Goal: Task Accomplishment & Management: Complete application form

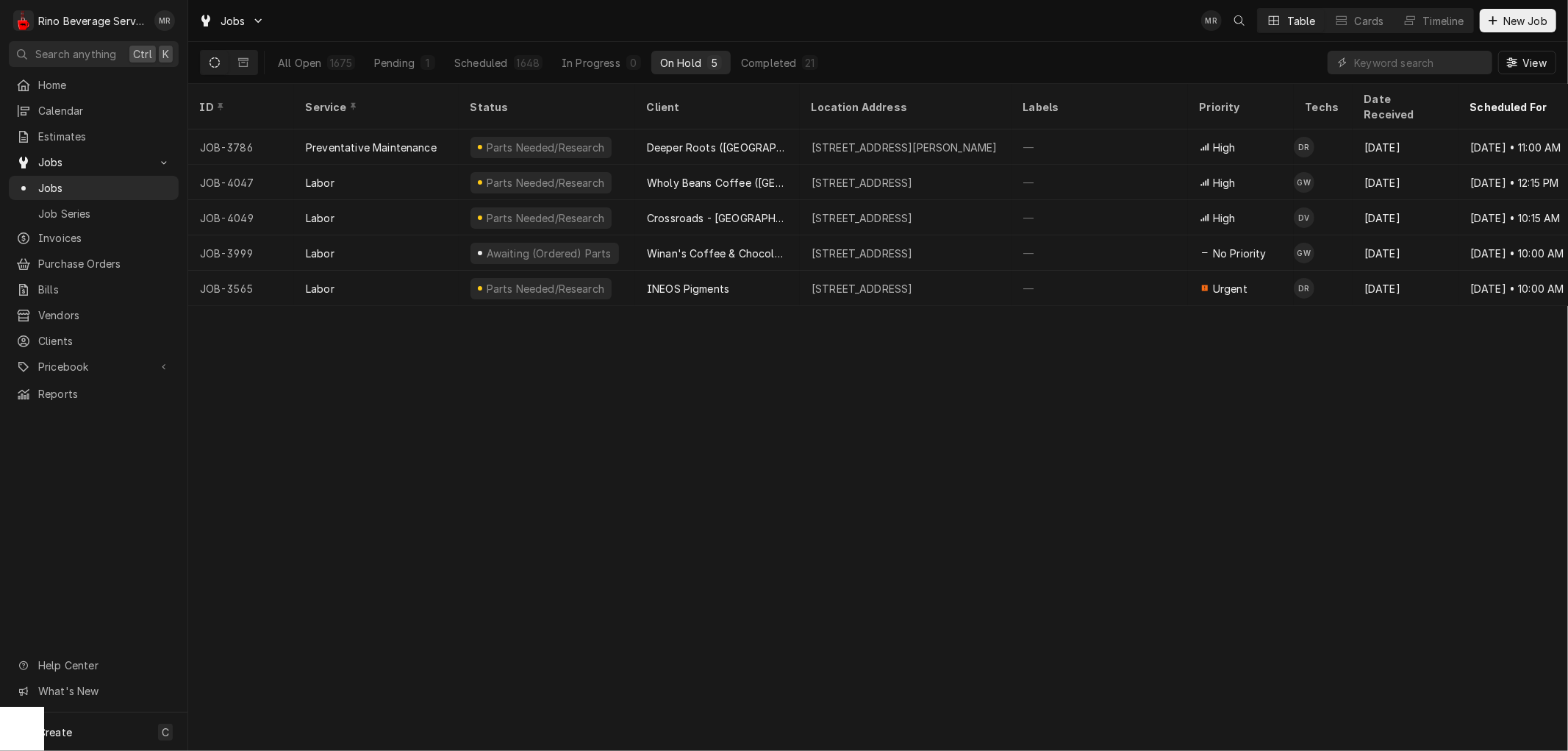
click at [216, 64] on icon "Dynamic Content Wrapper" at bounding box center [214, 62] width 10 height 10
click at [239, 62] on icon "Dynamic Content Wrapper" at bounding box center [243, 62] width 10 height 10
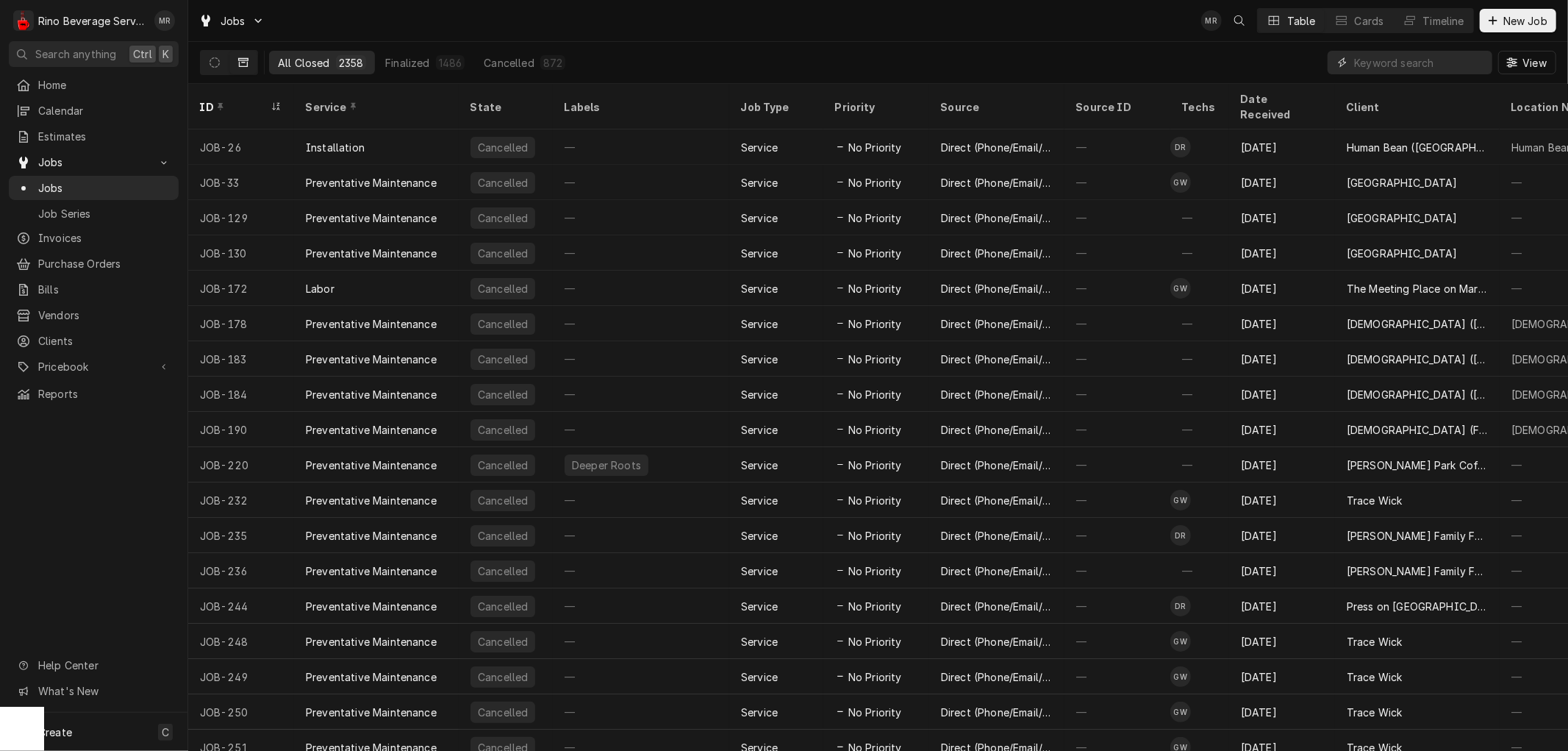
click at [1417, 62] on input "Dynamic Content Wrapper" at bounding box center [1419, 62] width 131 height 23
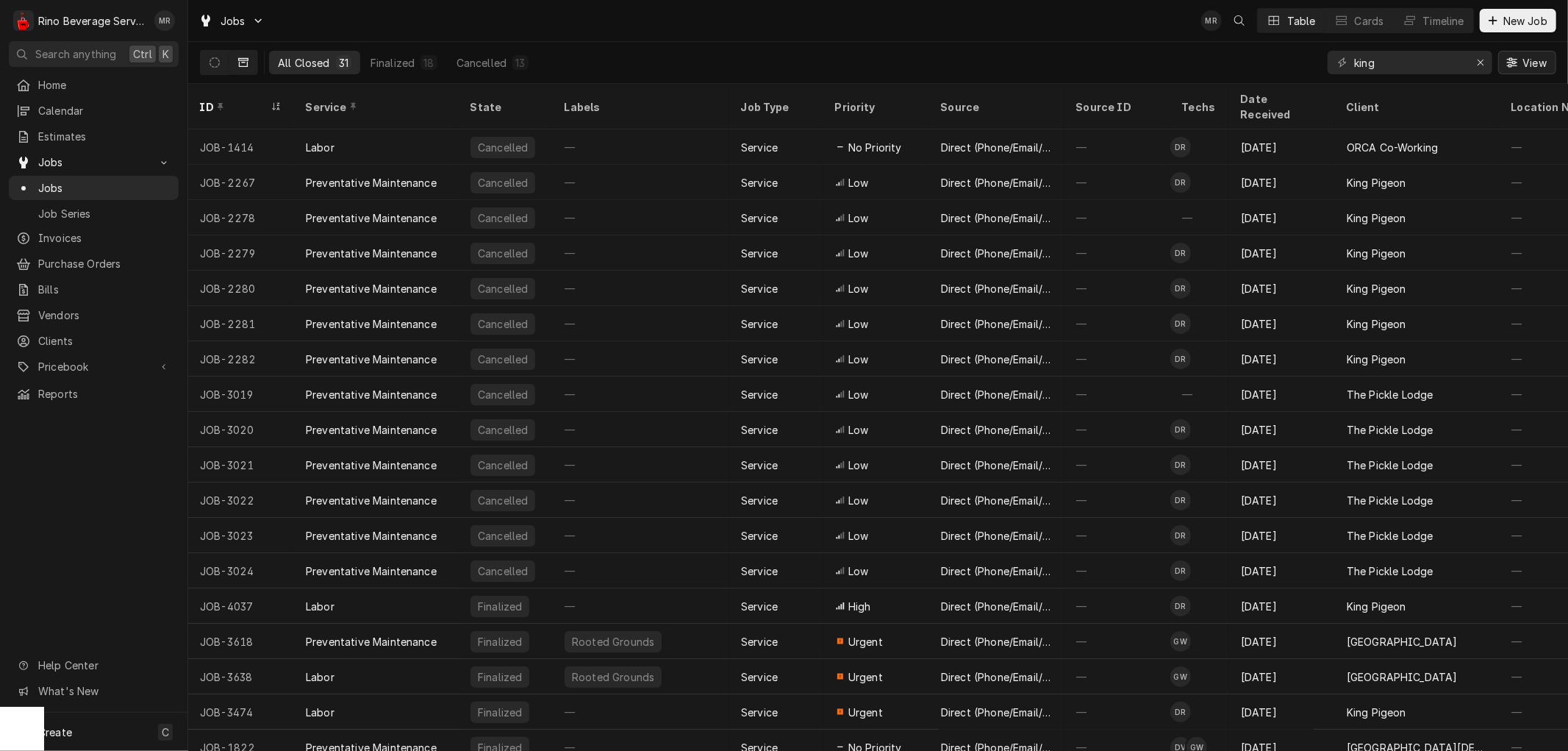
click at [1537, 64] on span "View" at bounding box center [1534, 62] width 30 height 15
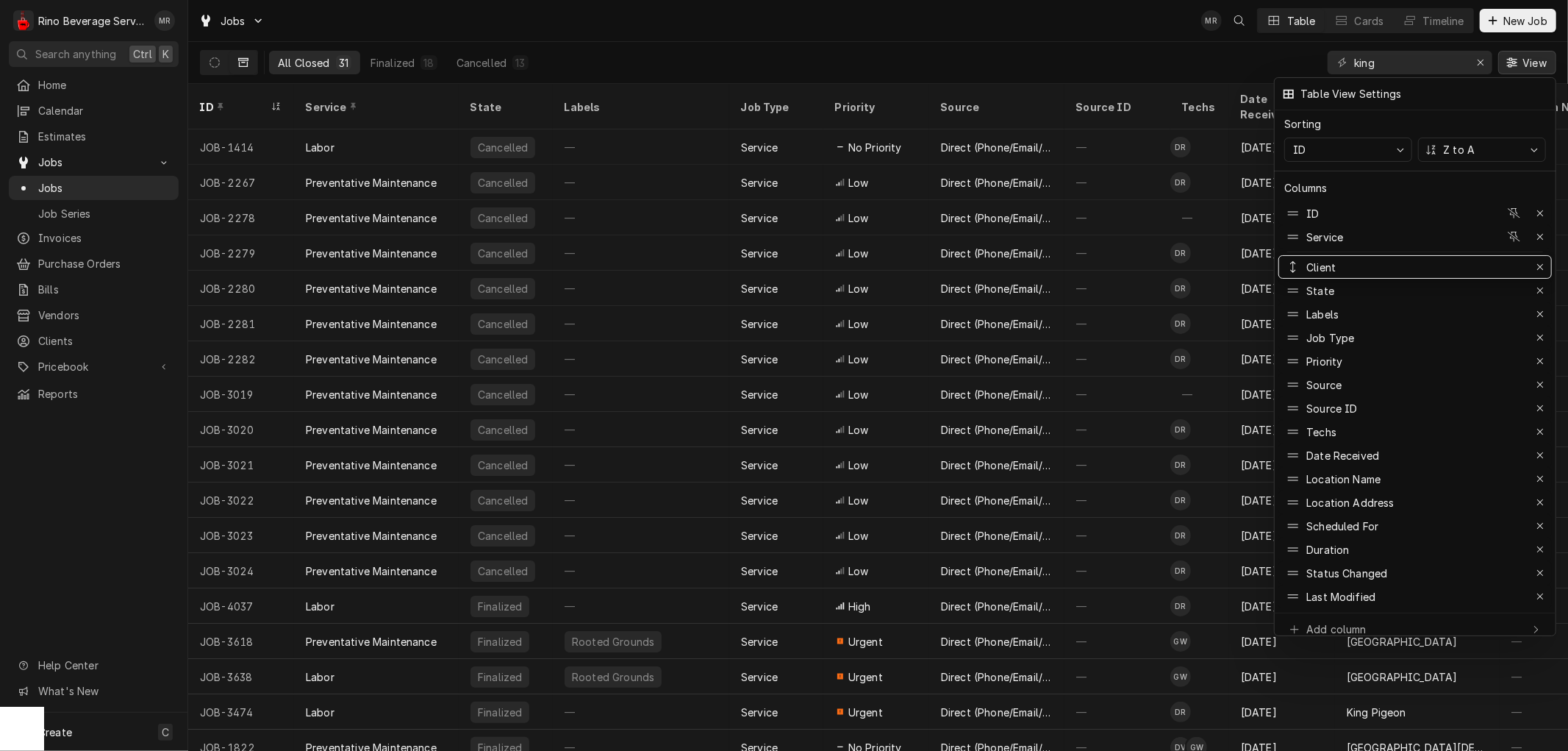
drag, startPoint x: 1373, startPoint y: 446, endPoint x: 1376, endPoint y: 248, distance: 198.0
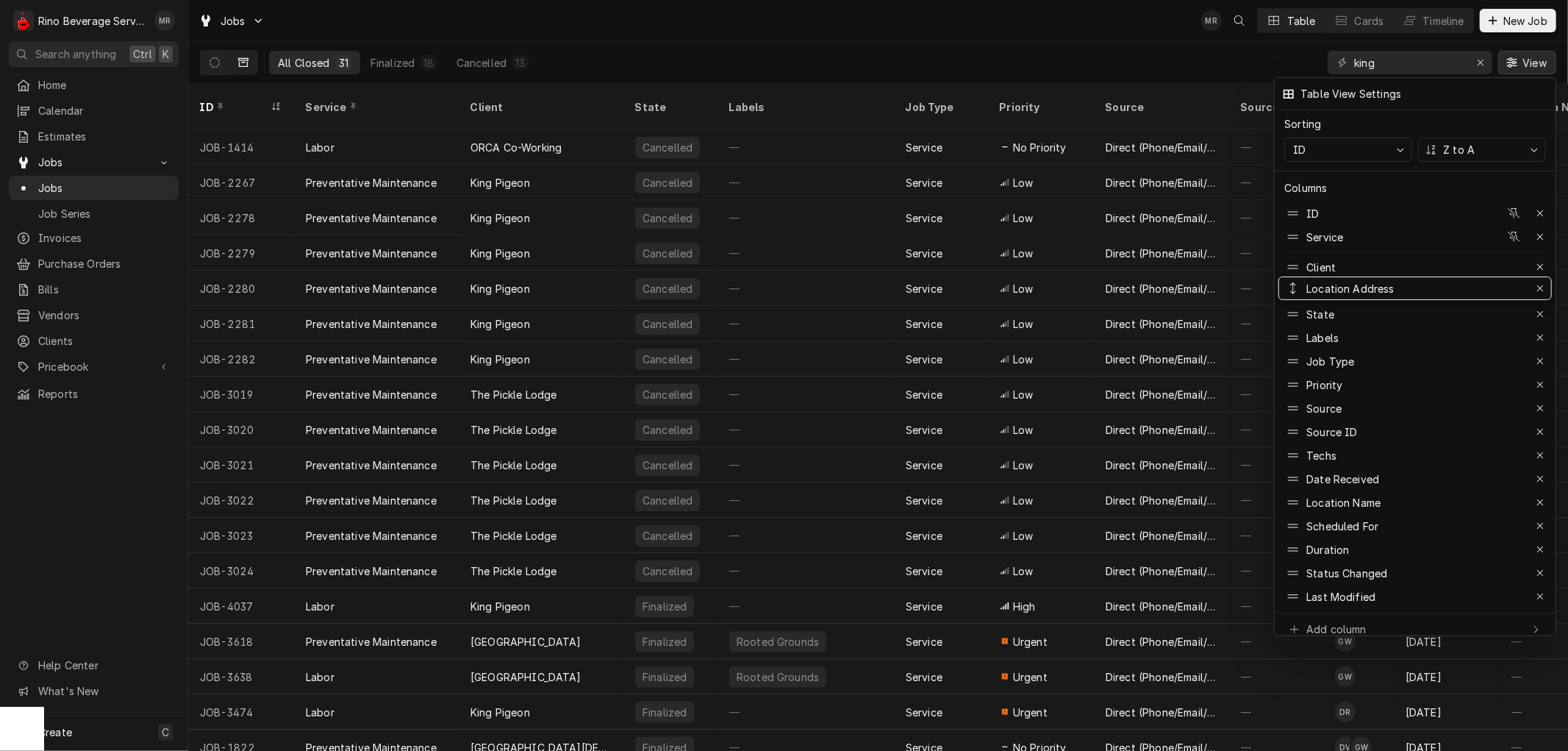
drag, startPoint x: 1342, startPoint y: 492, endPoint x: 1357, endPoint y: 277, distance: 215.5
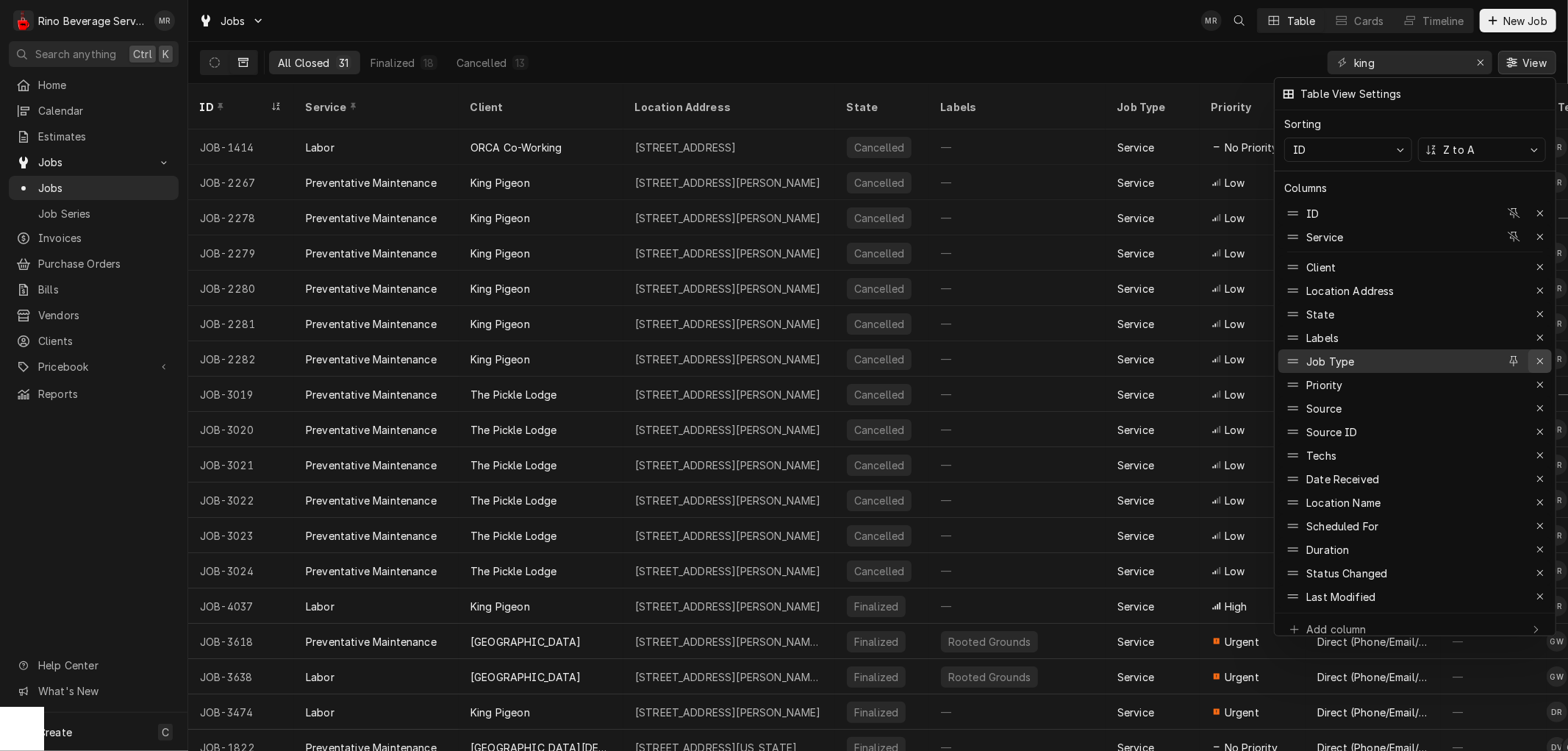
click at [1543, 356] on icon "button" at bounding box center [1540, 360] width 8 height 10
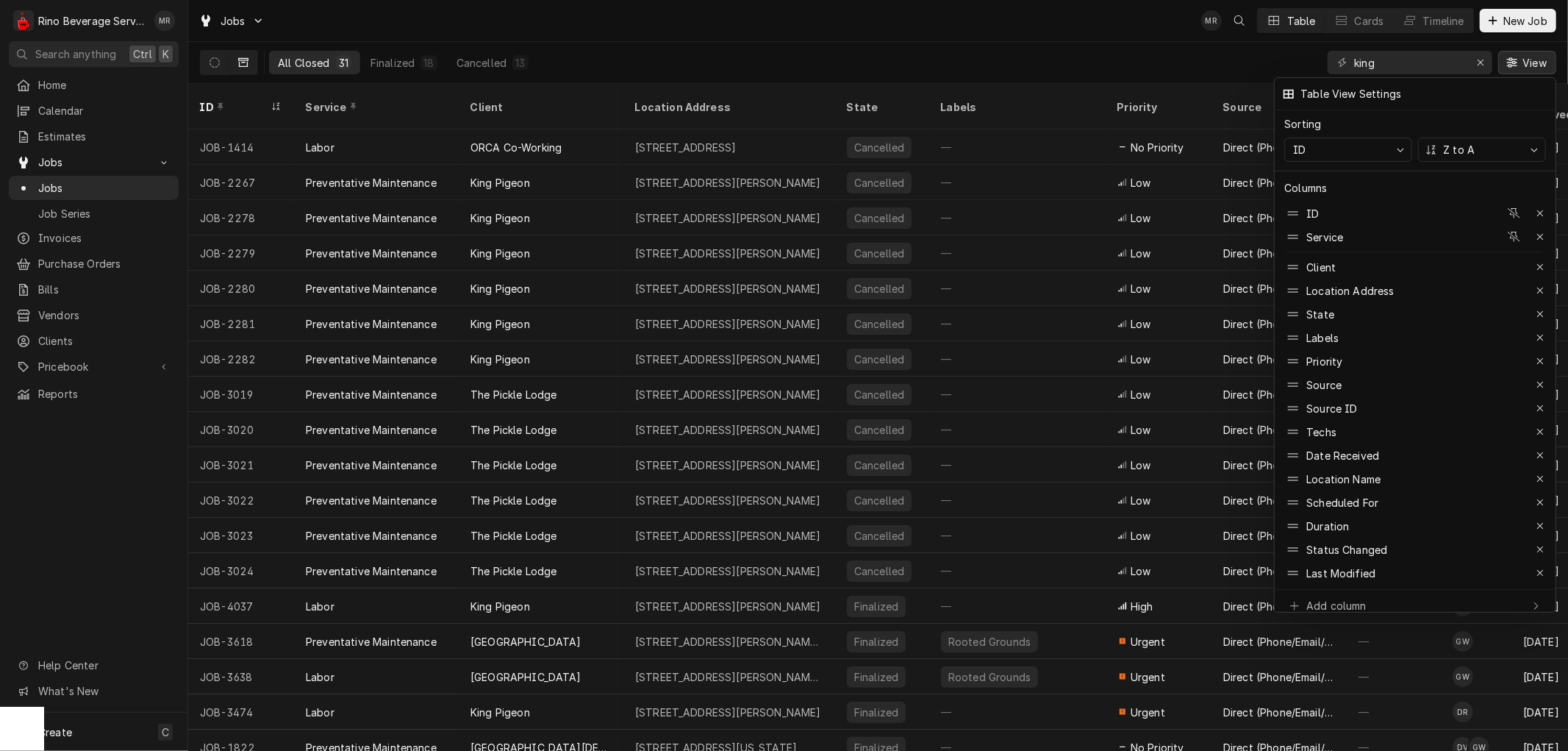
click at [1160, 65] on div at bounding box center [784, 376] width 1568 height 751
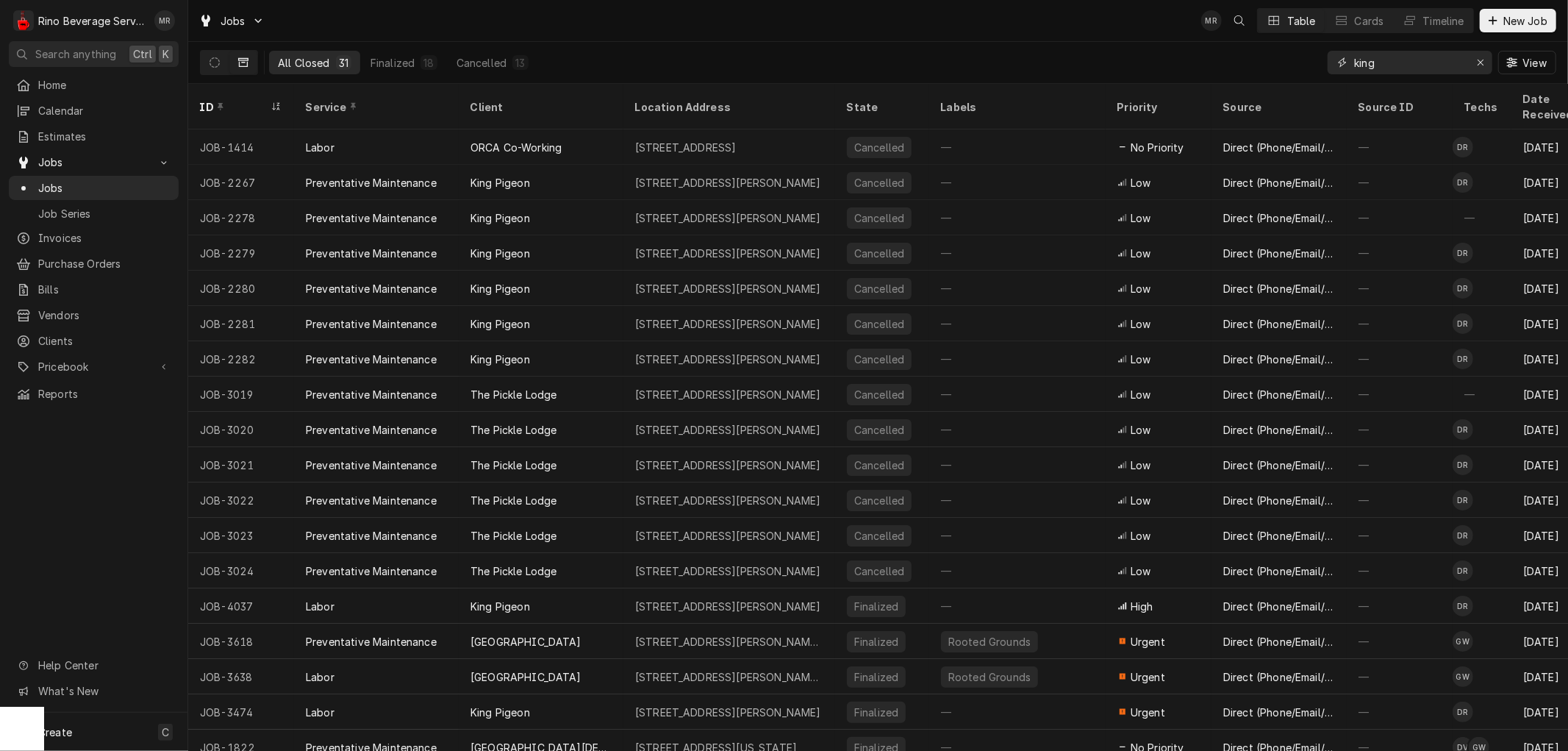
click at [1394, 60] on input "king" at bounding box center [1410, 62] width 111 height 23
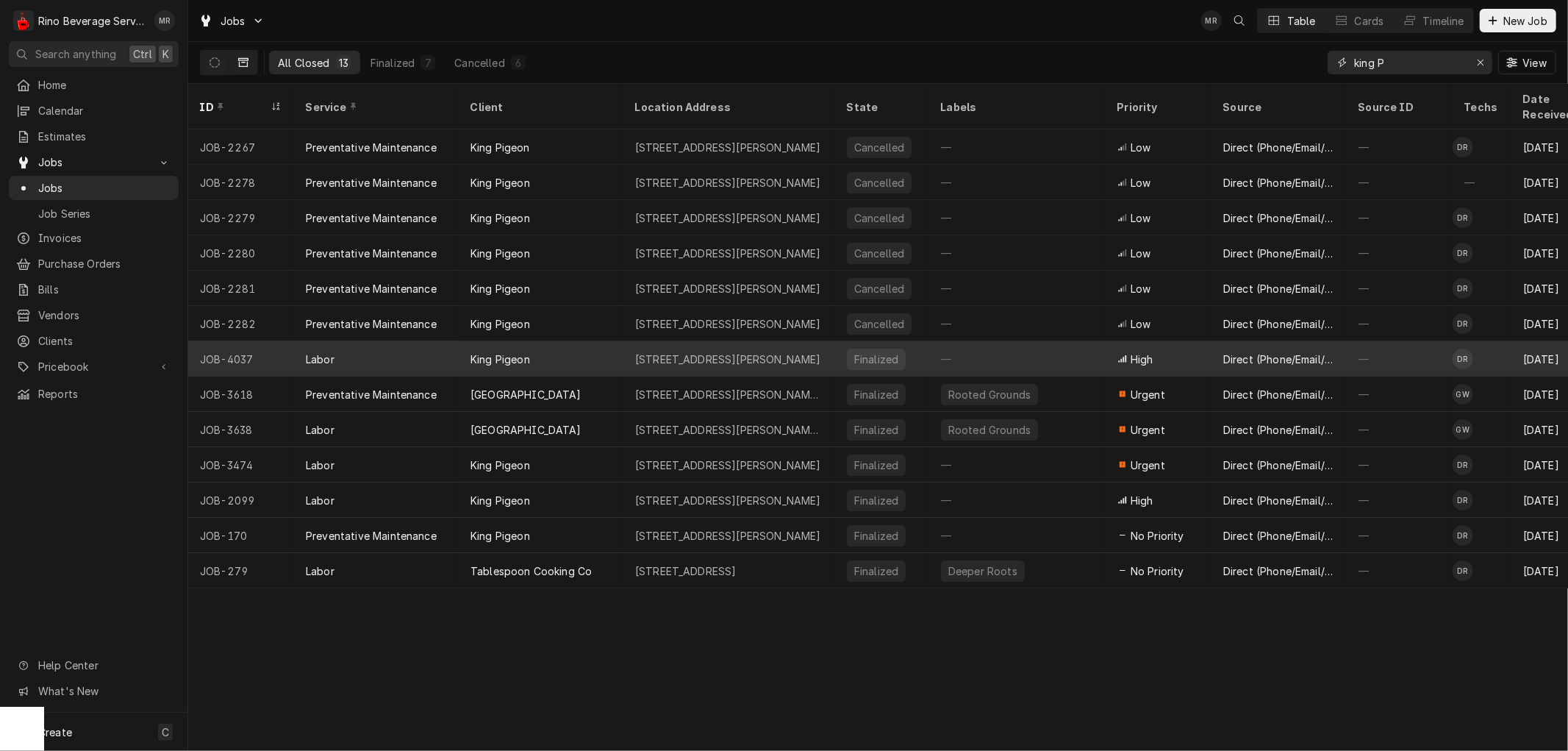
type input "king P"
click at [619, 341] on div "King Pigeon" at bounding box center [541, 358] width 165 height 35
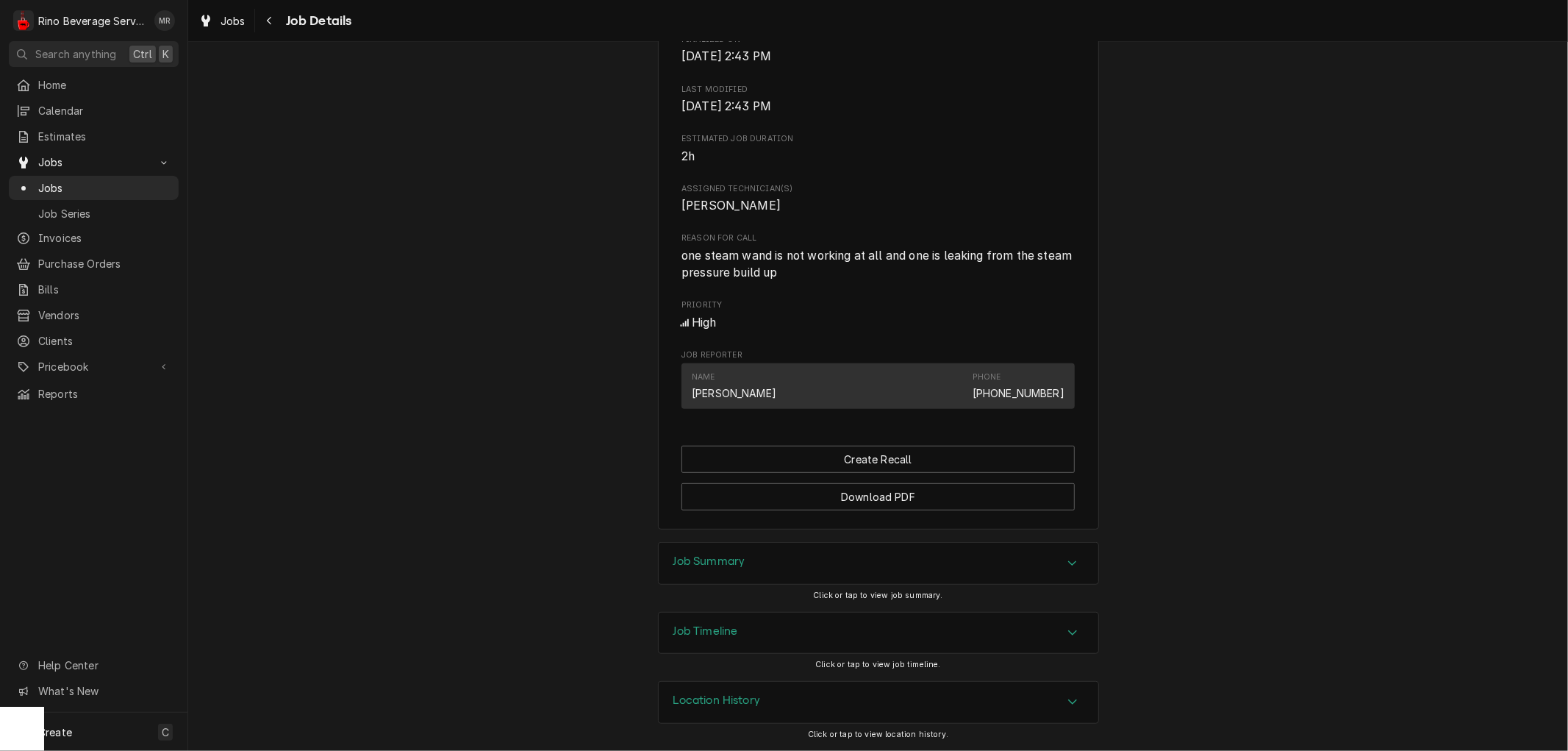
scroll to position [529, 0]
click at [1061, 569] on div "Accordion Header" at bounding box center [1072, 564] width 23 height 18
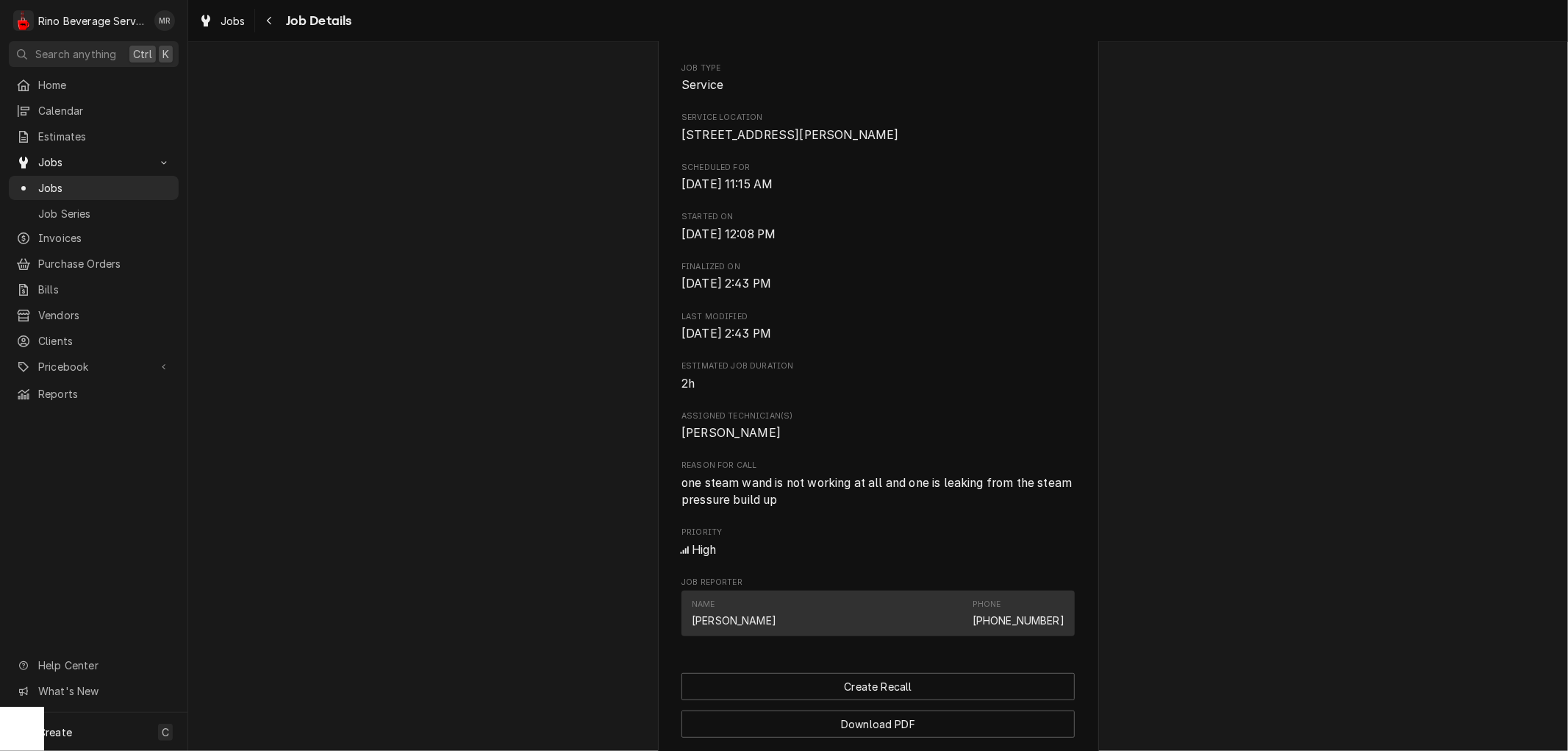
scroll to position [0, 0]
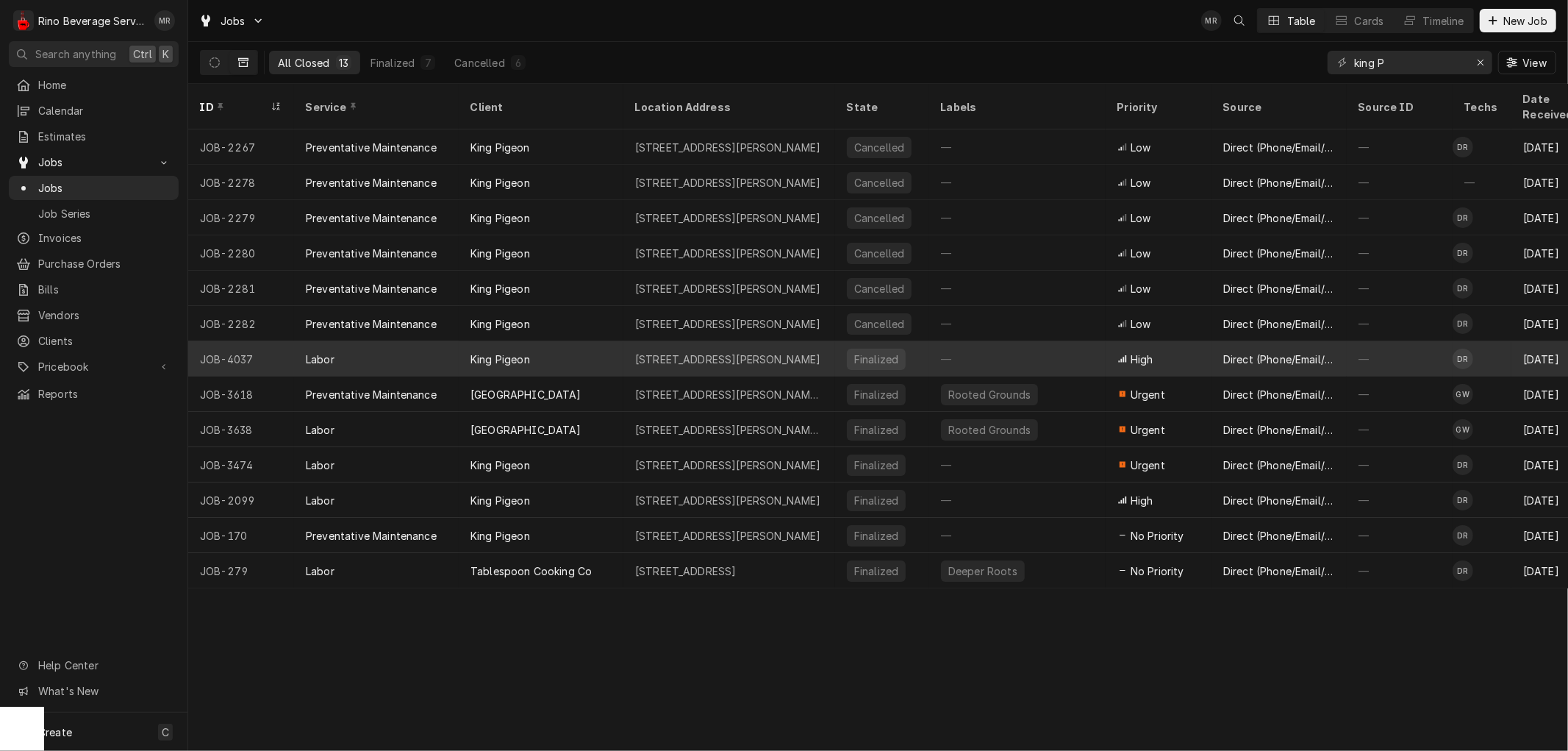
click at [608, 341] on div "King Pigeon" at bounding box center [541, 358] width 165 height 35
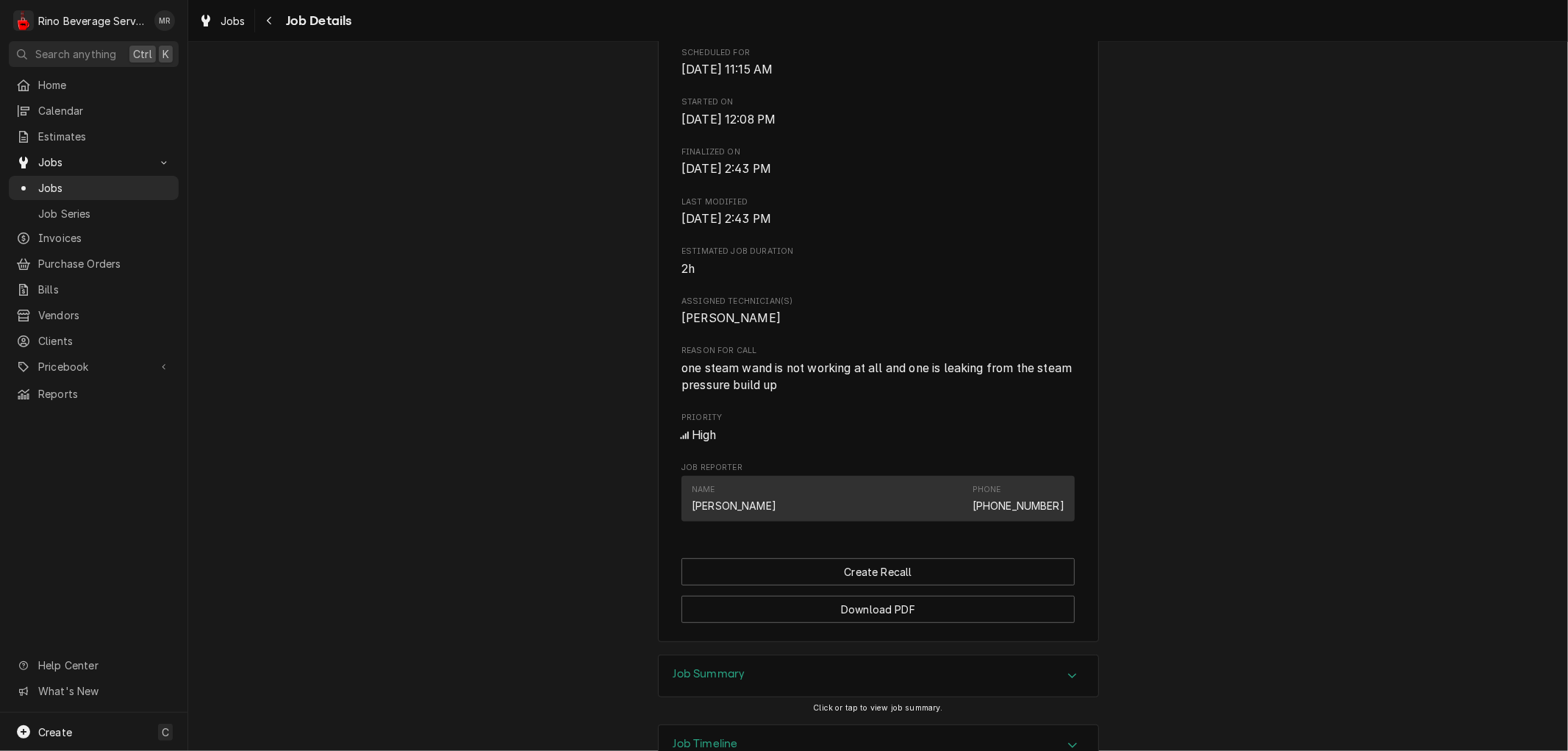
scroll to position [529, 0]
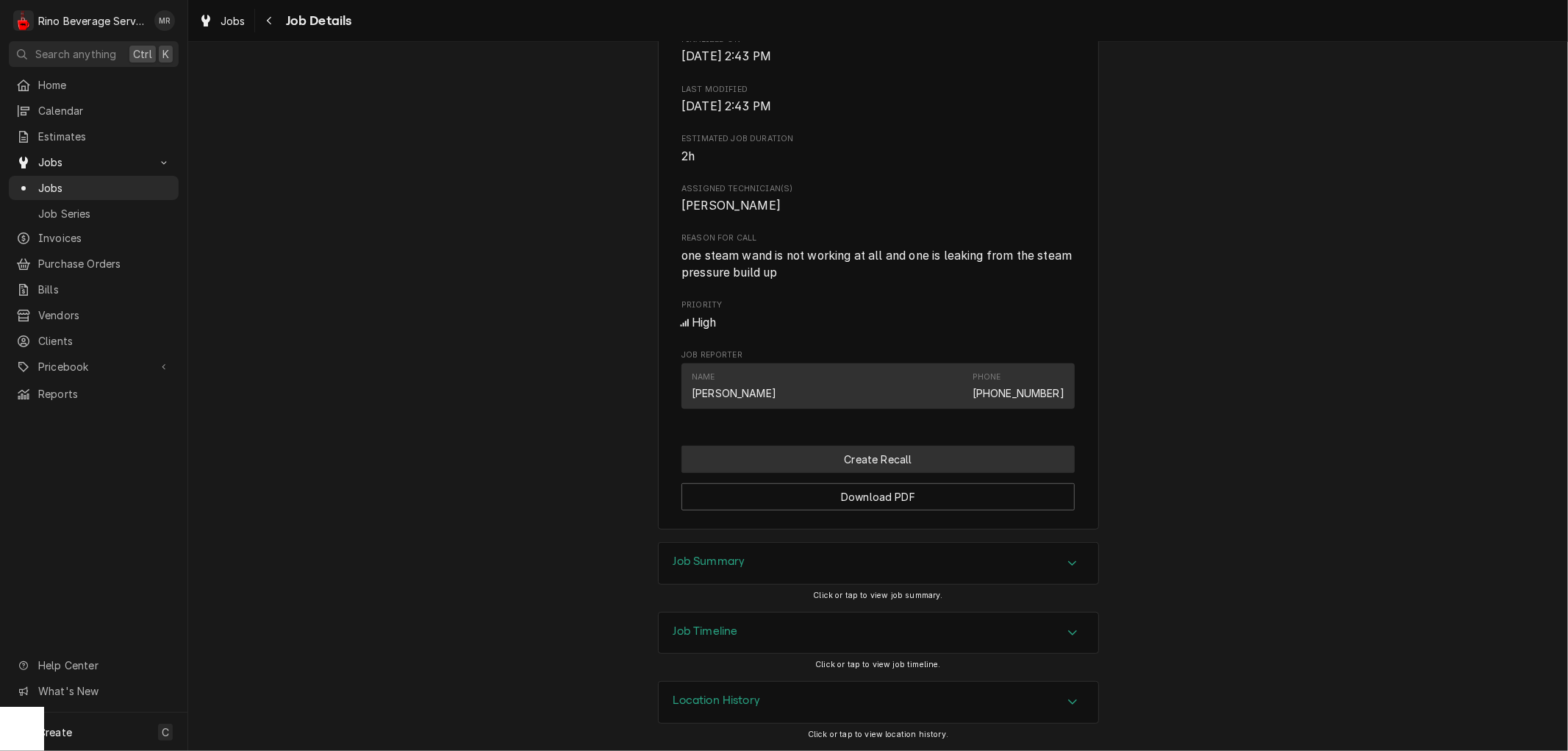
click at [870, 459] on button "Create Recall" at bounding box center [878, 459] width 393 height 27
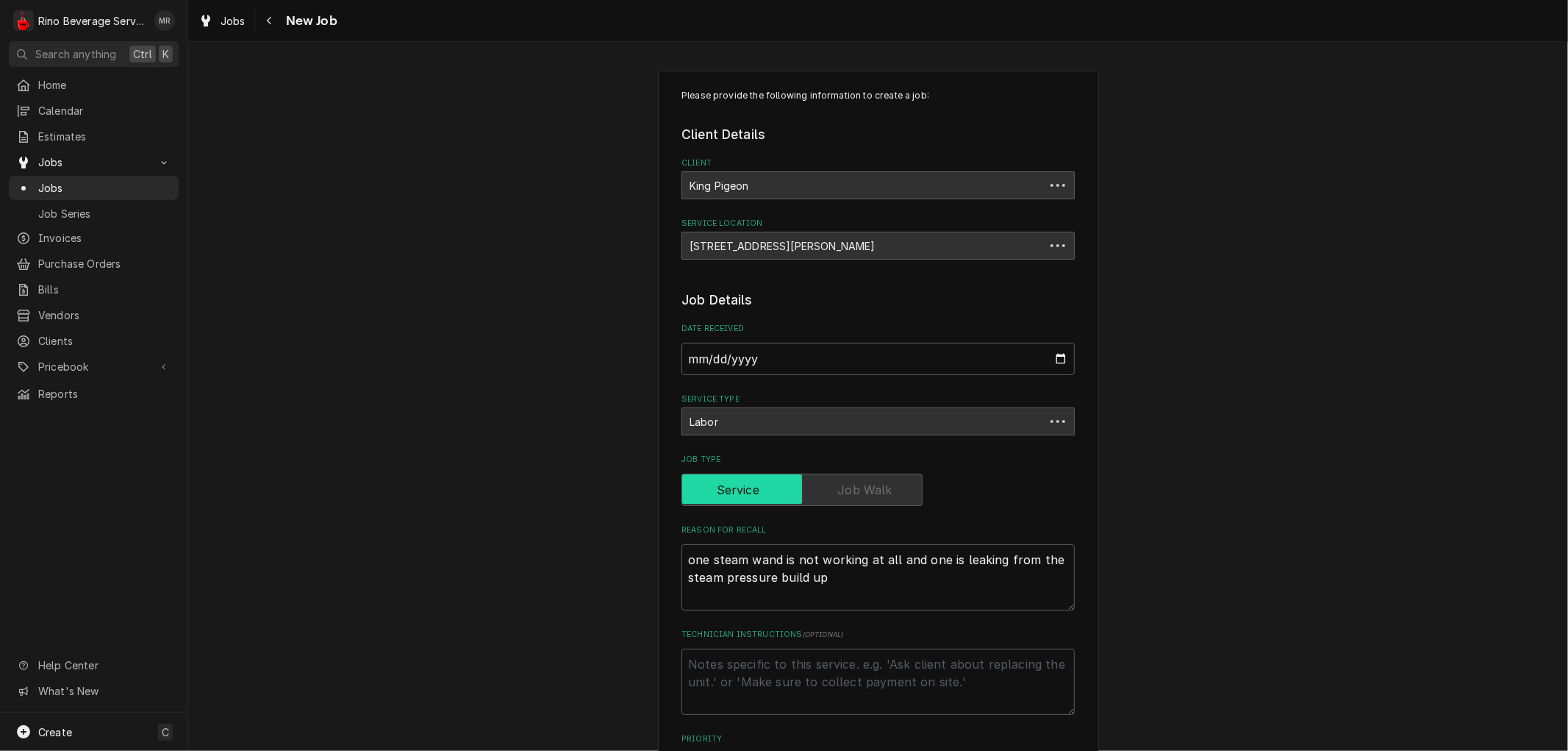
type textarea "x"
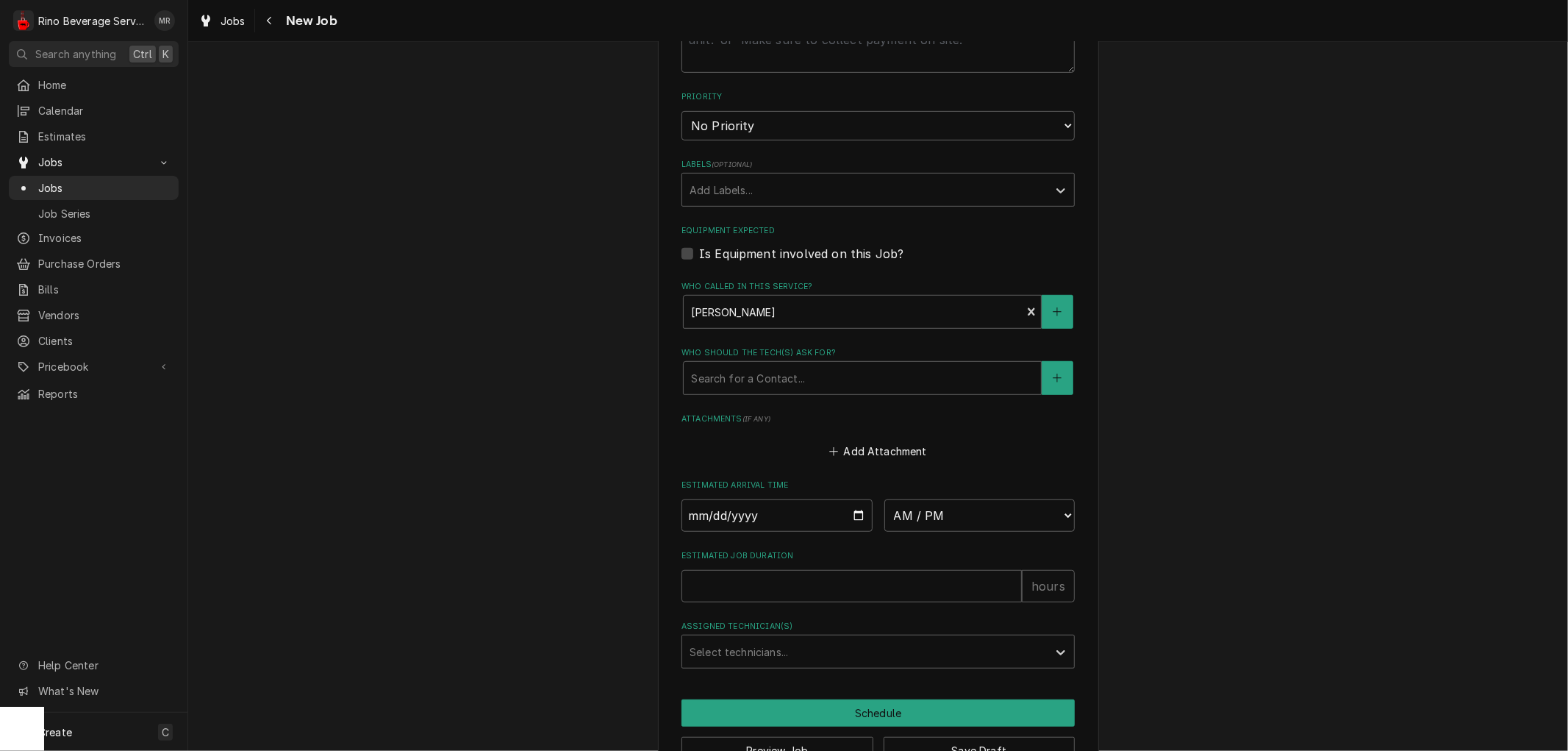
scroll to position [685, 0]
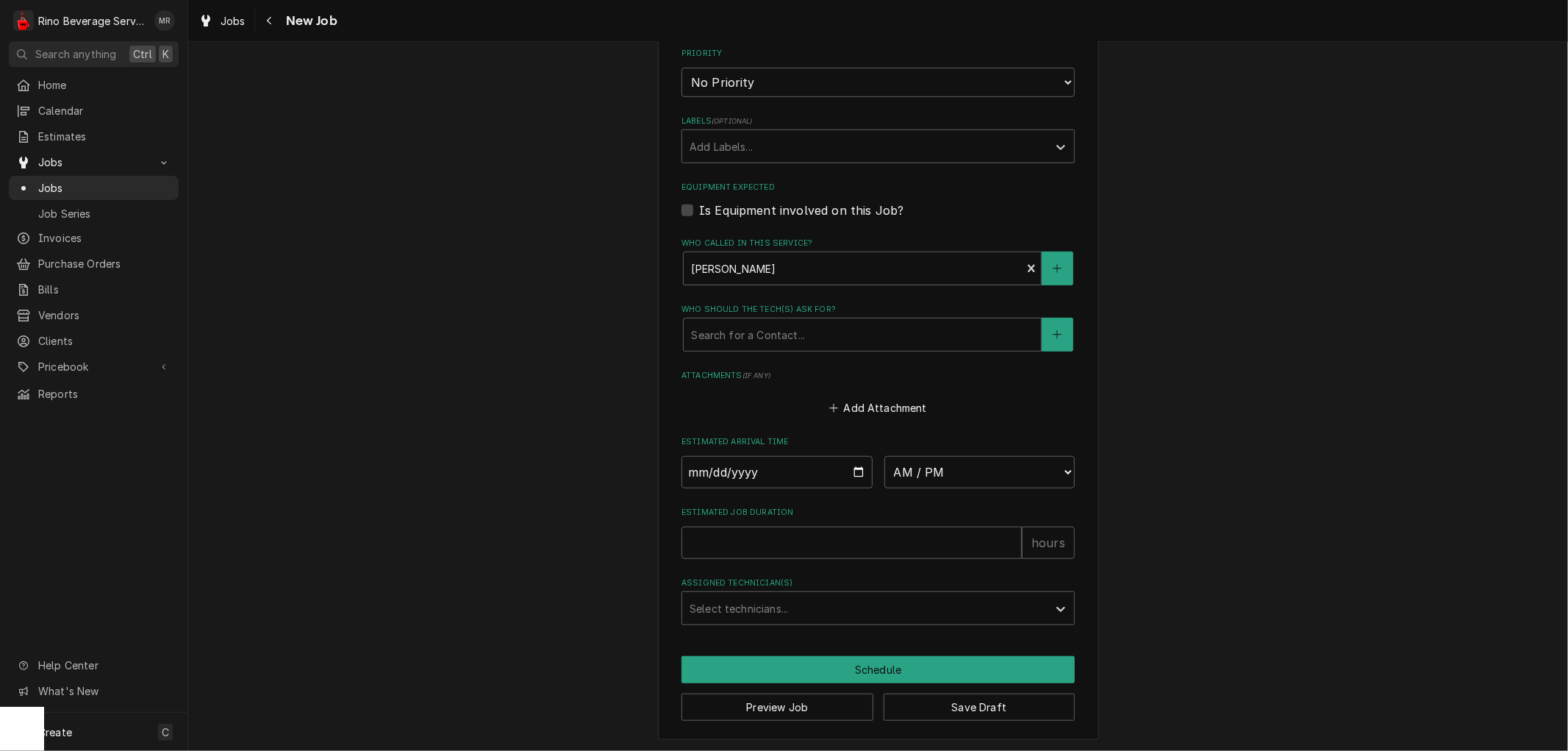
click at [699, 209] on label "Is Equipment involved on this Job?" at bounding box center [801, 211] width 204 height 18
click at [699, 209] on input "Equipment Expected" at bounding box center [896, 218] width 393 height 32
checkbox input "true"
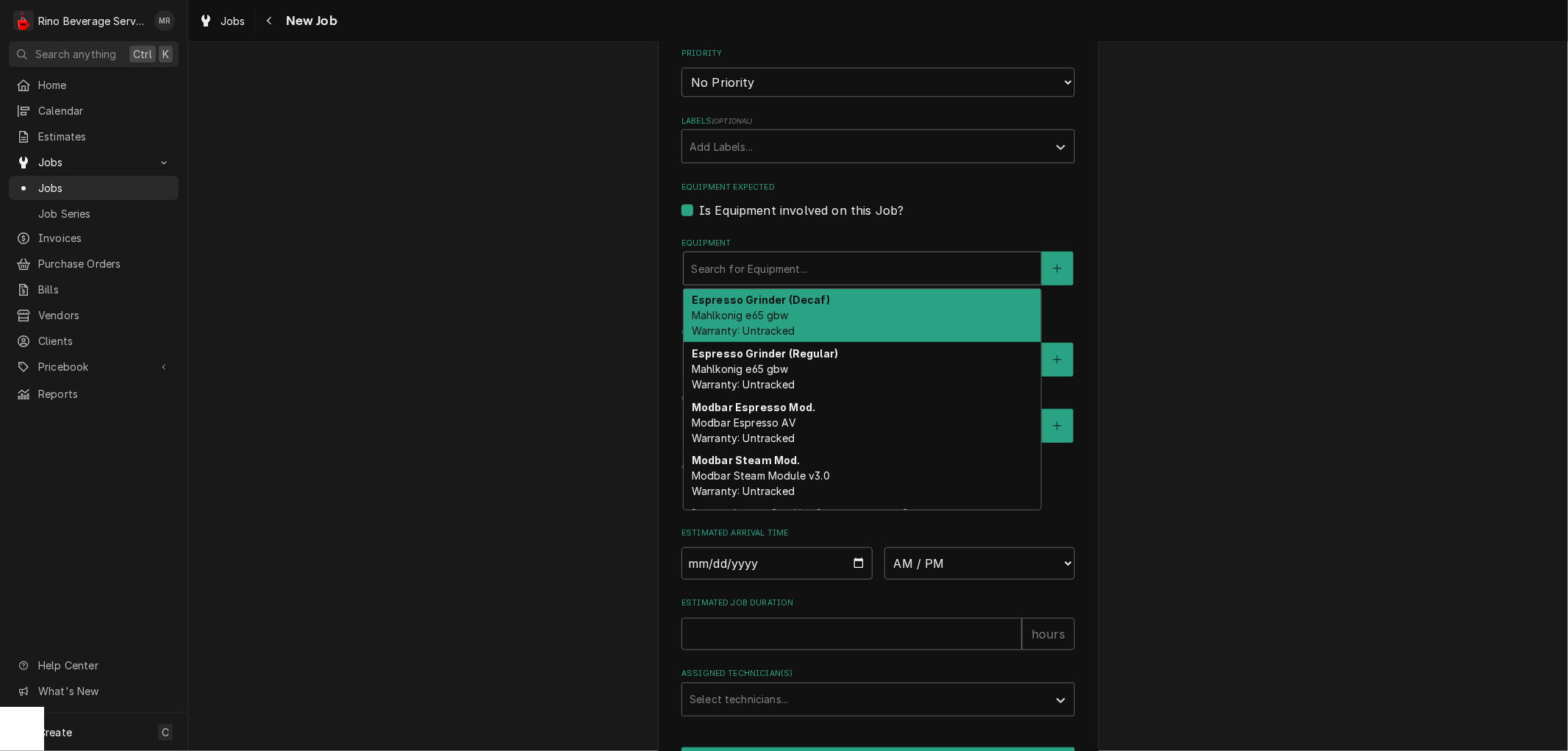
click at [719, 267] on div "Equipment" at bounding box center [862, 267] width 343 height 26
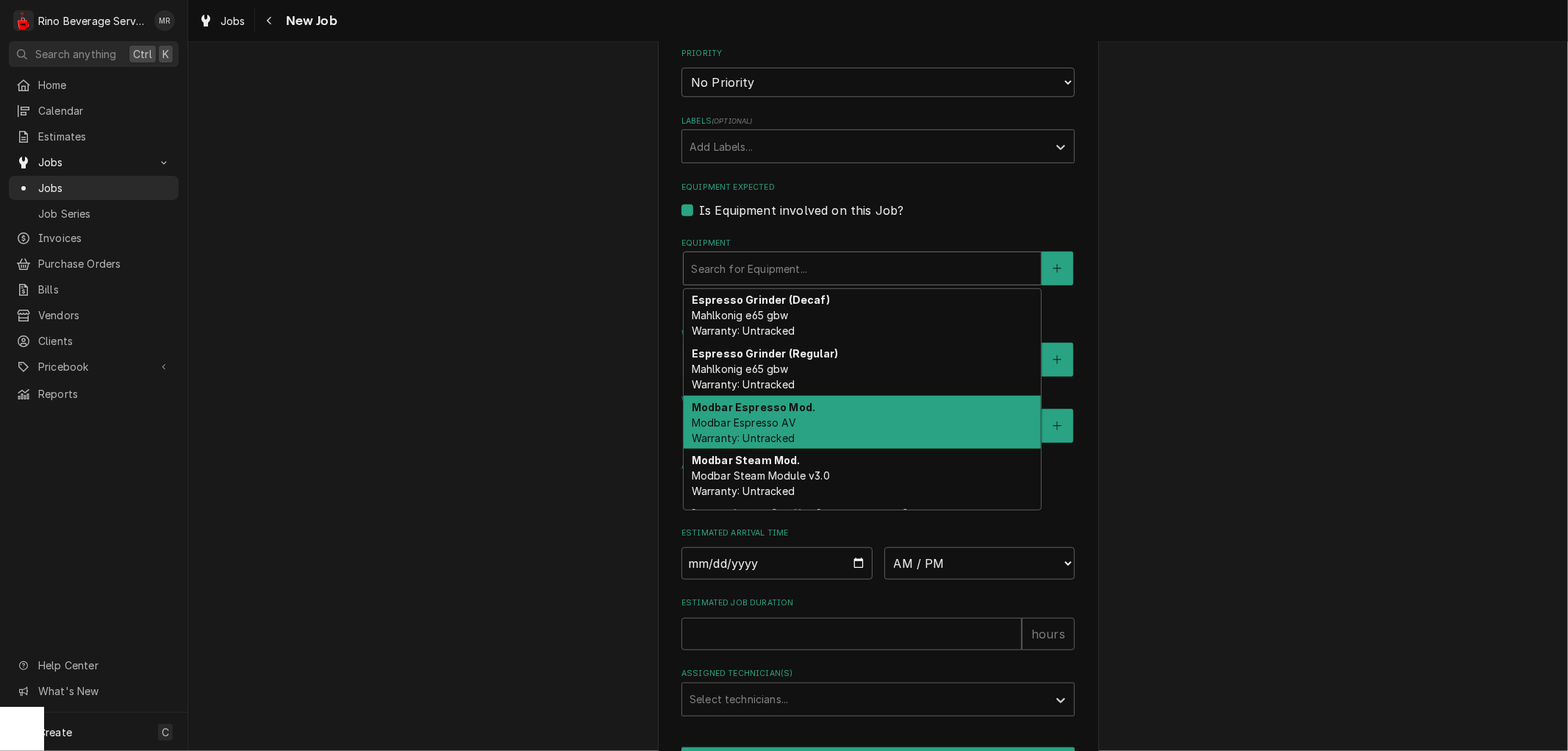
scroll to position [99, 0]
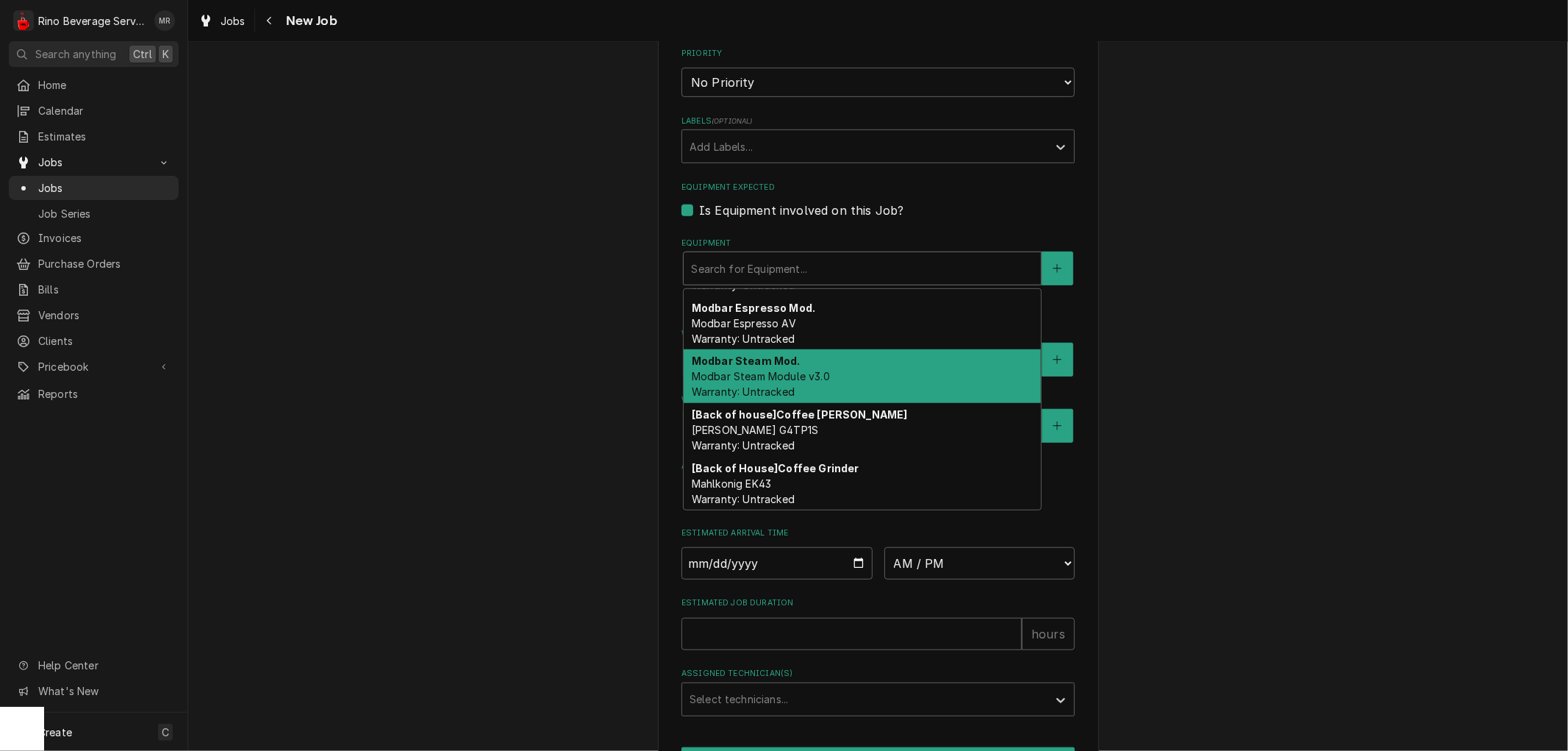
click at [894, 369] on div "Modbar Steam Mod. Modbar Steam Module v3.0 Warranty: Untracked" at bounding box center [862, 376] width 357 height 54
type textarea "x"
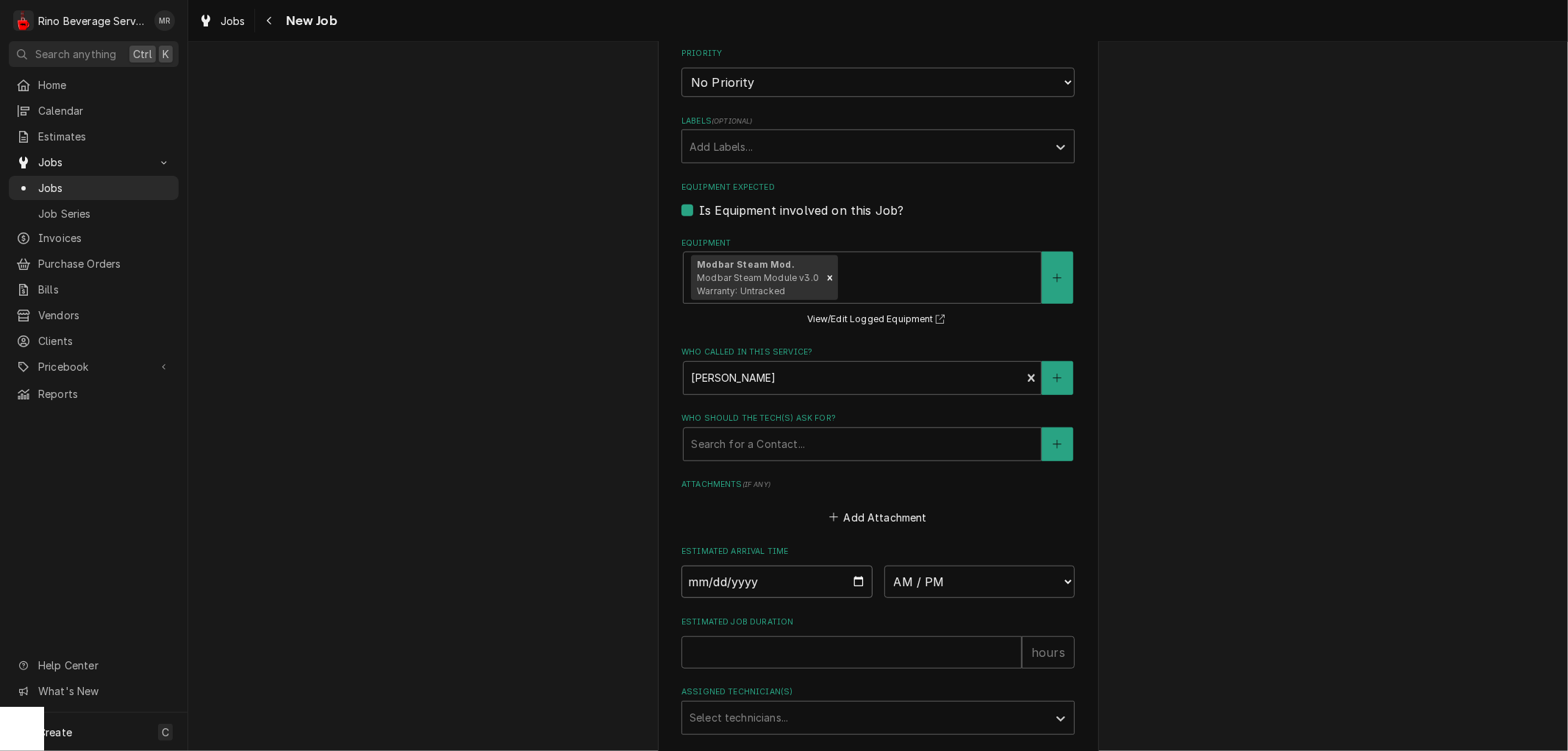
click at [852, 581] on input "Date" at bounding box center [777, 582] width 191 height 32
type input "2025-09-22"
type textarea "x"
click at [1057, 578] on select "AM / PM 6:00 AM 6:15 AM 6:30 AM 6:45 AM 7:00 AM 7:15 AM 7:30 AM 7:45 AM 8:00 AM…" at bounding box center [980, 582] width 191 height 32
select select "09:30:00"
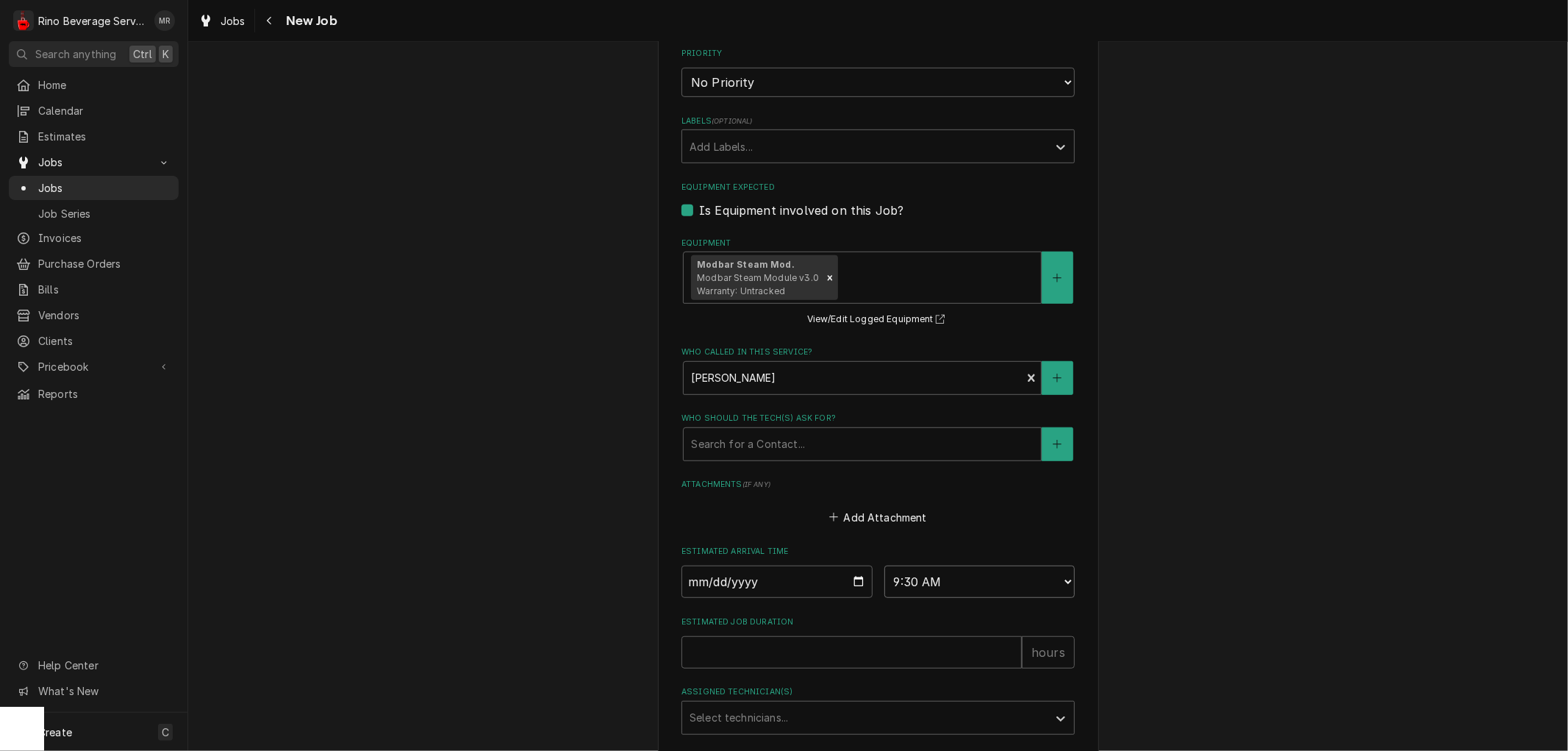
click at [885, 566] on select "AM / PM 6:00 AM 6:15 AM 6:30 AM 6:45 AM 7:00 AM 7:15 AM 7:30 AM 7:45 AM 8:00 AM…" at bounding box center [980, 582] width 191 height 32
type textarea "x"
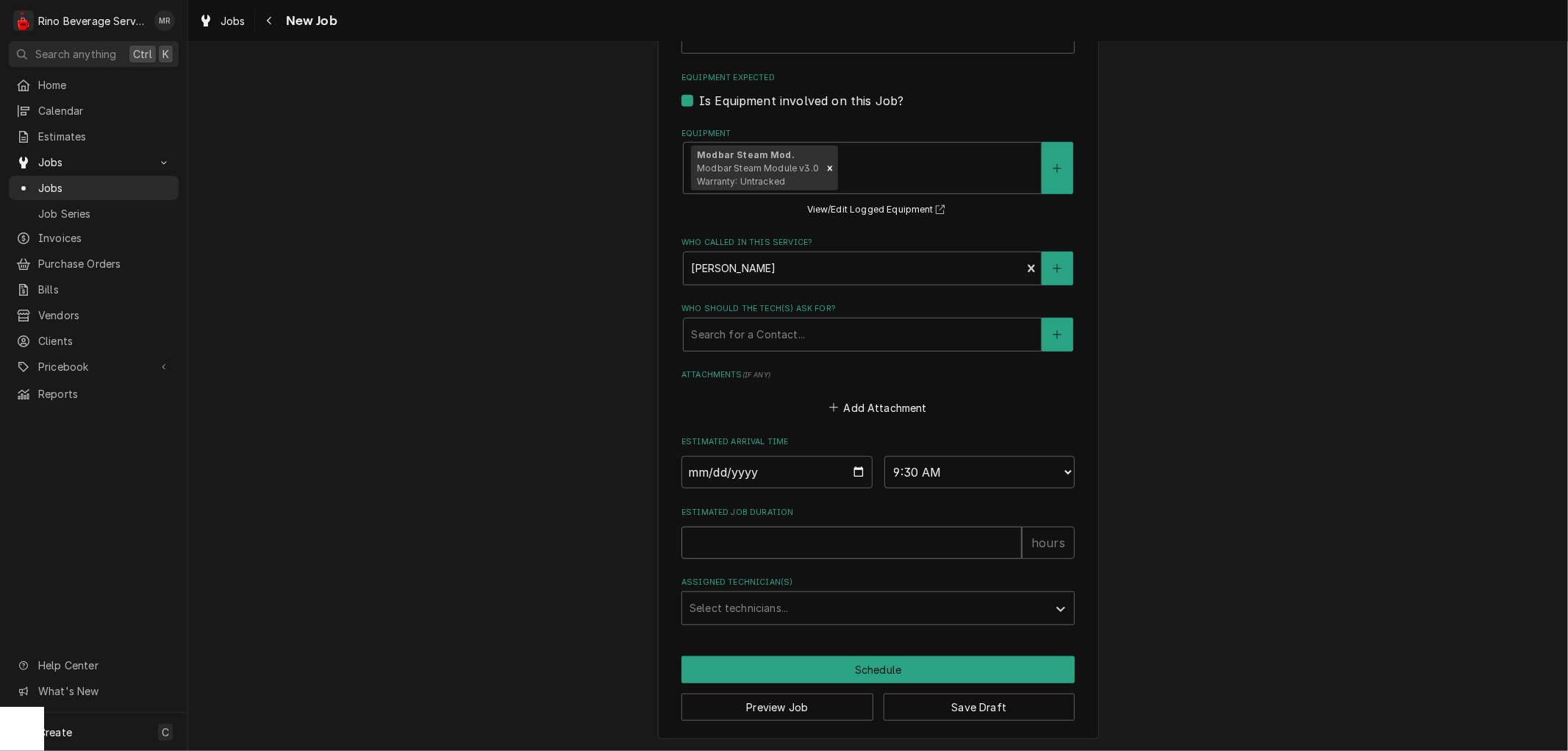
type input "1"
type textarea "x"
type input "1"
click at [1004, 535] on input "1" at bounding box center [852, 543] width 340 height 32
click at [906, 604] on div "Assigned Technician(s)" at bounding box center [865, 608] width 351 height 26
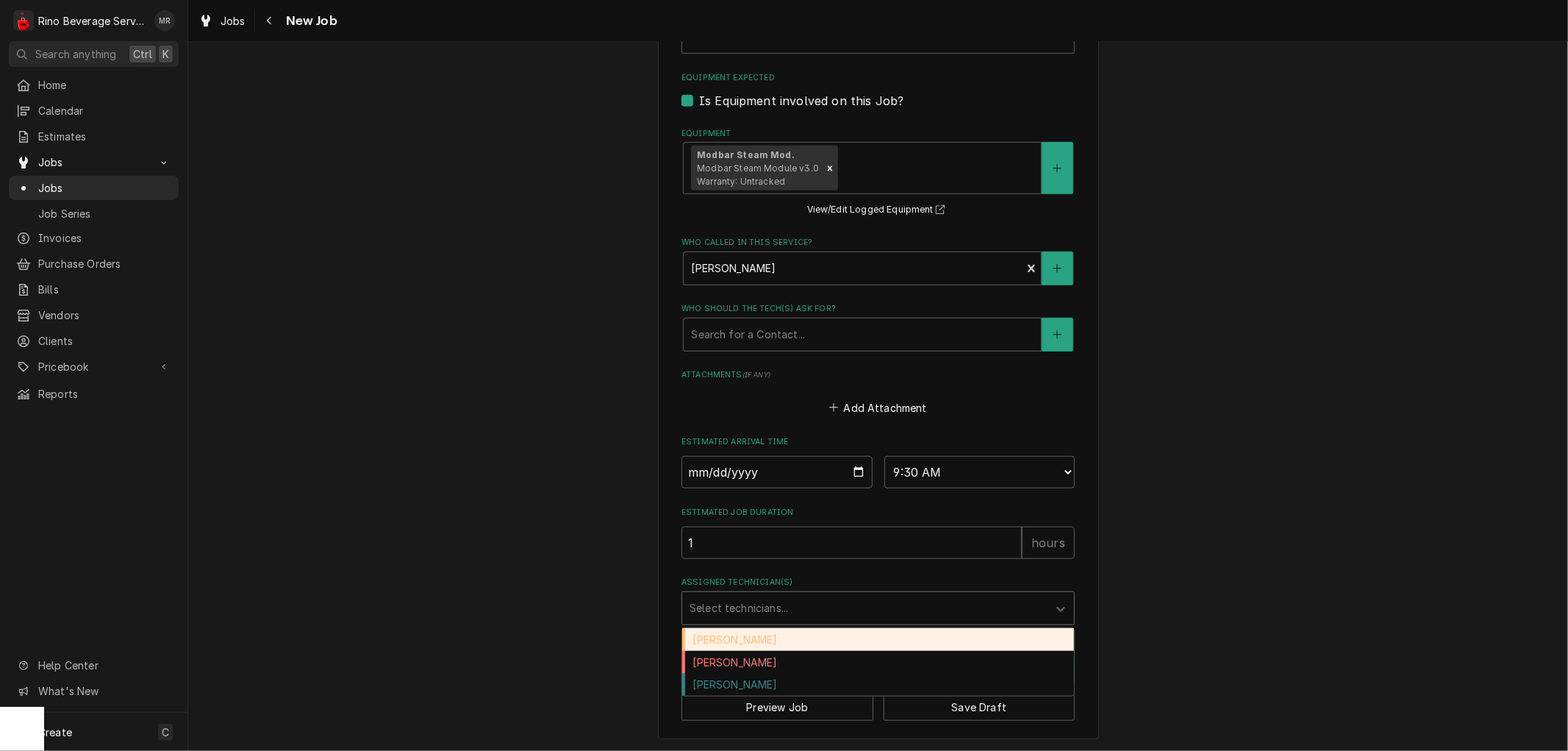
click at [840, 638] on div "Damon Rinehart" at bounding box center [878, 639] width 392 height 23
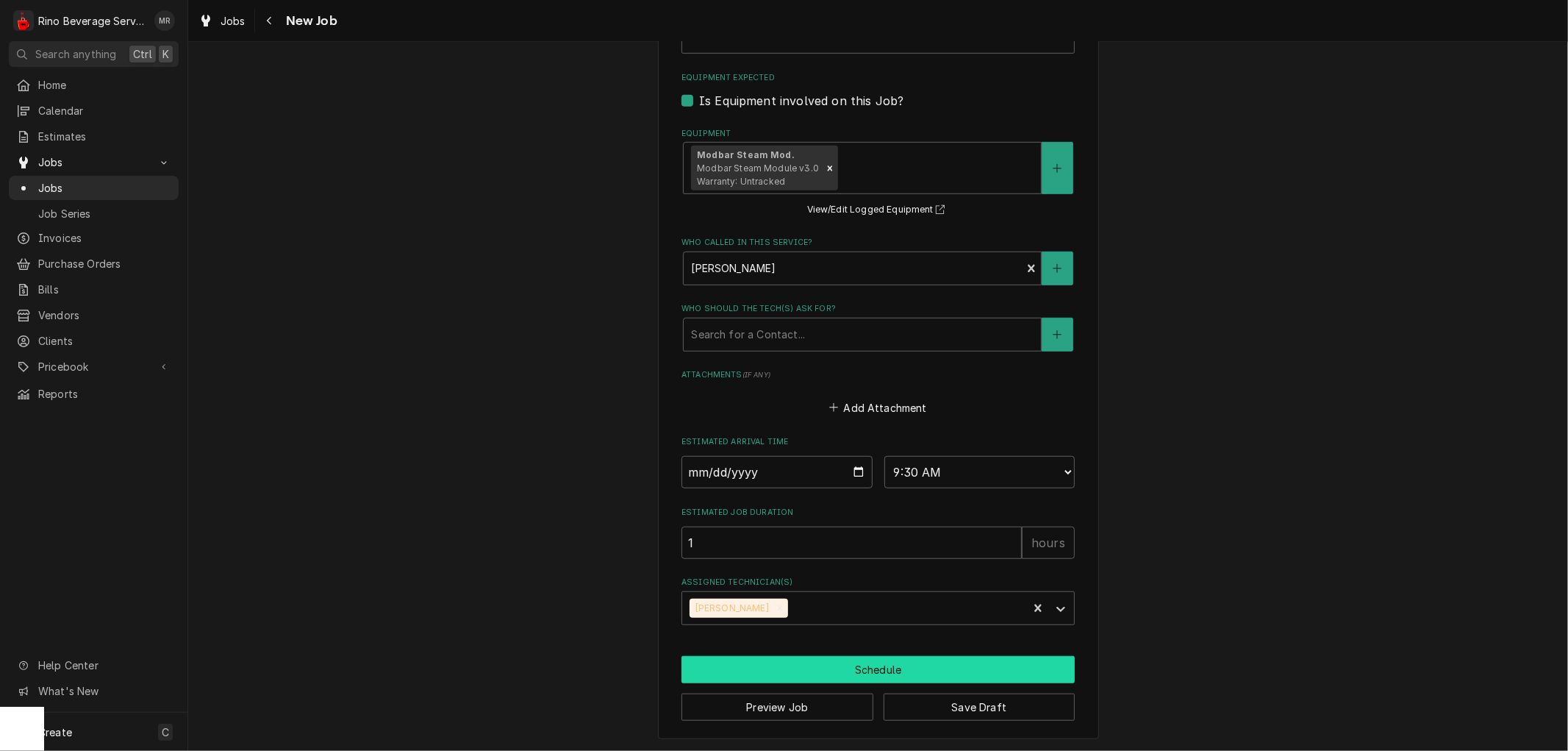
click at [841, 666] on button "Schedule" at bounding box center [878, 670] width 393 height 27
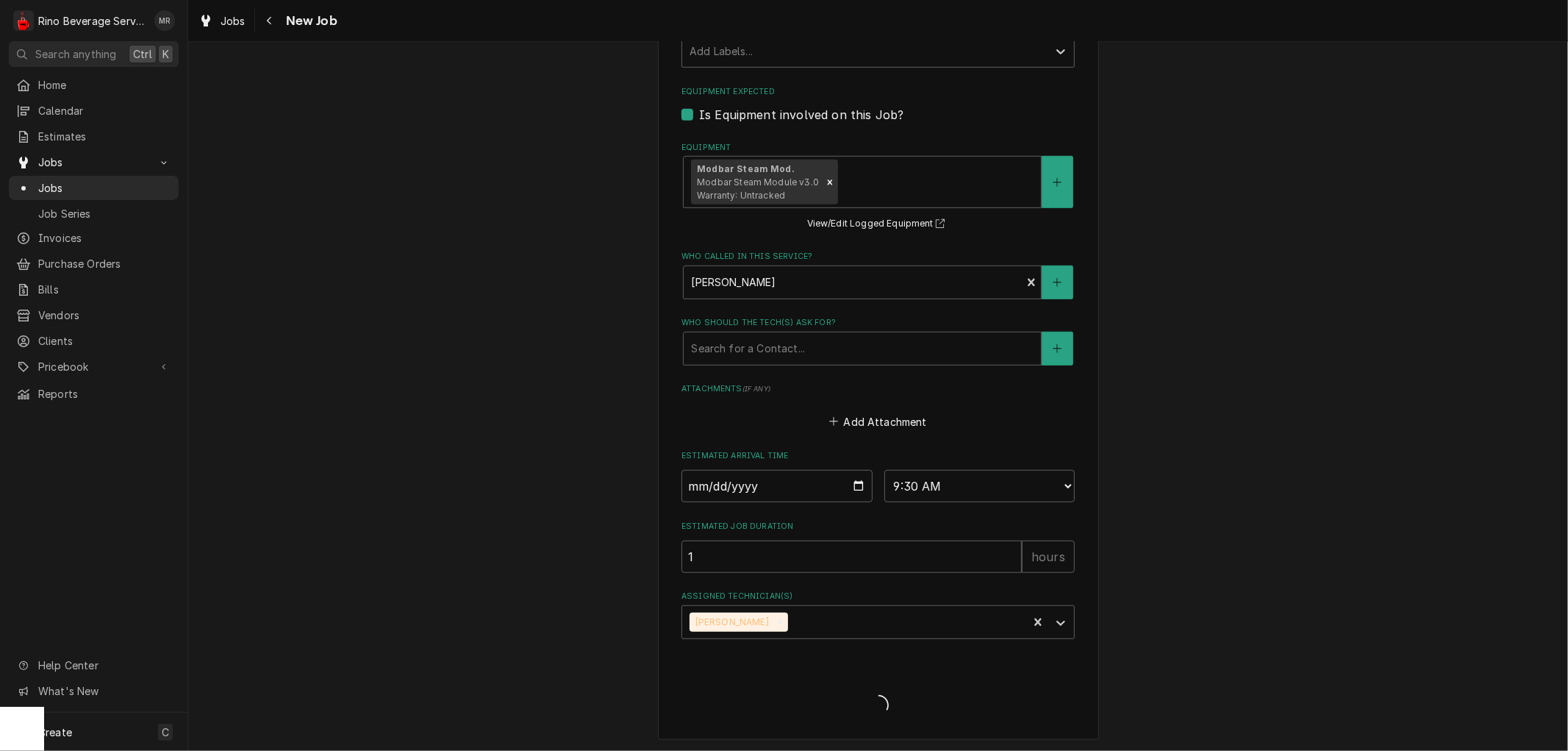
type textarea "x"
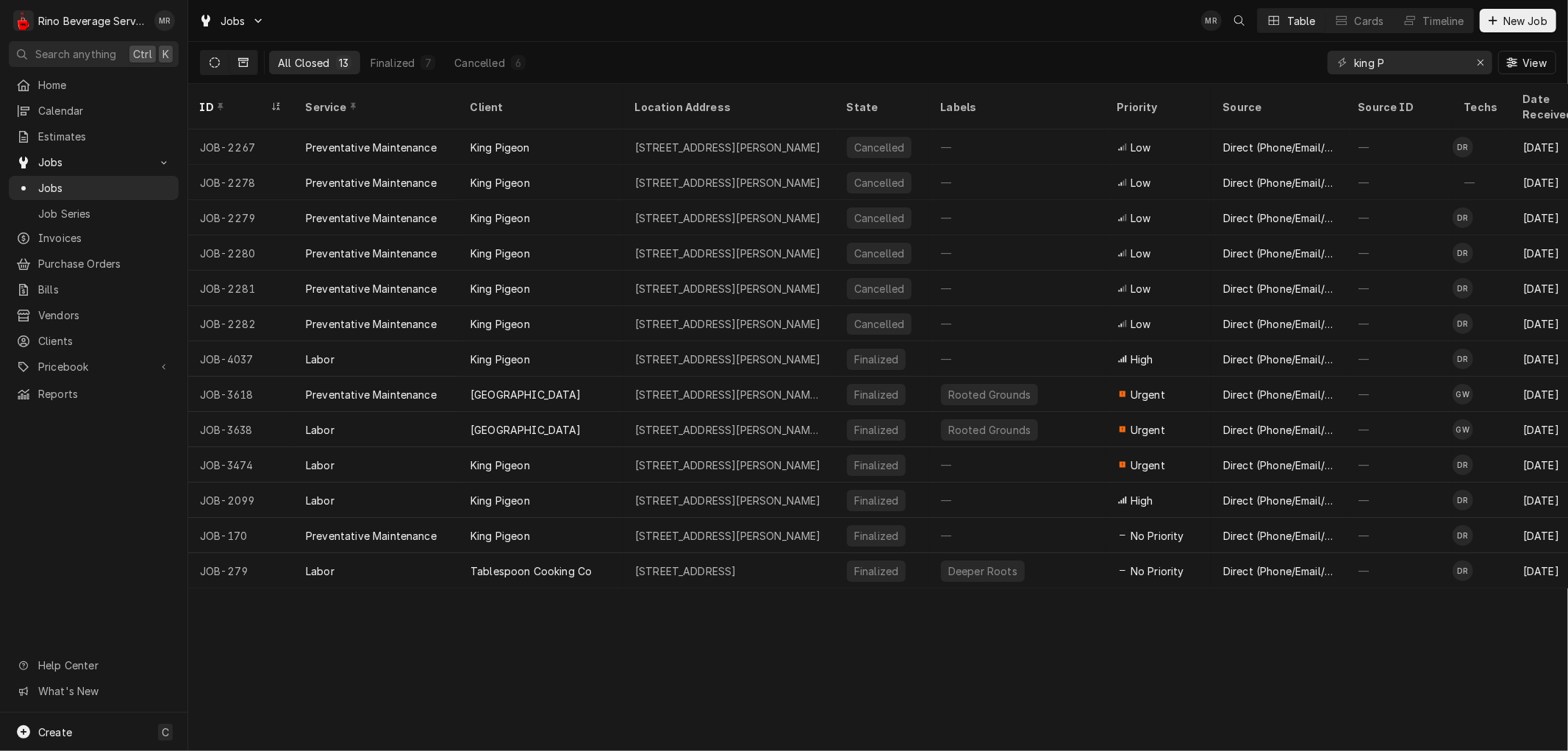
click at [210, 59] on icon "Dynamic Content Wrapper" at bounding box center [214, 62] width 10 height 10
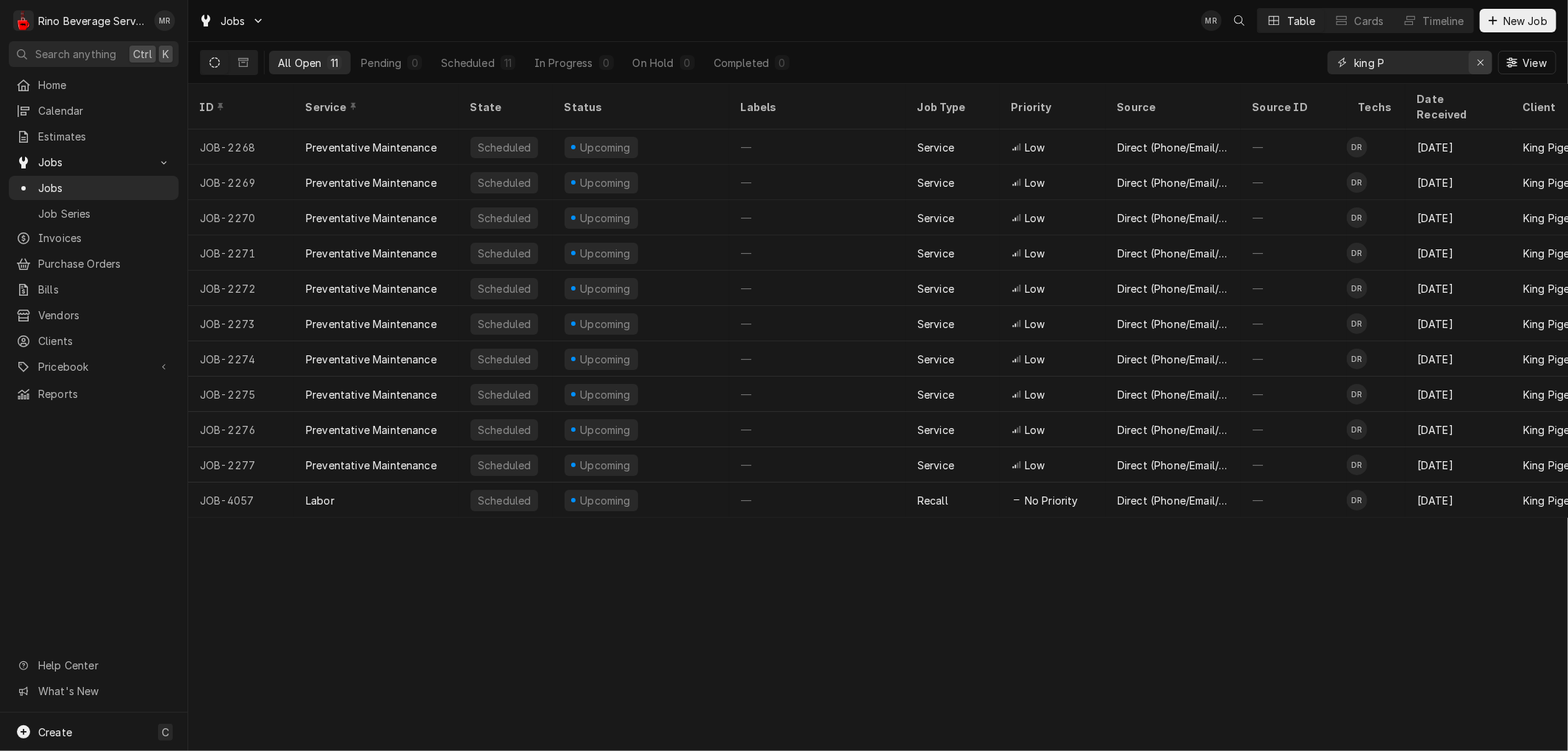
click at [1479, 59] on icon "Erase input" at bounding box center [1481, 62] width 8 height 10
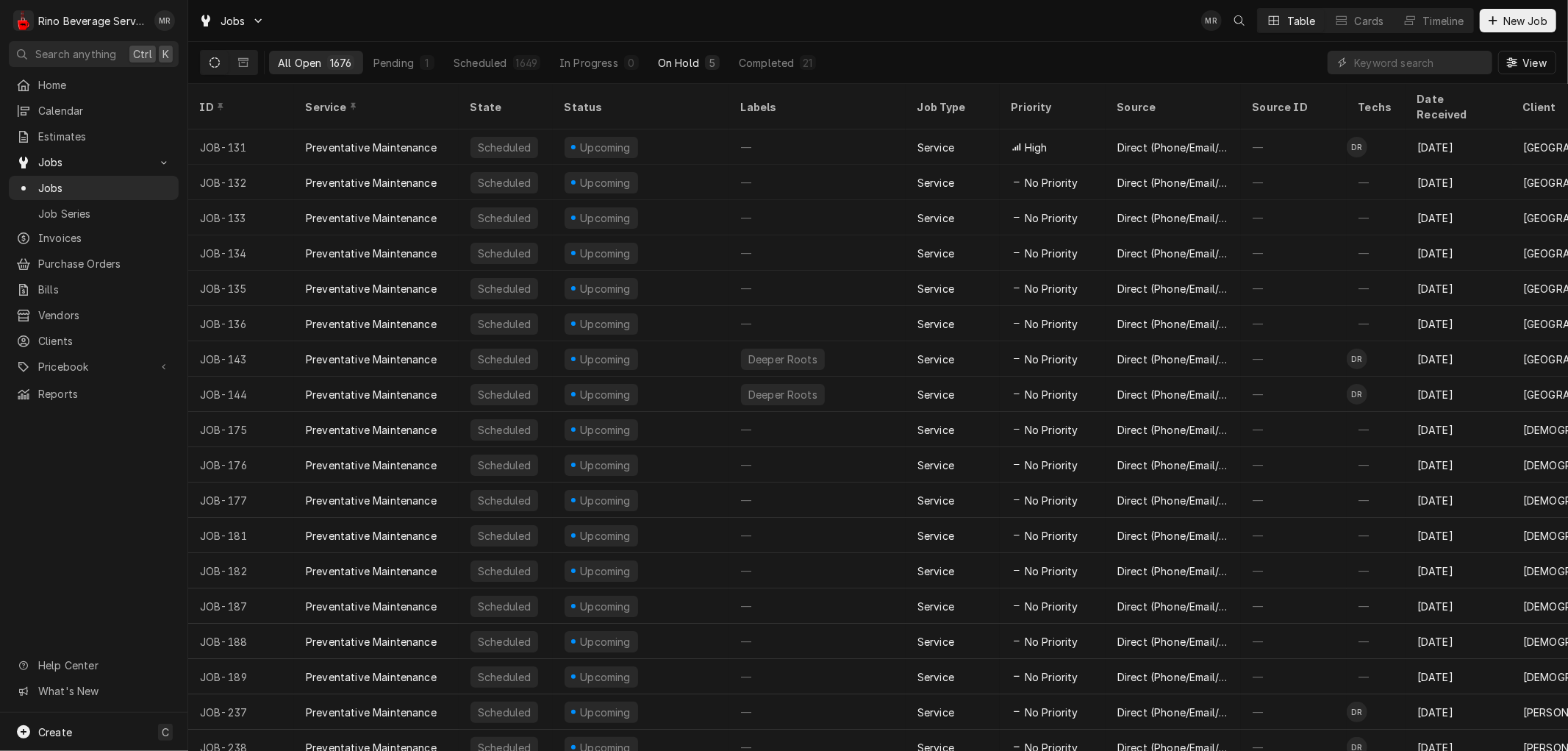
click at [687, 59] on div "On Hold" at bounding box center [679, 62] width 41 height 15
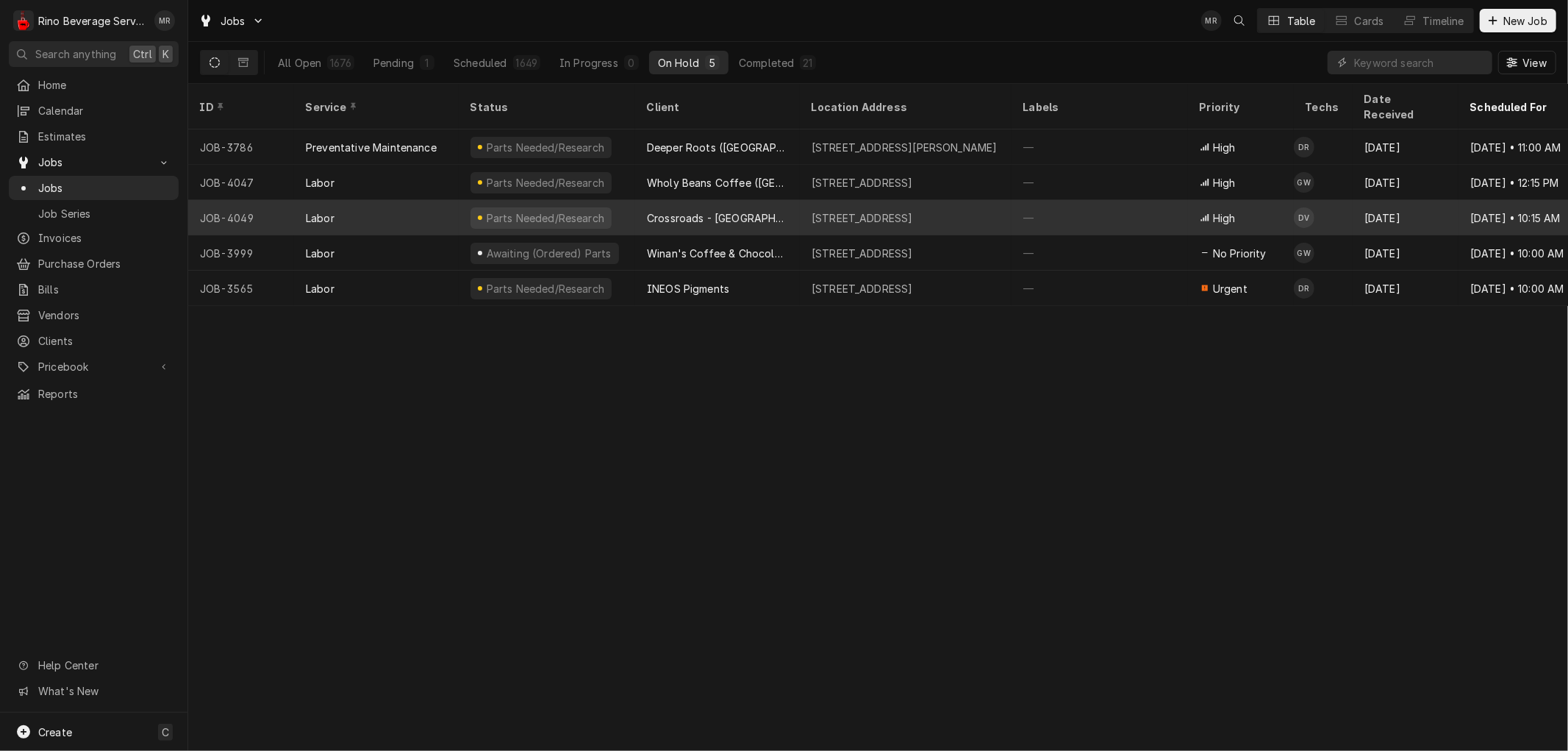
click at [790, 200] on div "Crossroads - [GEOGRAPHIC_DATA]" at bounding box center [717, 217] width 165 height 35
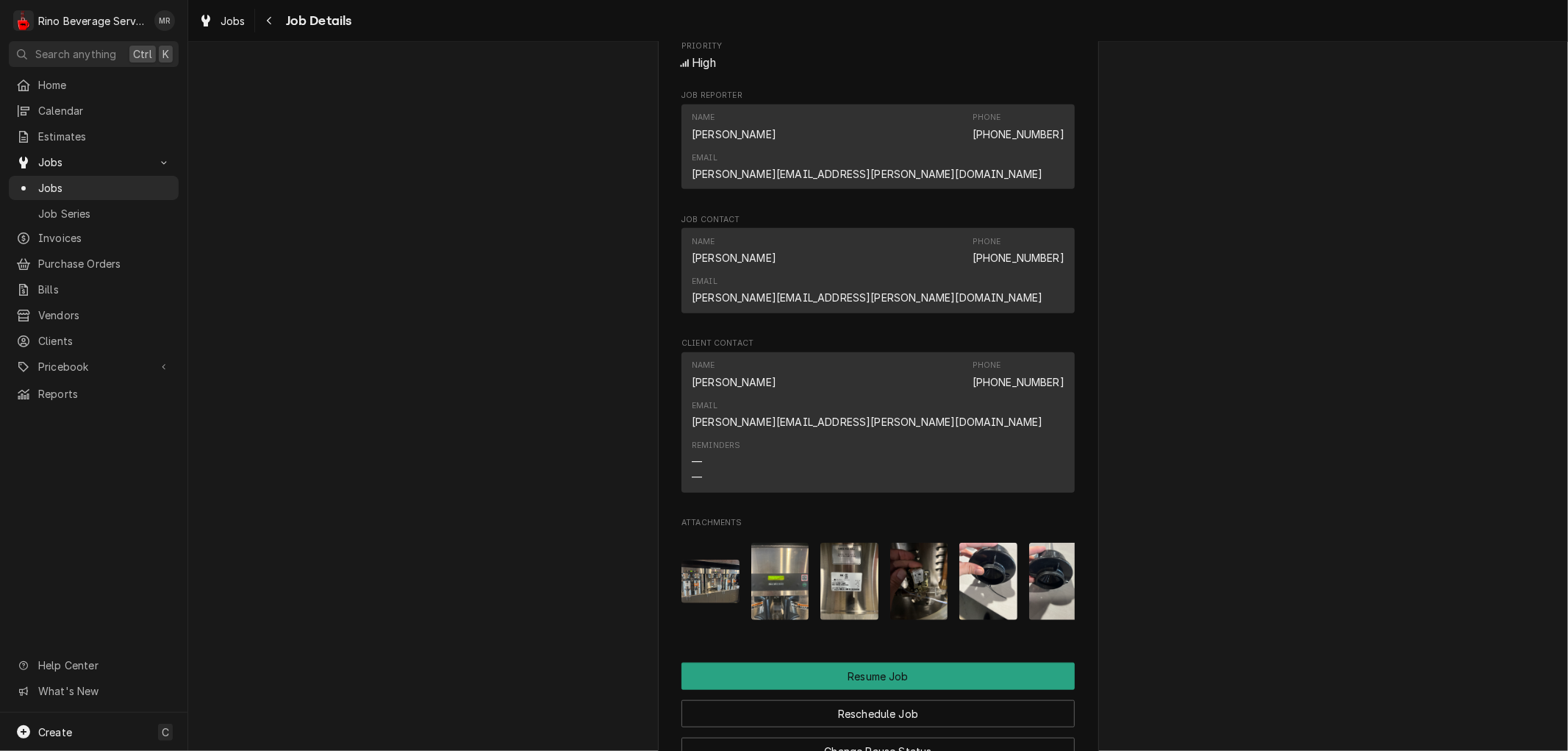
scroll to position [1144, 0]
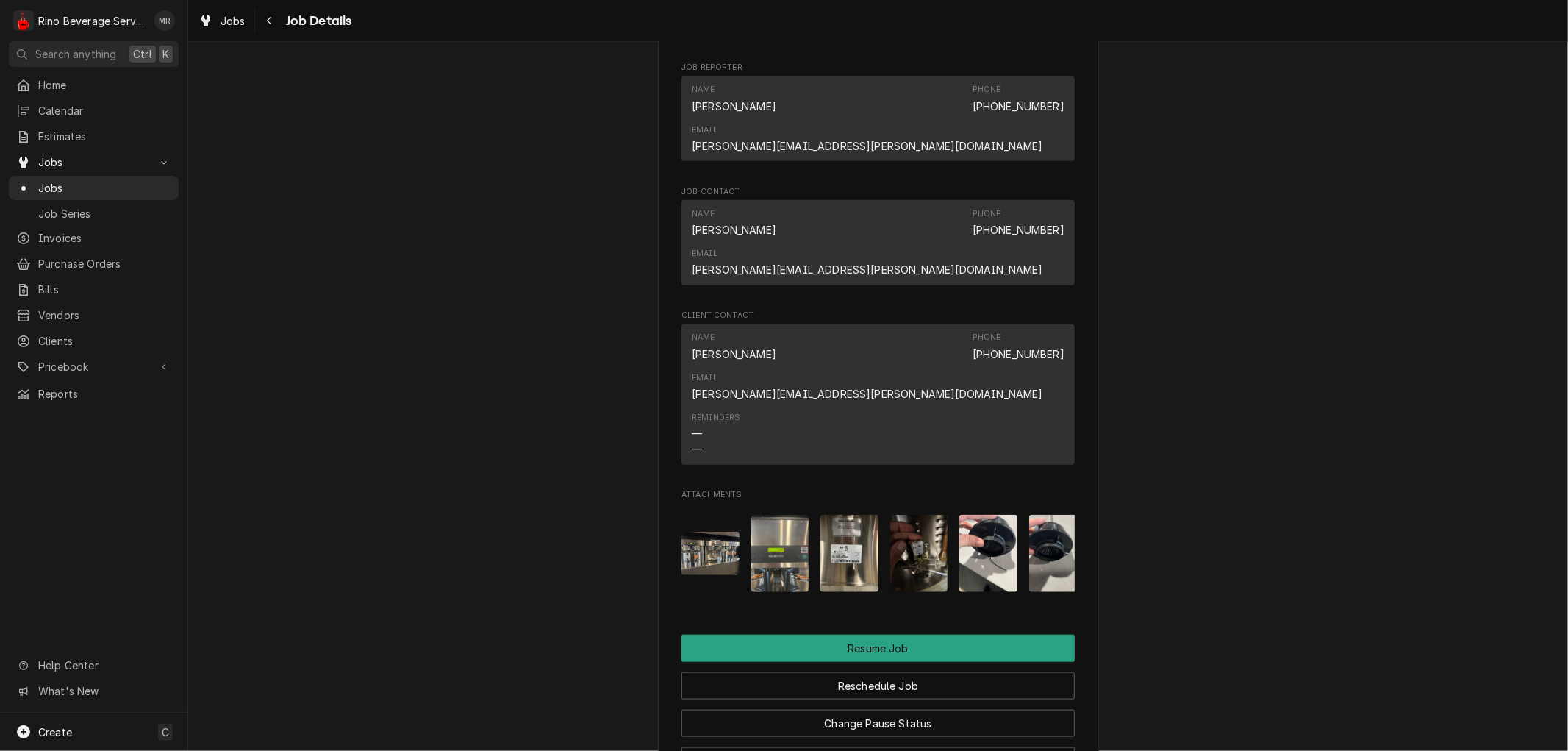
click at [733, 532] on img "Attachments" at bounding box center [710, 554] width 59 height 43
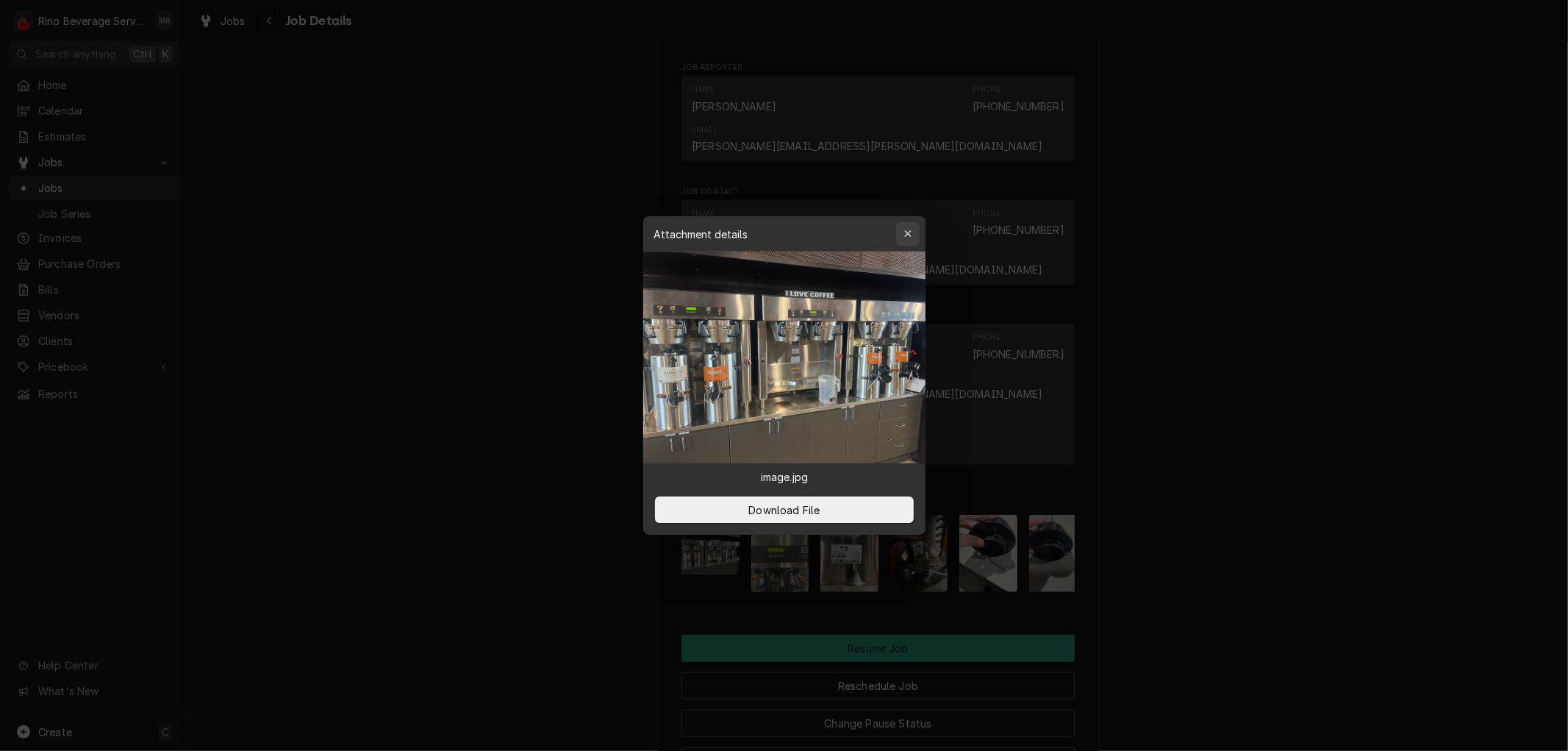
click at [909, 235] on icon "button" at bounding box center [907, 233] width 6 height 6
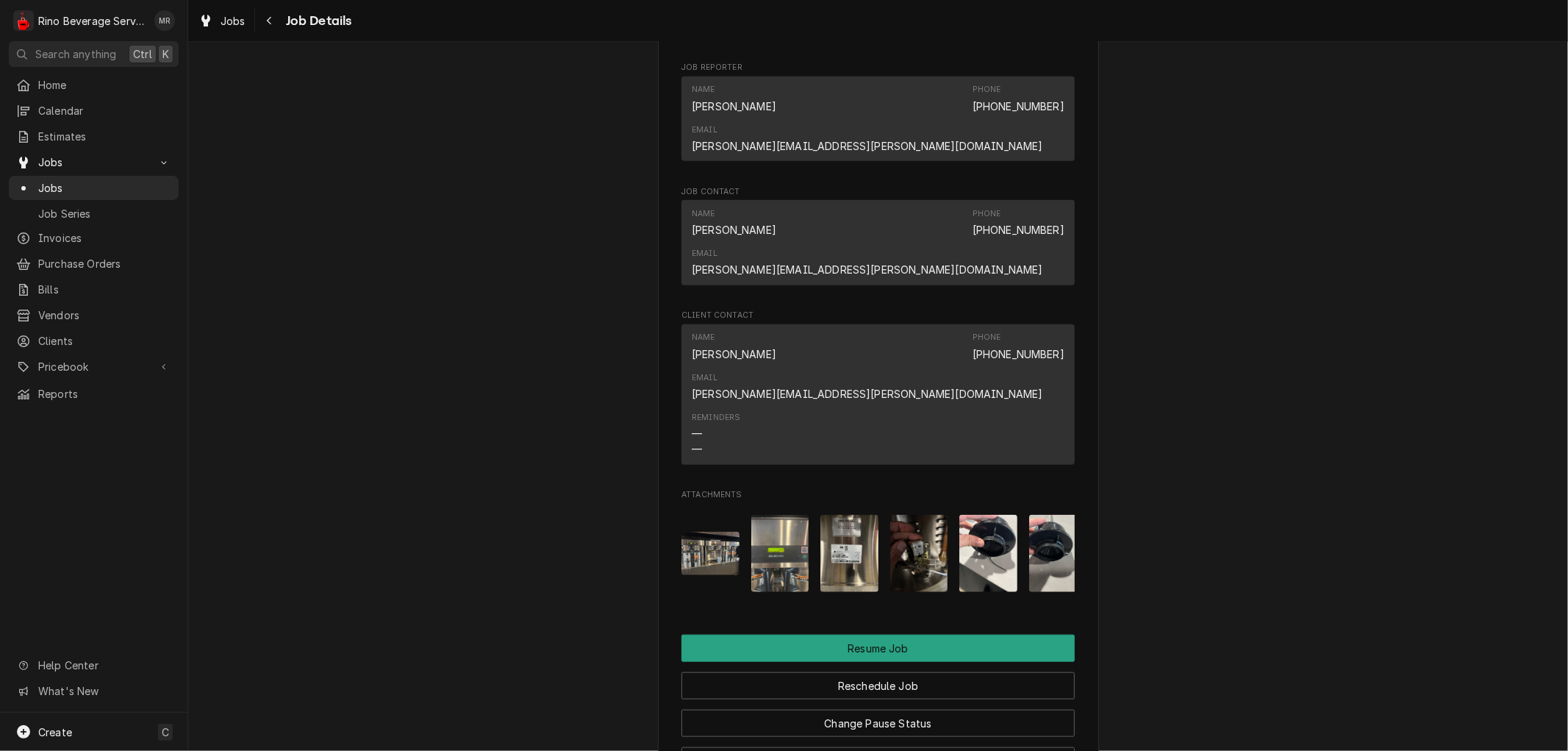
click at [797, 515] on img "Attachments" at bounding box center [780, 554] width 59 height 77
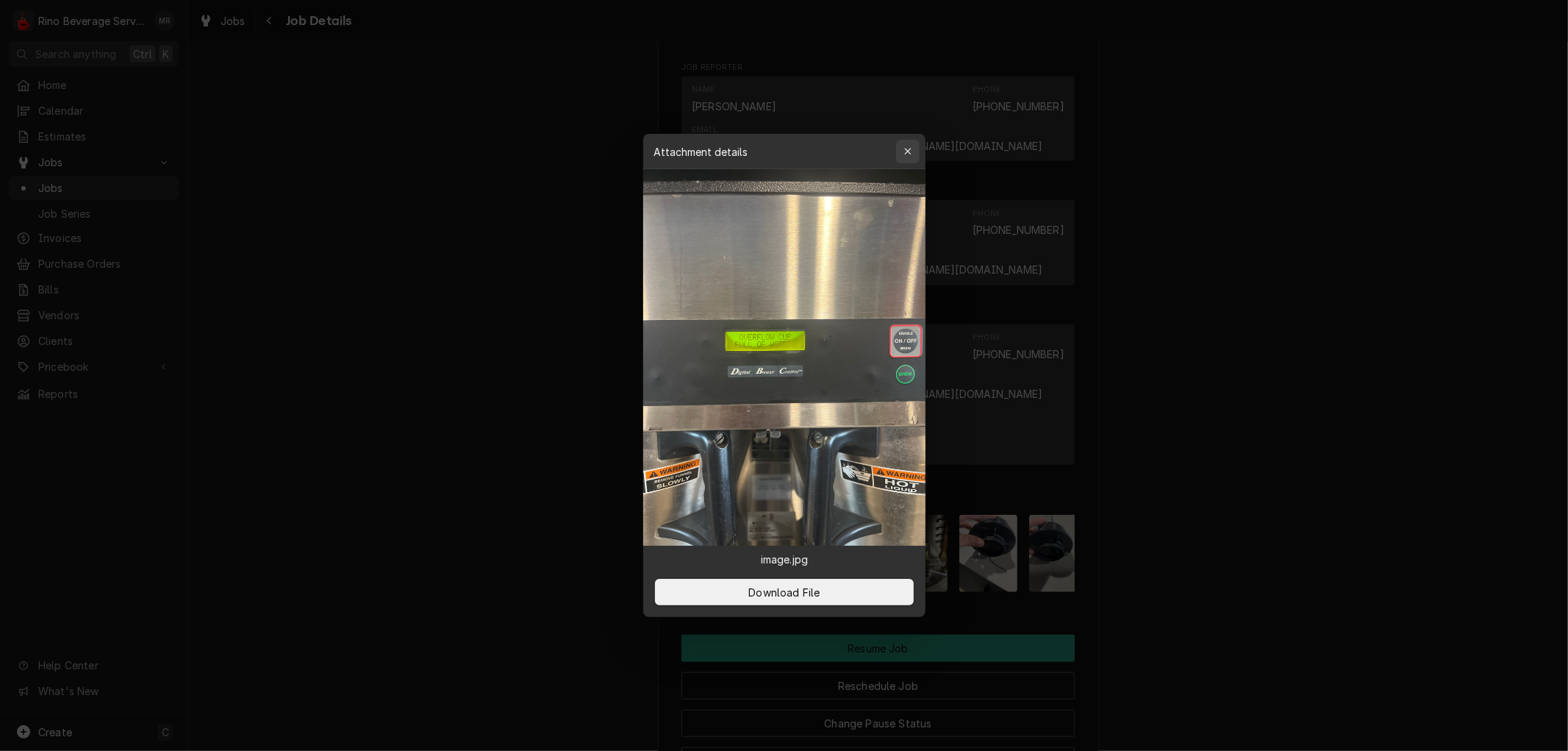
click at [906, 150] on icon "button" at bounding box center [907, 151] width 8 height 10
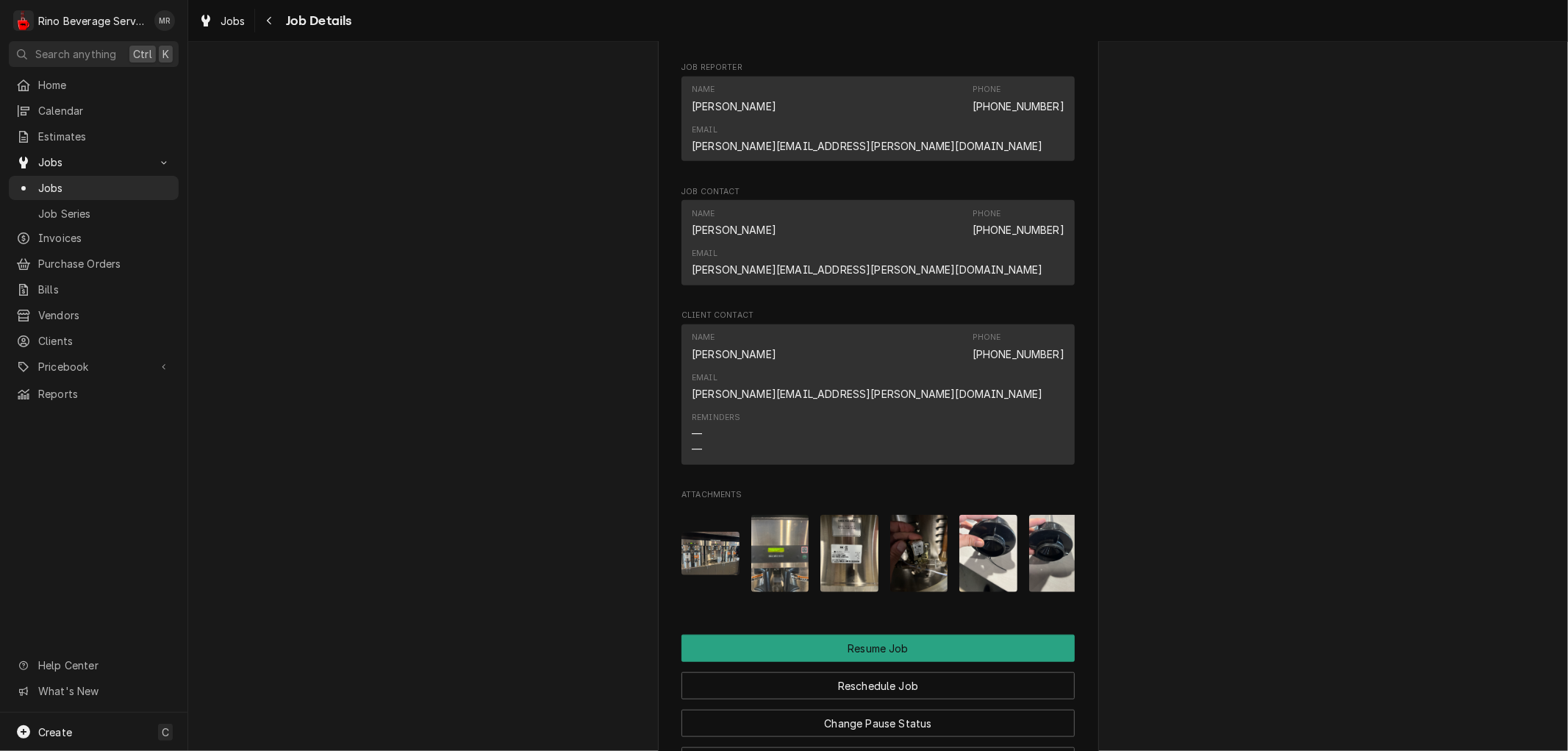
click at [893, 515] on img "Attachments" at bounding box center [919, 554] width 59 height 77
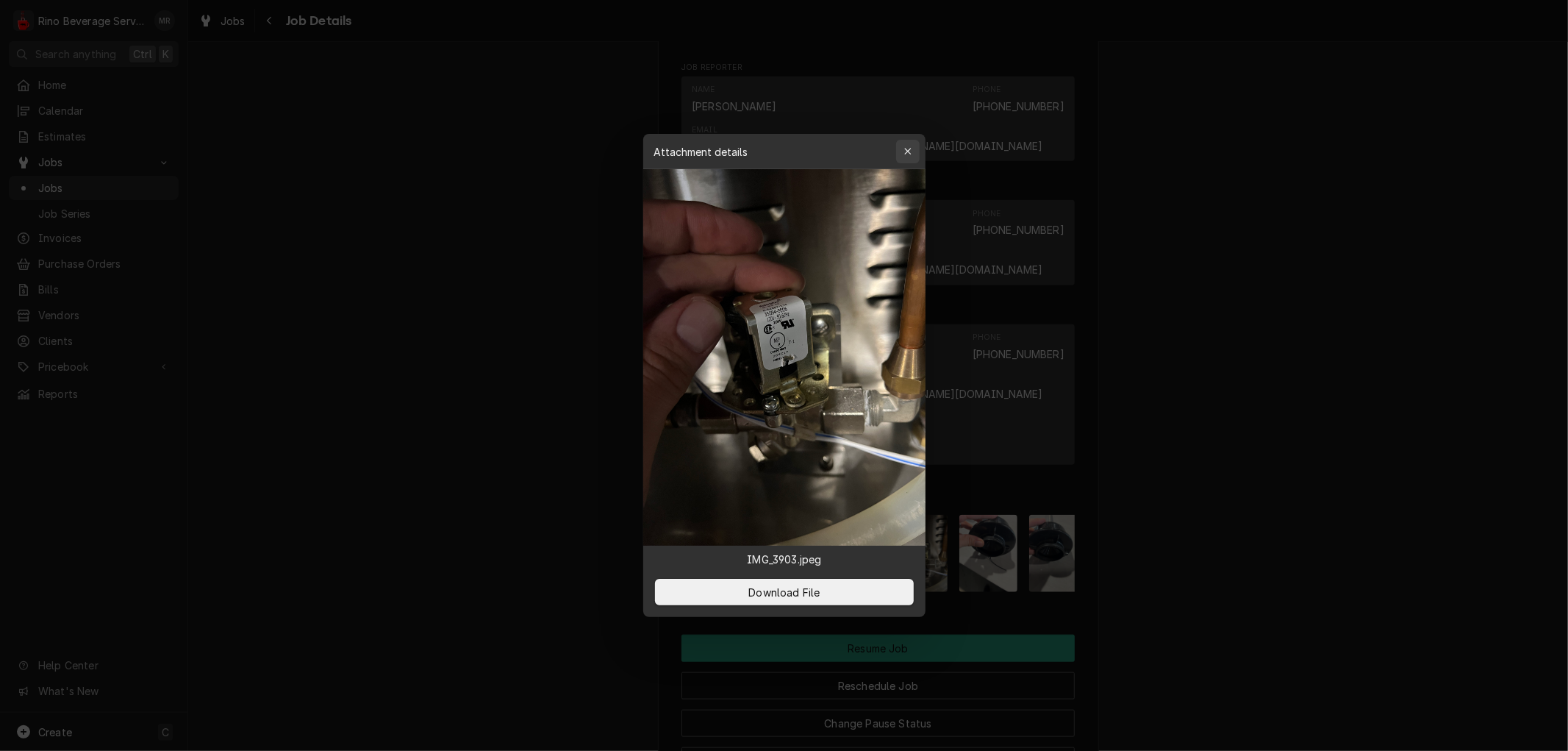
click at [904, 149] on icon "button" at bounding box center [907, 151] width 8 height 10
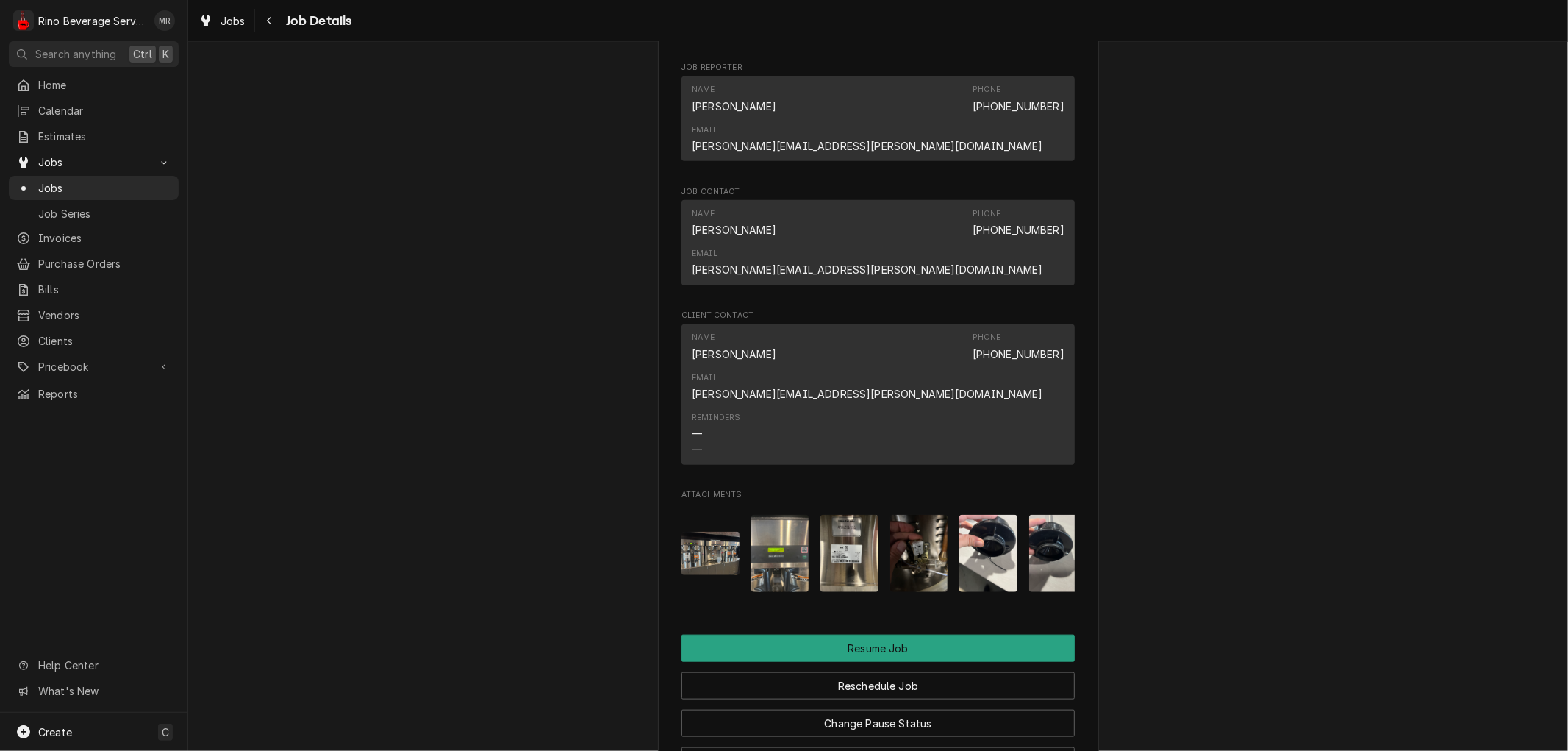
click at [994, 515] on img "Attachments" at bounding box center [988, 554] width 59 height 77
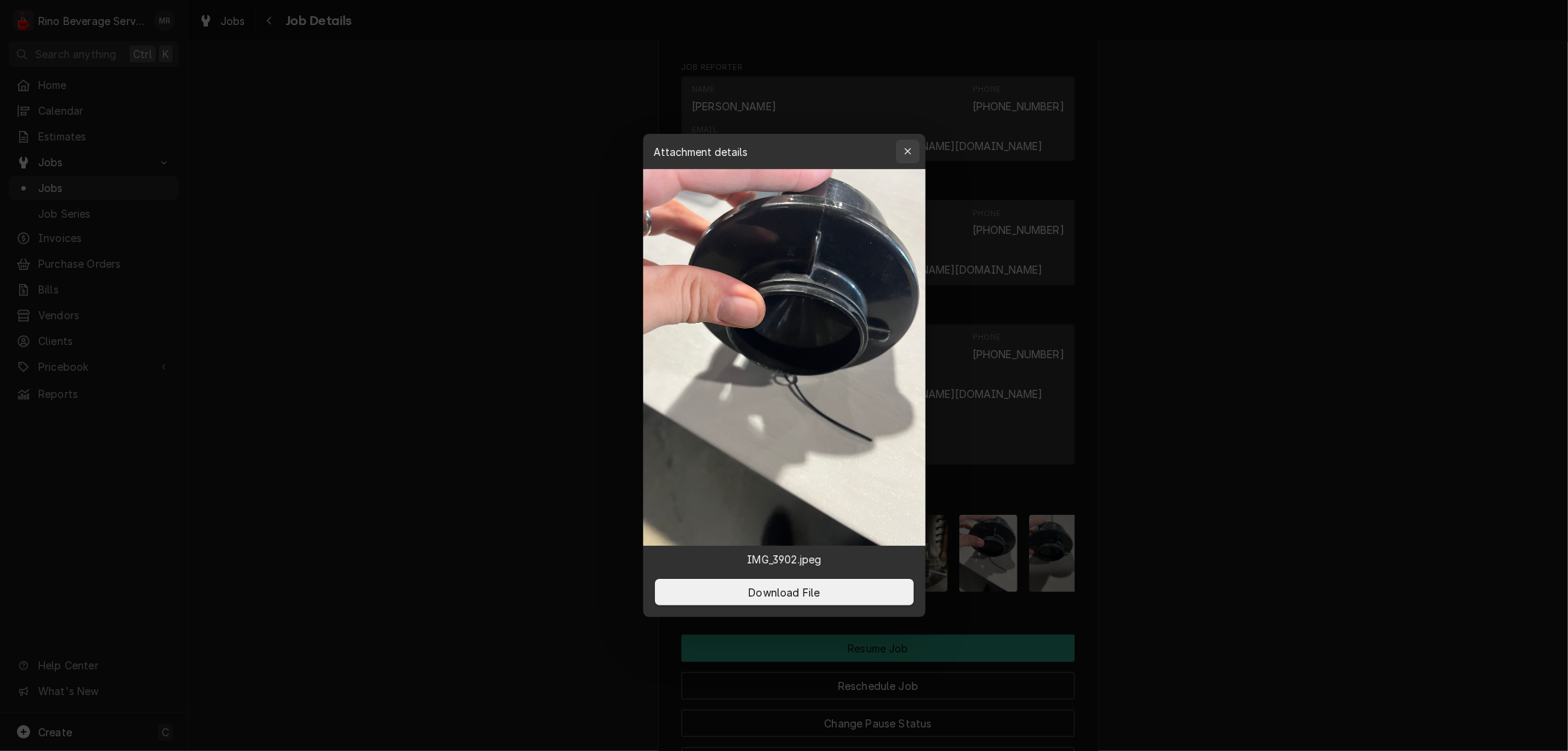
click at [897, 155] on button "button" at bounding box center [908, 151] width 23 height 23
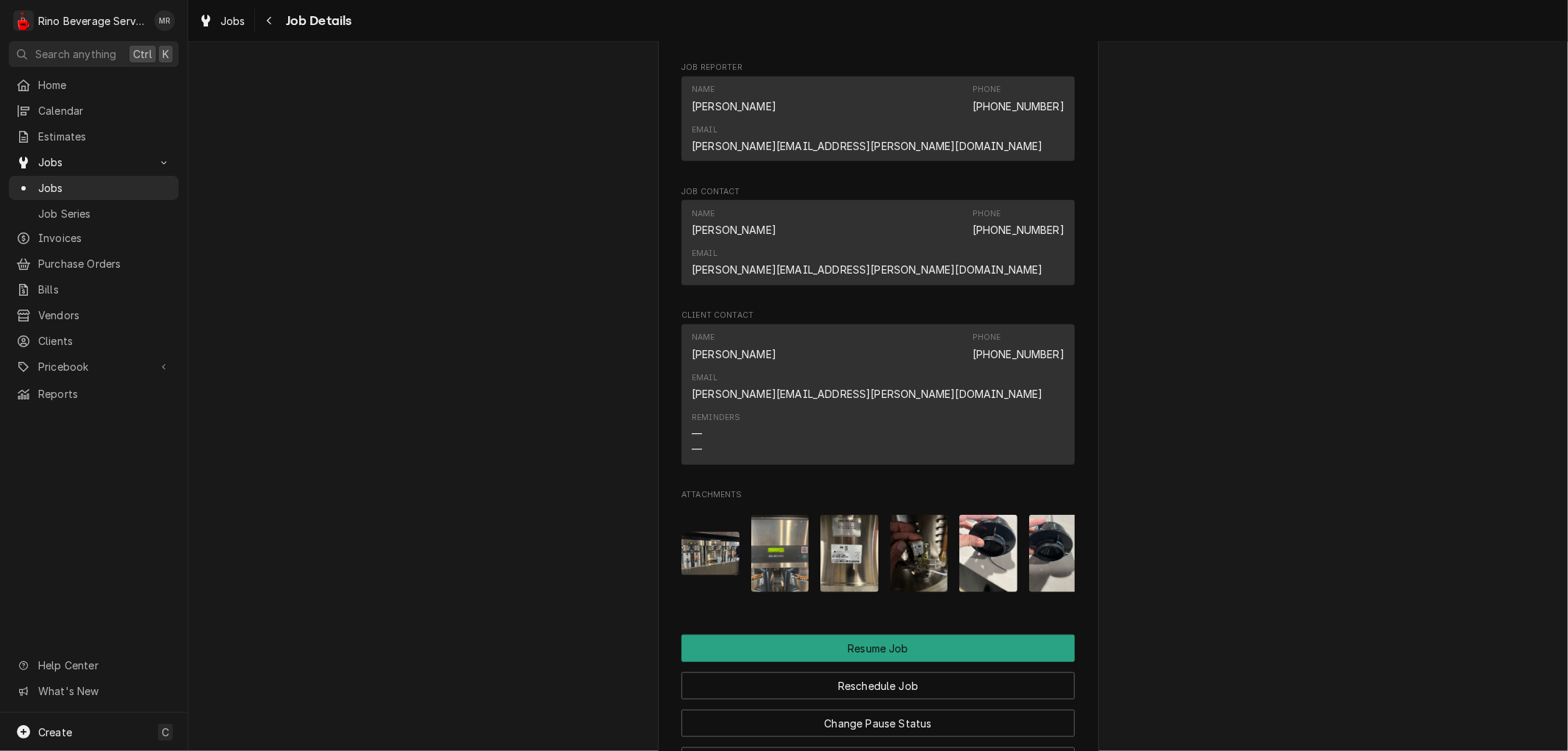
click at [1033, 515] on img "Attachments" at bounding box center [1058, 554] width 59 height 77
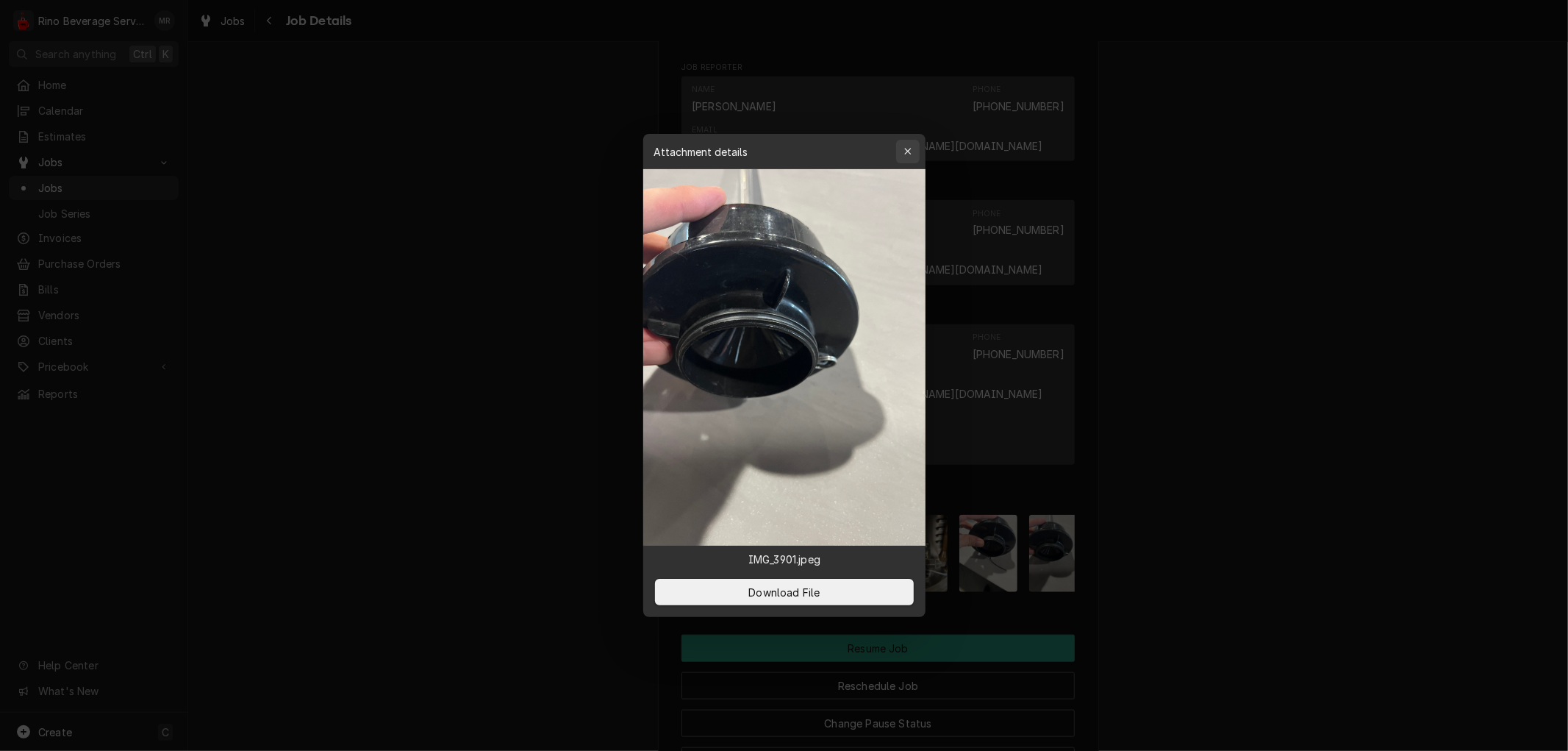
click at [897, 148] on button "button" at bounding box center [908, 151] width 23 height 23
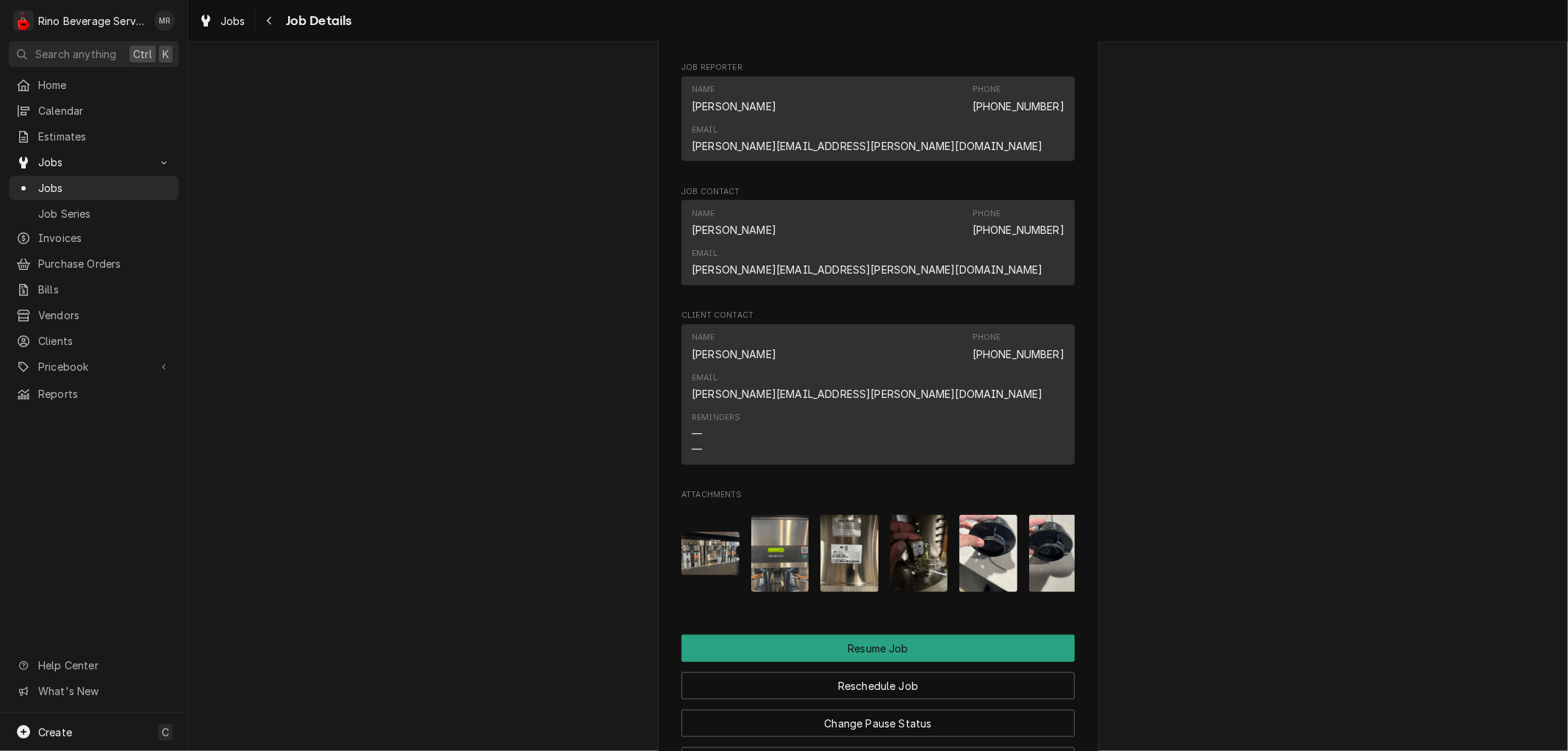
click at [833, 515] on img "Attachments" at bounding box center [850, 554] width 59 height 77
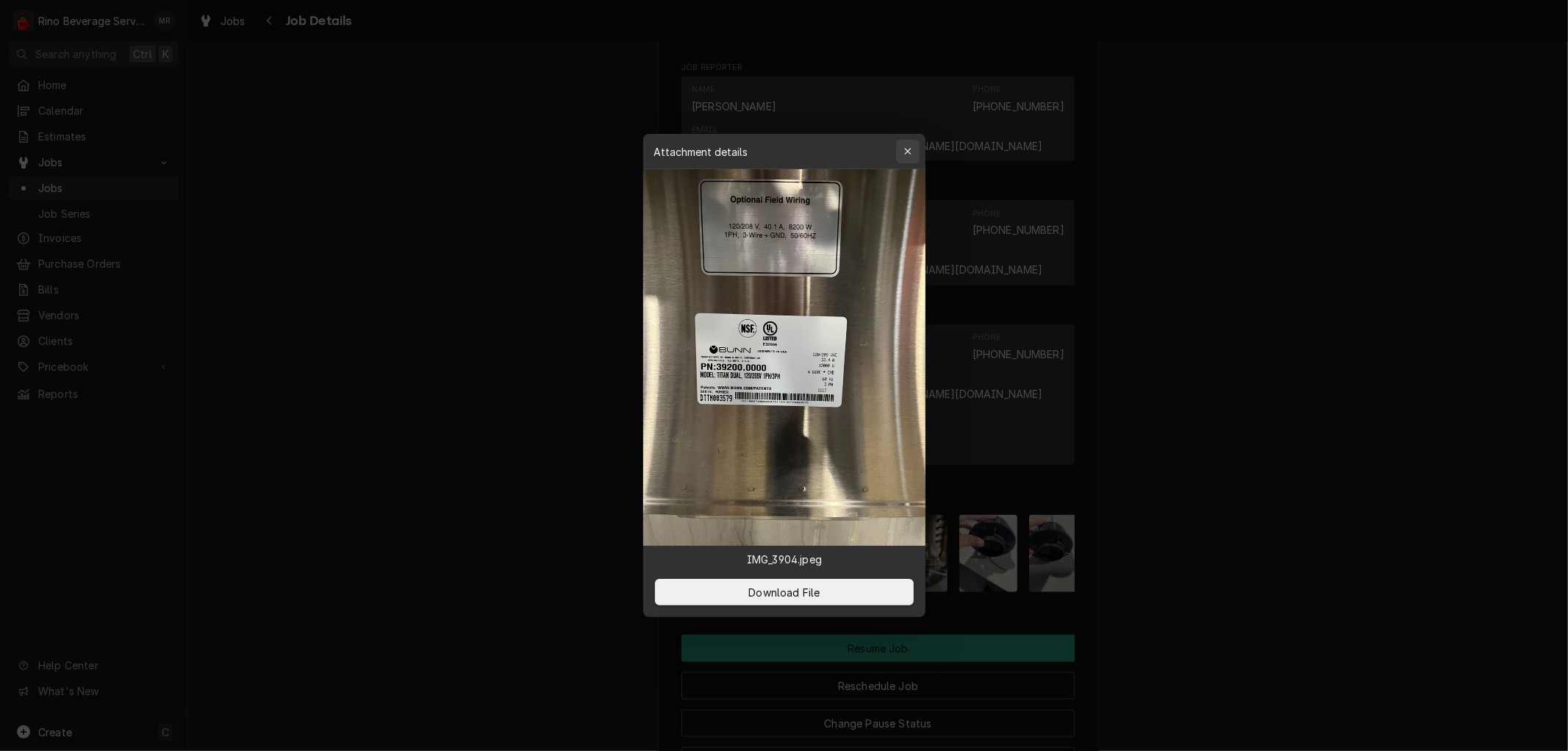
click at [916, 148] on button "button" at bounding box center [908, 151] width 23 height 23
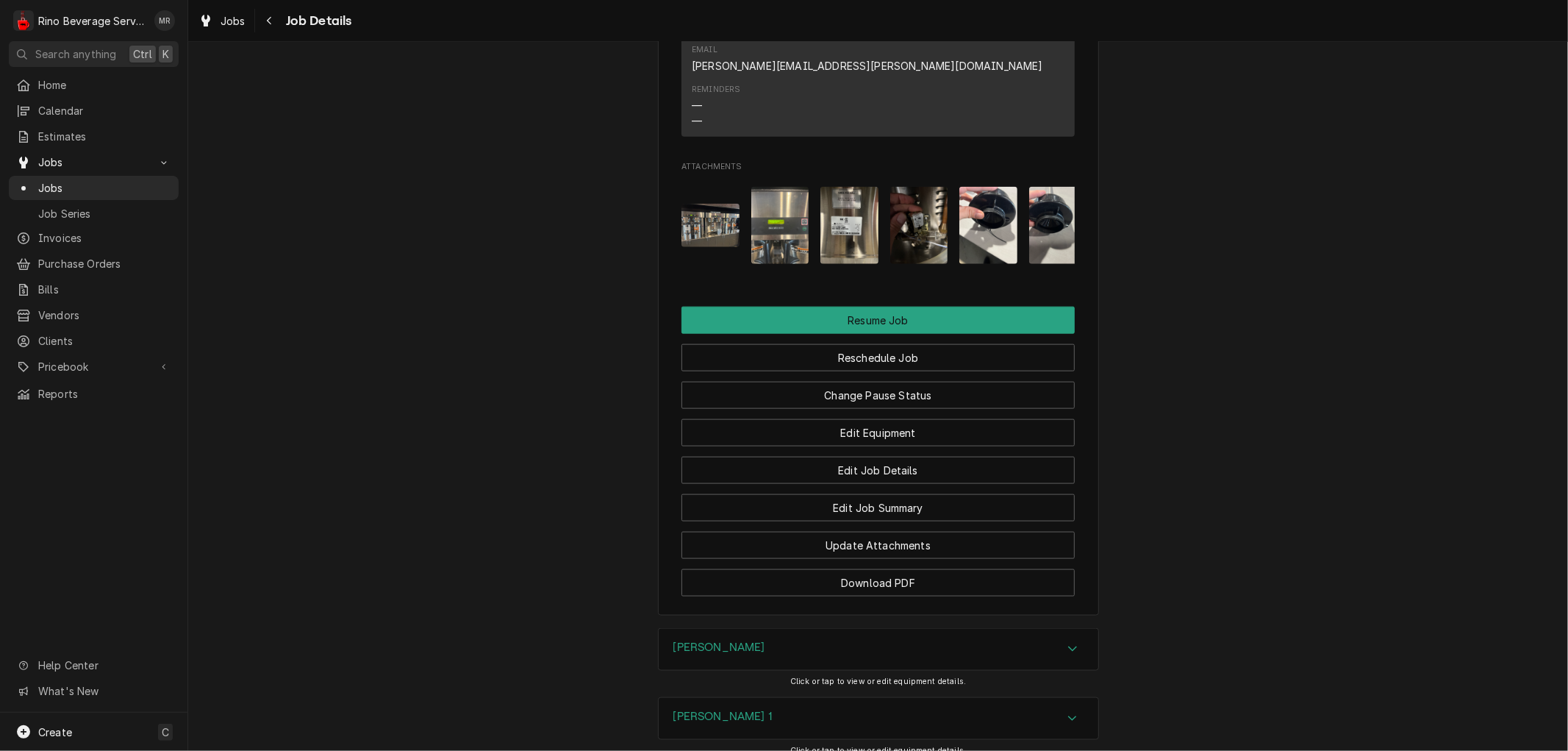
scroll to position [1471, 0]
click at [803, 495] on button "Edit Job Summary" at bounding box center [878, 509] width 393 height 27
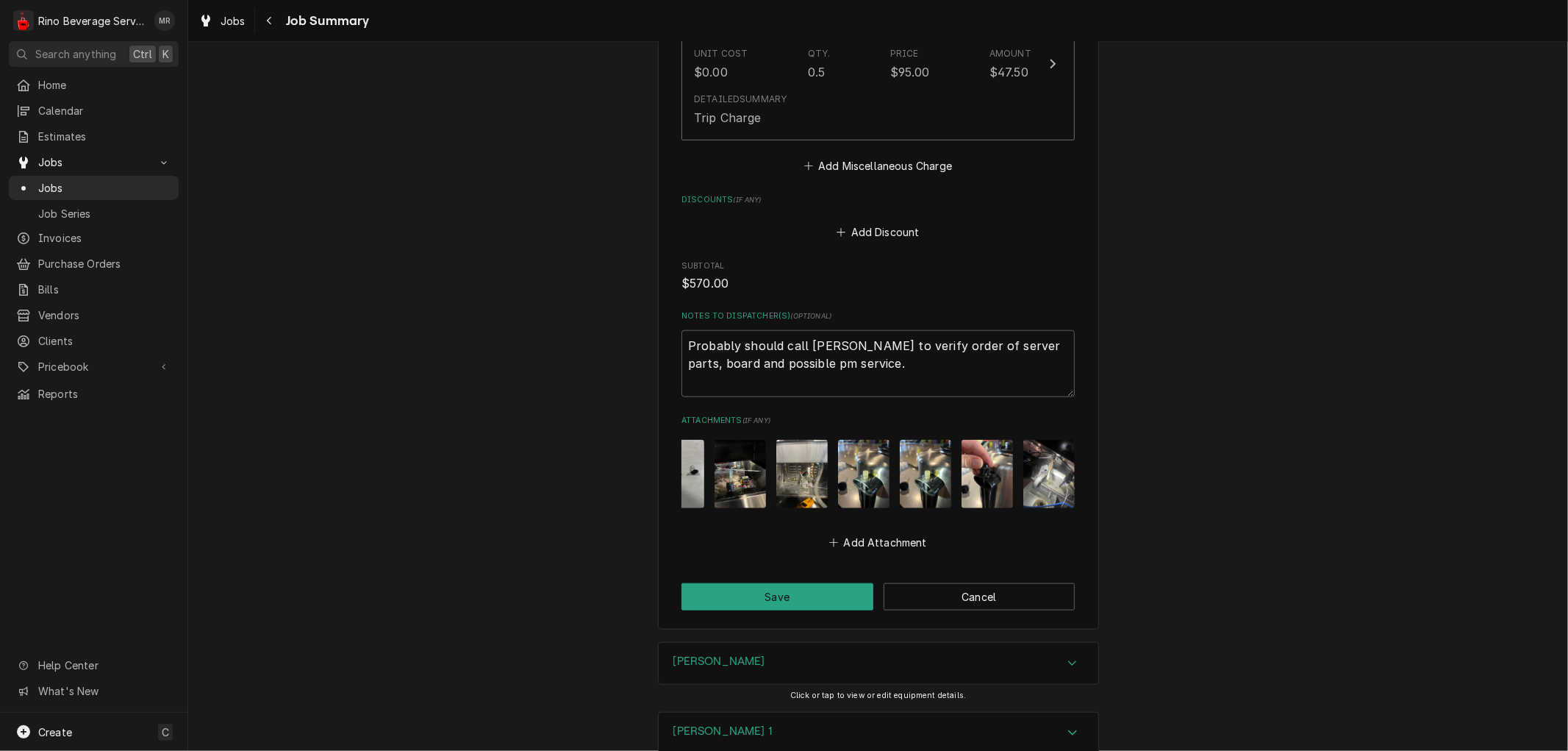
scroll to position [0, 555]
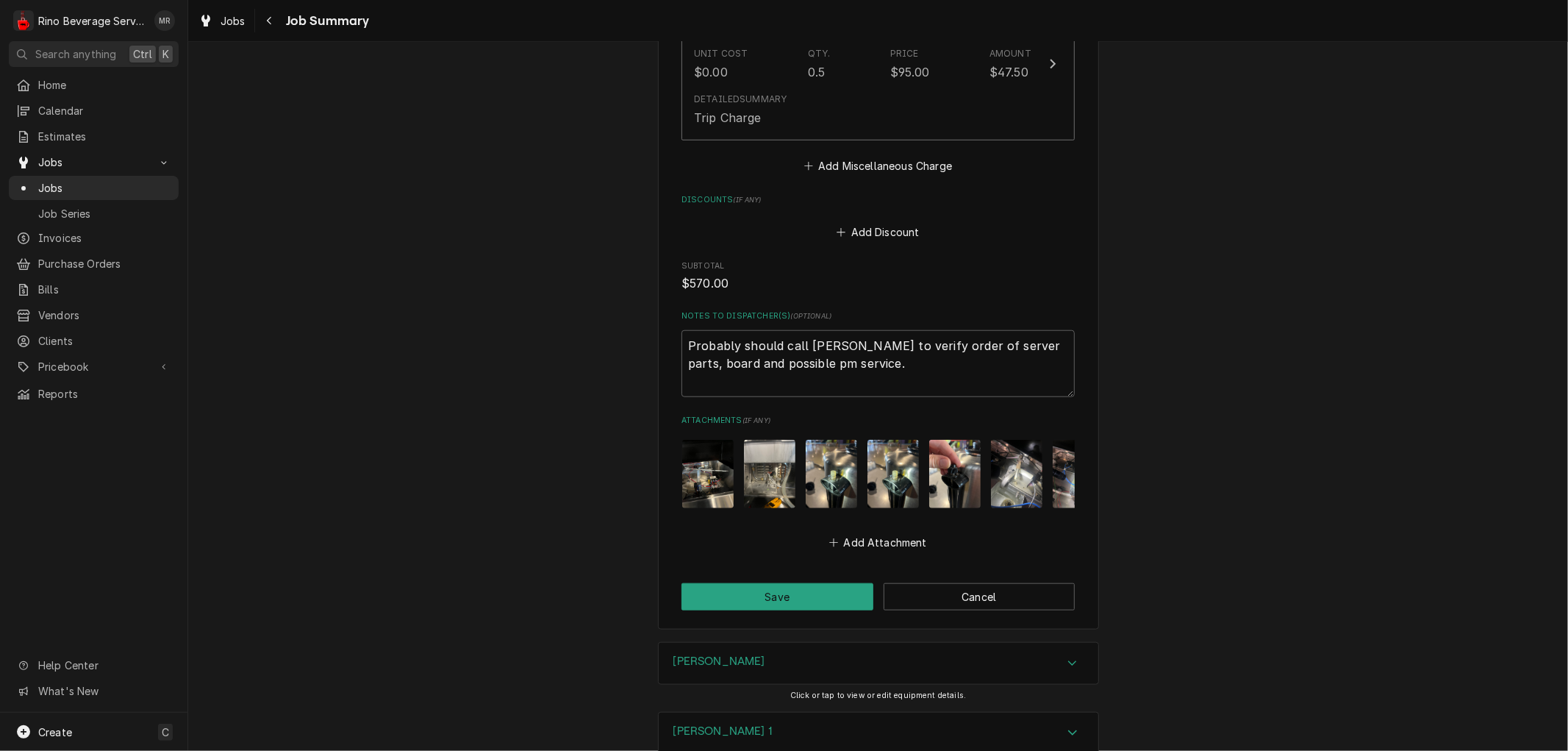
click at [1066, 524] on div "Add Attachment" at bounding box center [878, 538] width 393 height 29
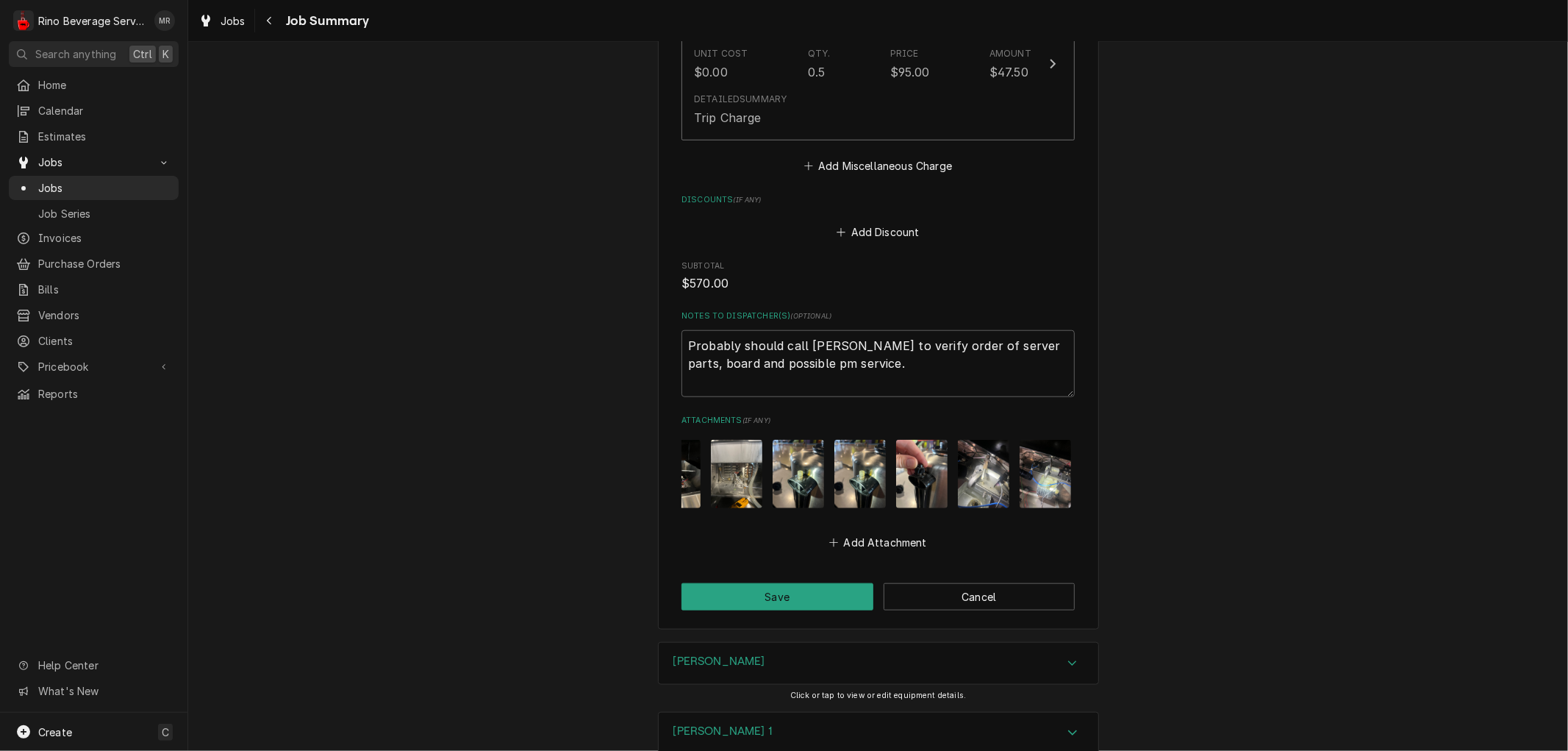
scroll to position [0, 594]
click at [980, 467] on img "Attachments" at bounding box center [978, 474] width 51 height 68
type textarea "x"
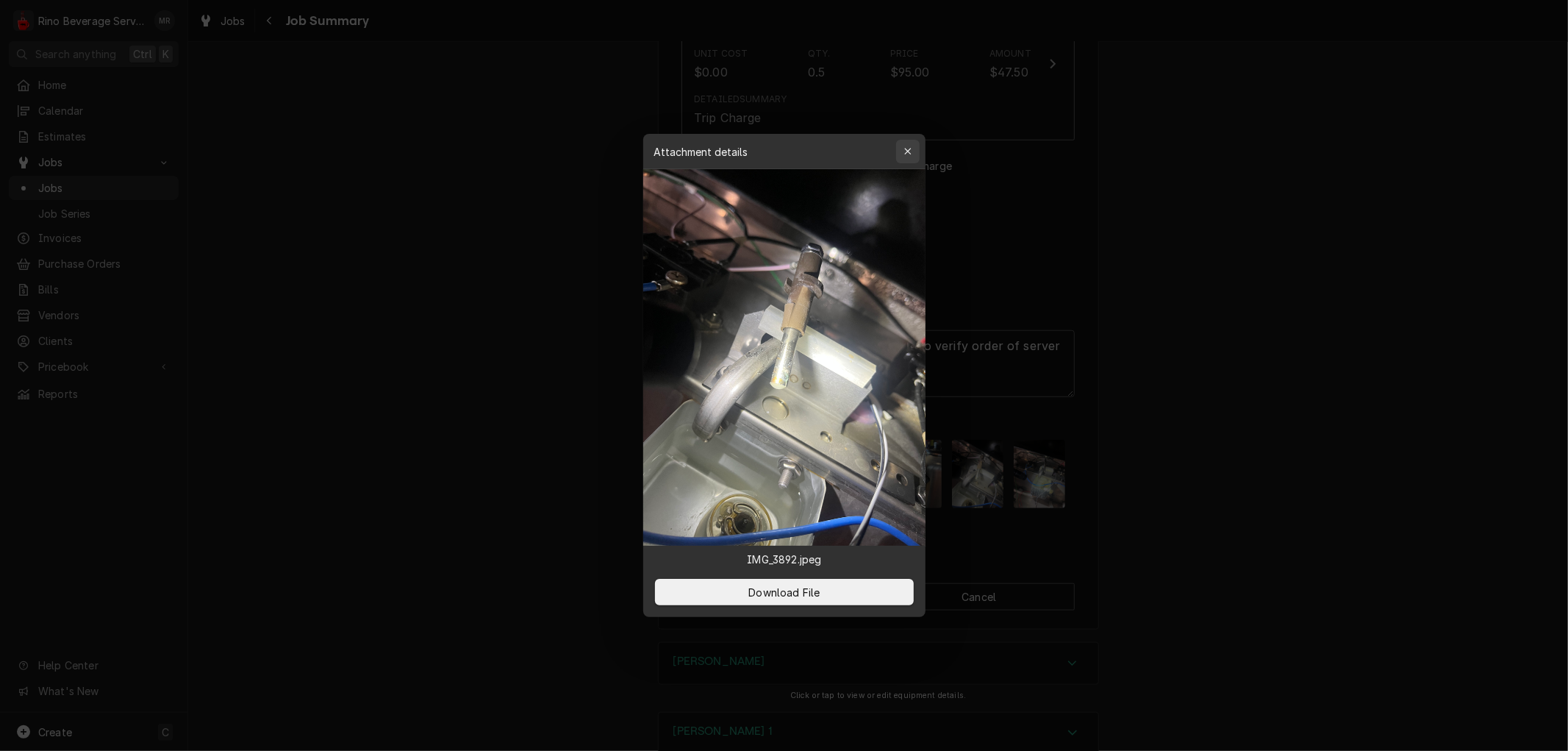
click at [901, 152] on div "button" at bounding box center [908, 151] width 14 height 14
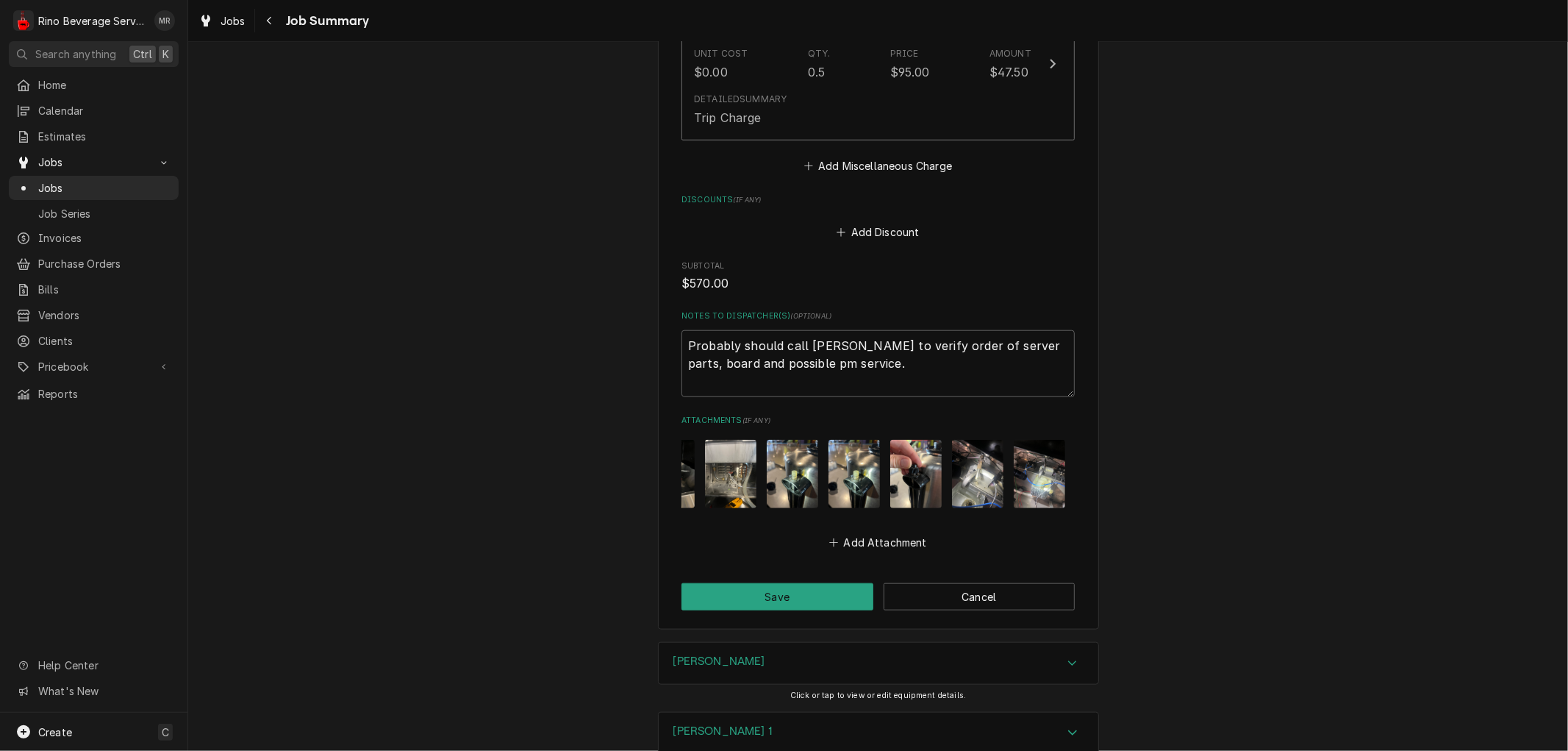
click at [912, 465] on img "Attachments" at bounding box center [915, 474] width 51 height 68
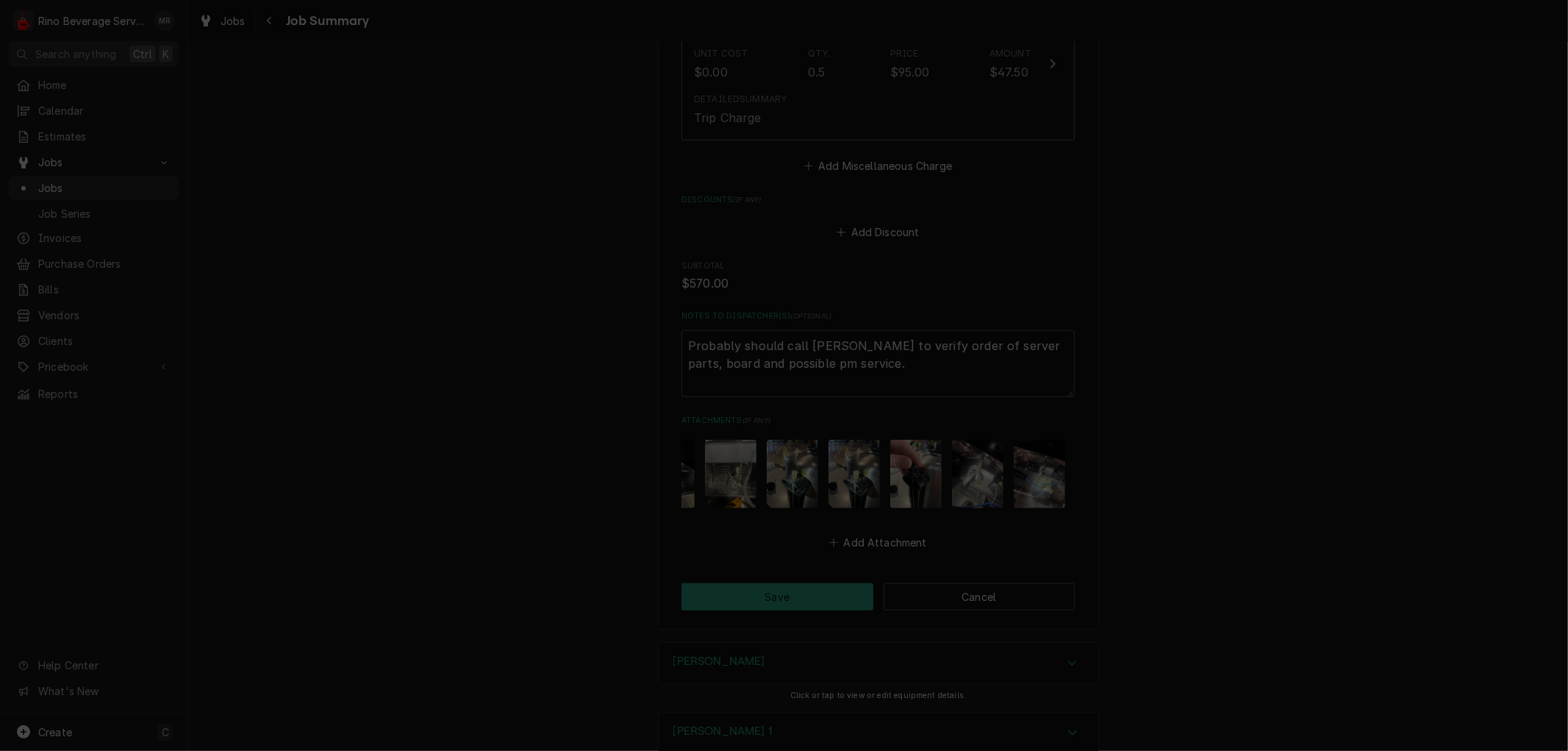
click at [904, 150] on icon "button" at bounding box center [907, 151] width 8 height 10
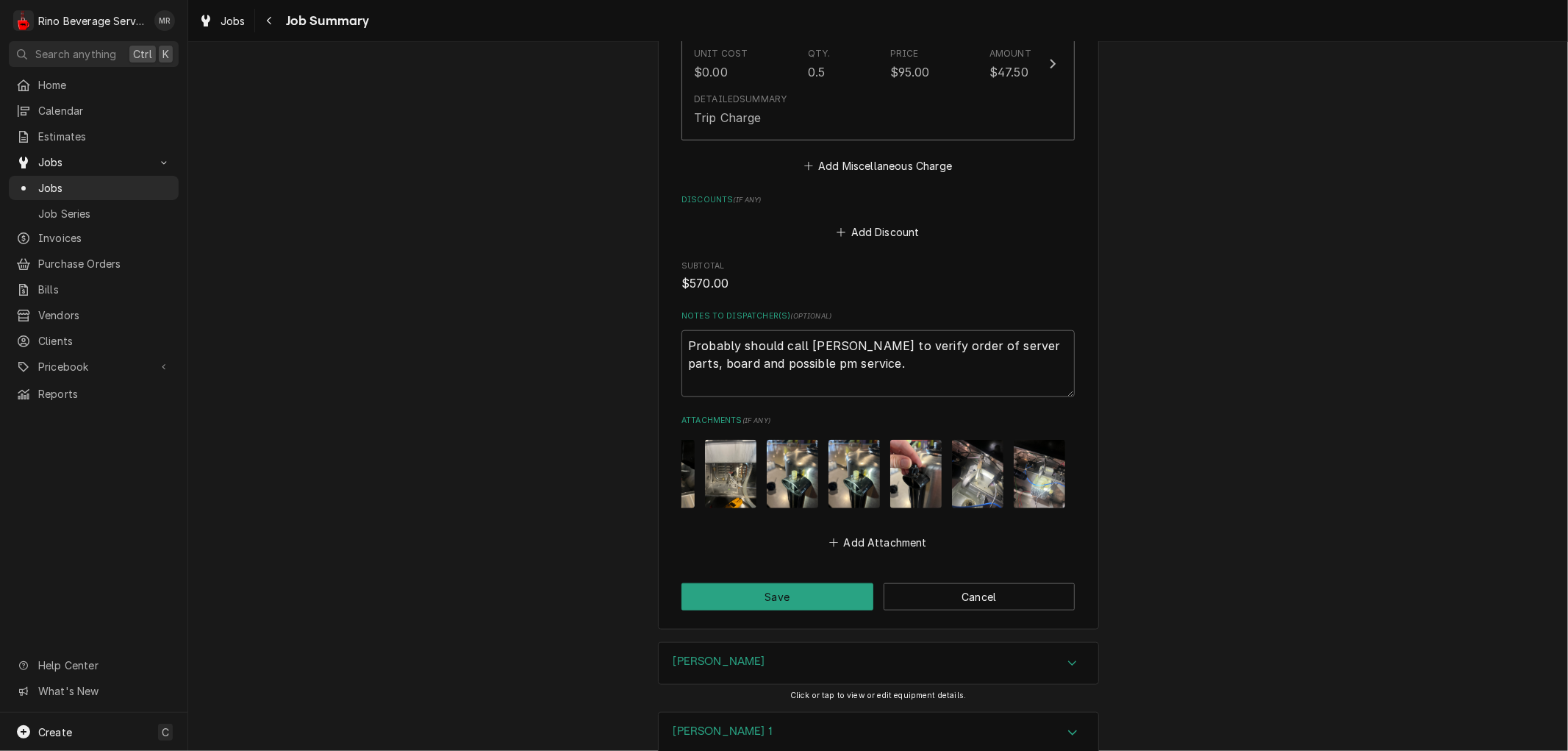
click at [863, 462] on img "Attachments" at bounding box center [854, 474] width 51 height 68
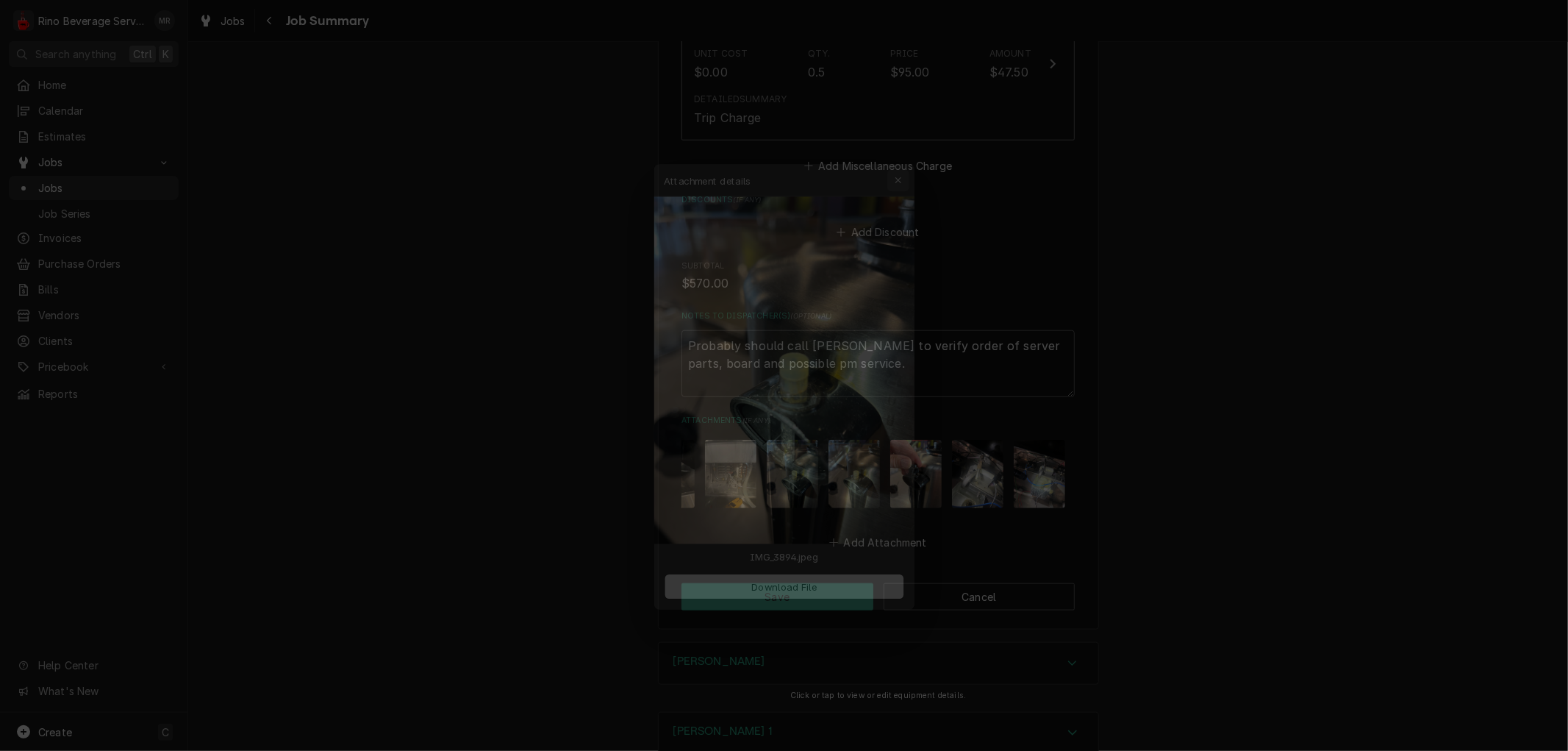
click at [906, 153] on icon "button" at bounding box center [907, 150] width 6 height 6
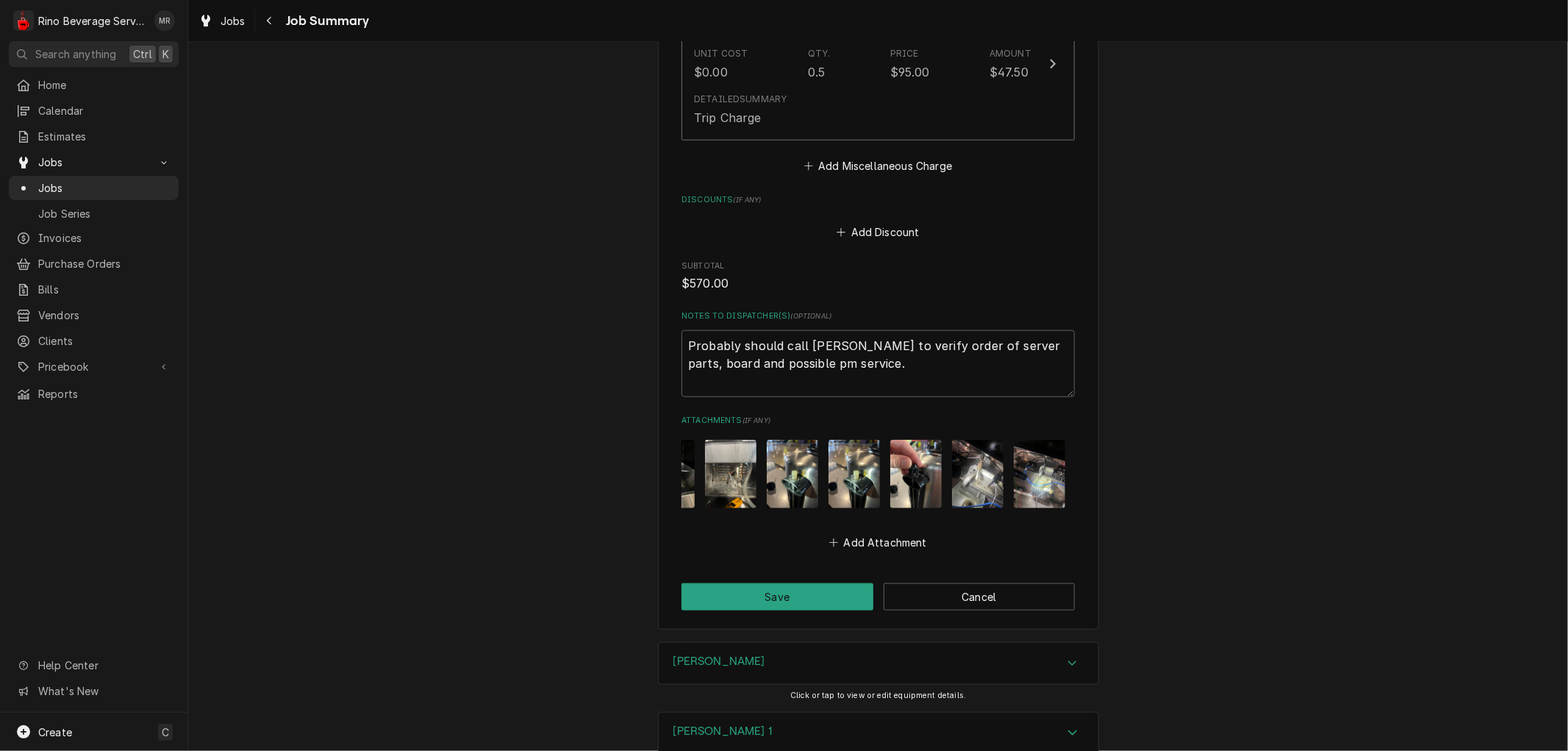
click at [792, 467] on img "Attachments" at bounding box center [792, 474] width 51 height 68
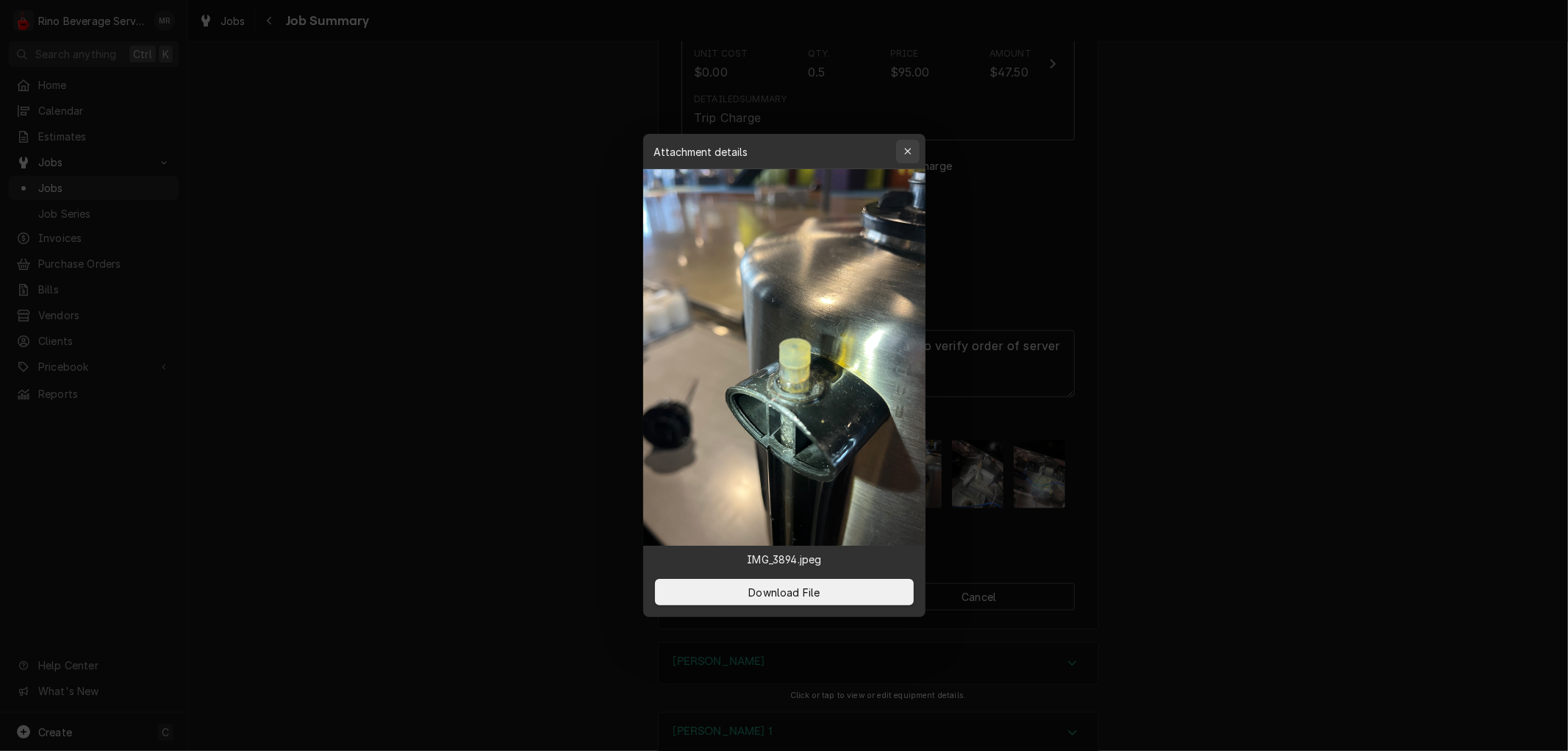
click at [905, 151] on icon "button" at bounding box center [907, 151] width 8 height 10
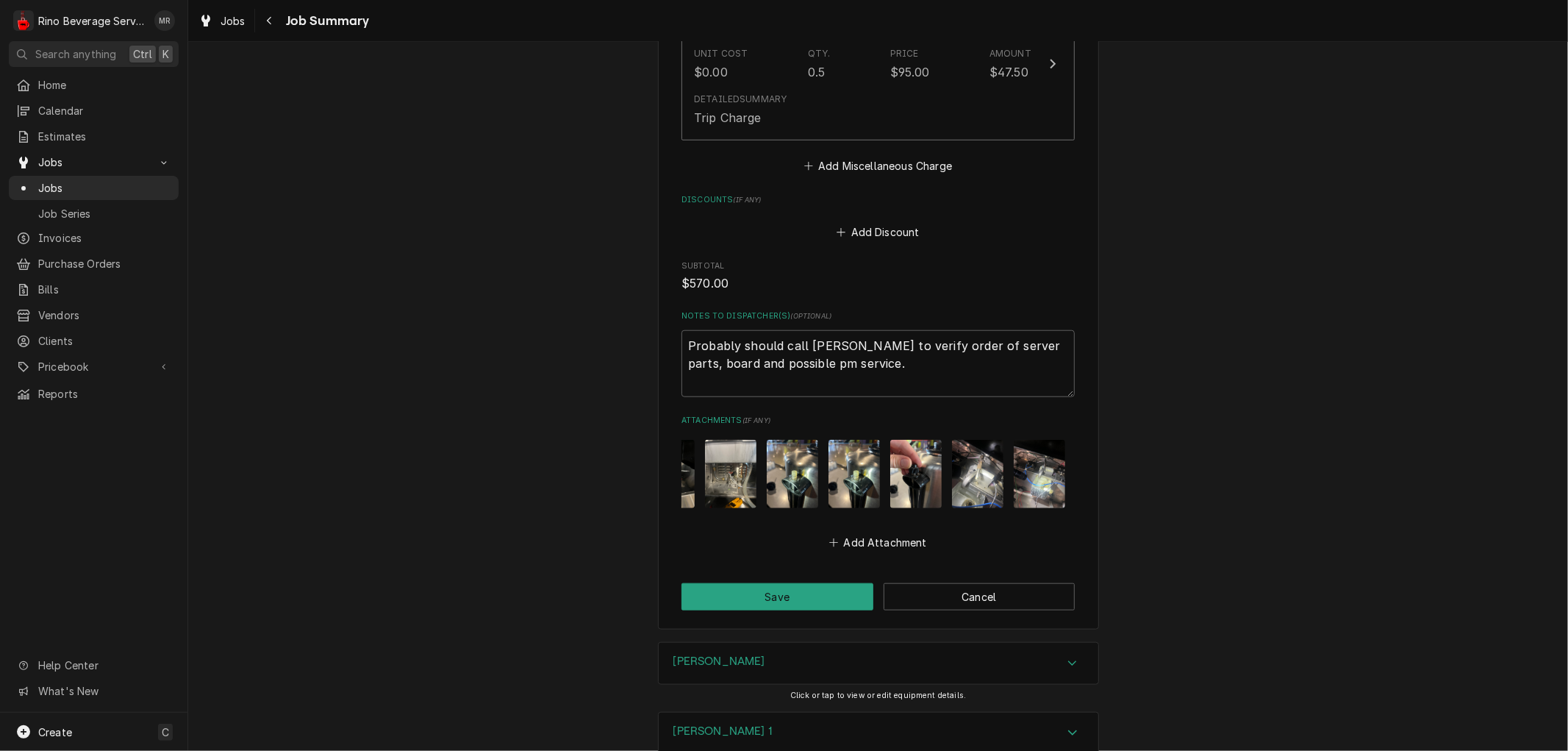
click at [778, 453] on img "Attachments" at bounding box center [792, 474] width 51 height 68
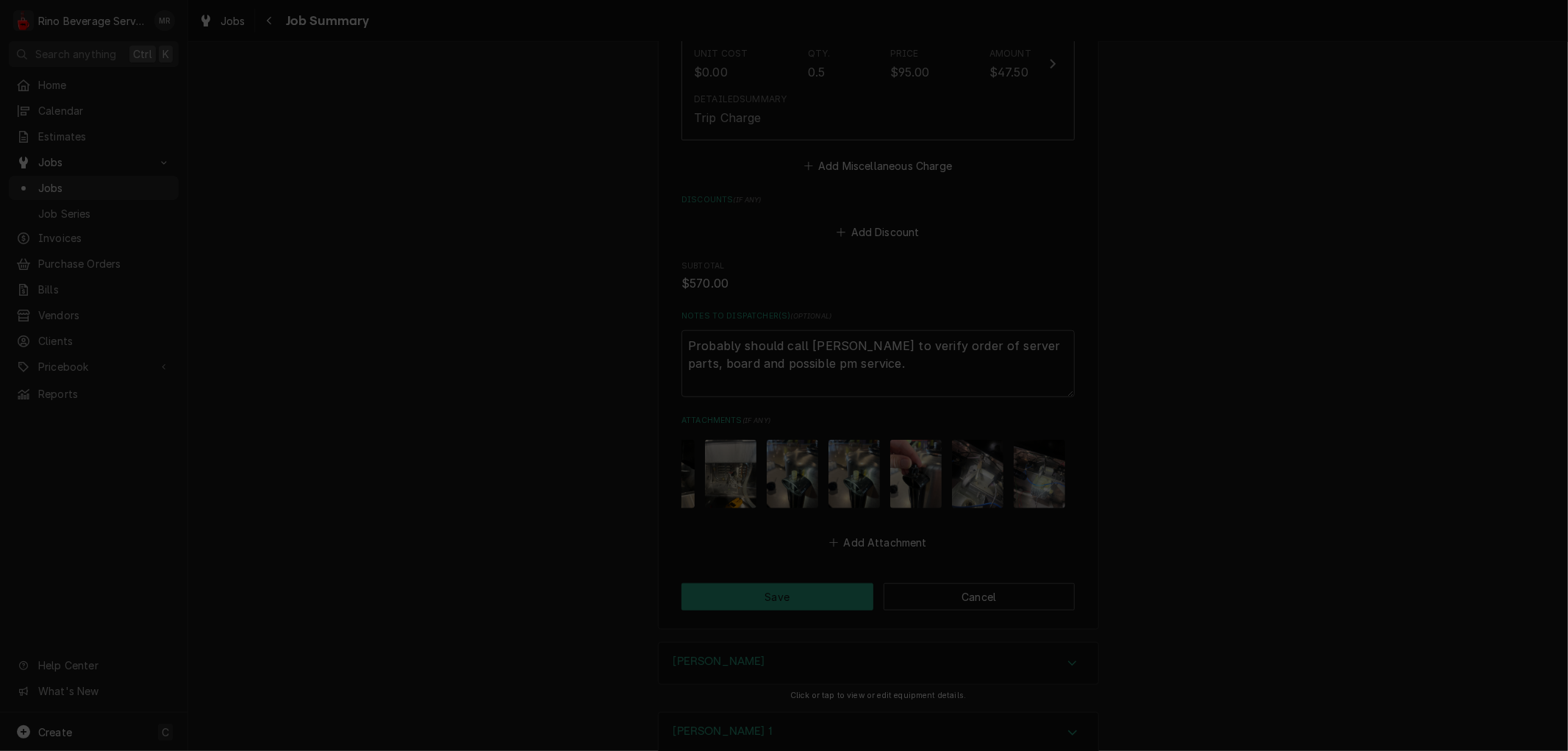
click at [908, 149] on icon "button" at bounding box center [907, 151] width 8 height 10
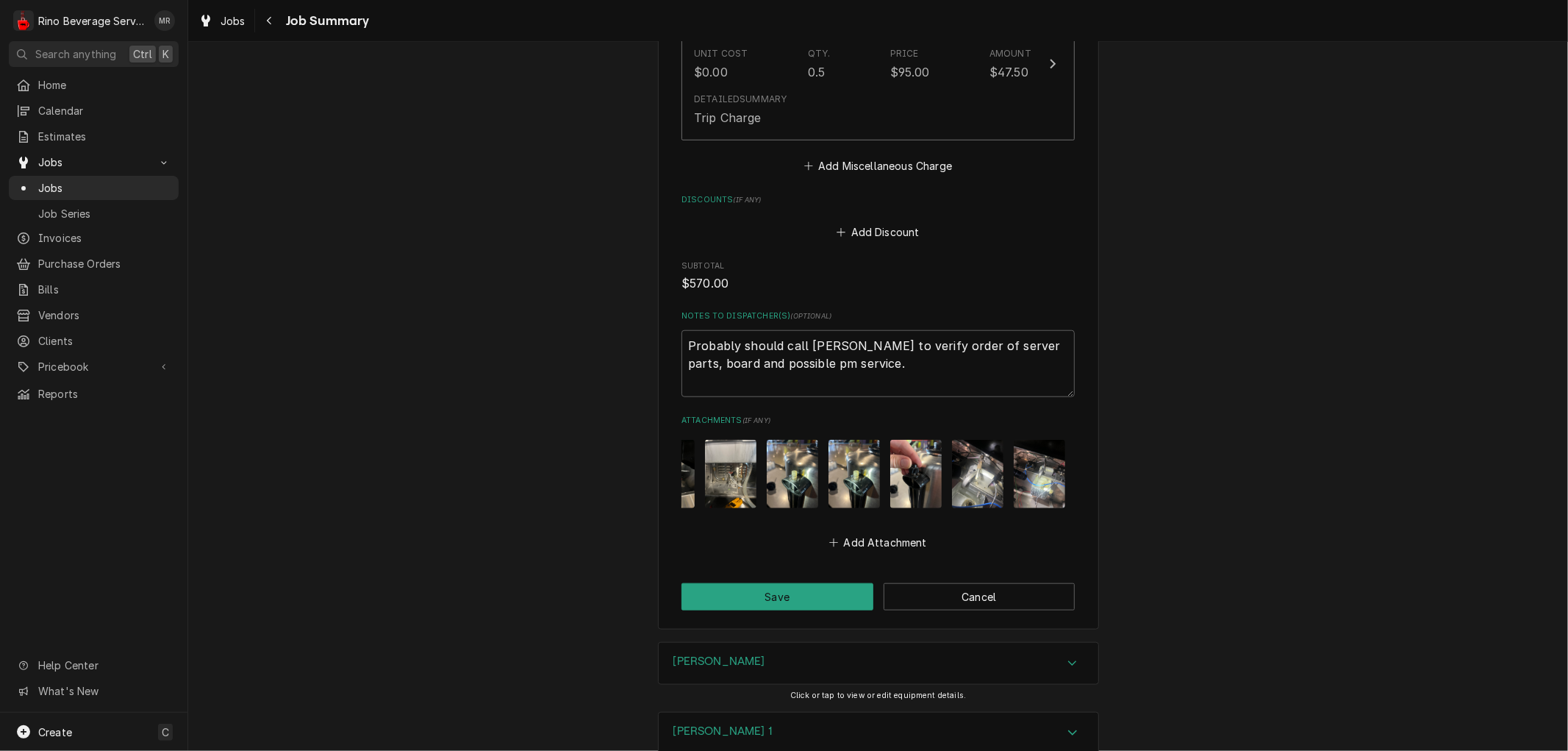
click at [906, 456] on img "Attachments" at bounding box center [915, 474] width 51 height 68
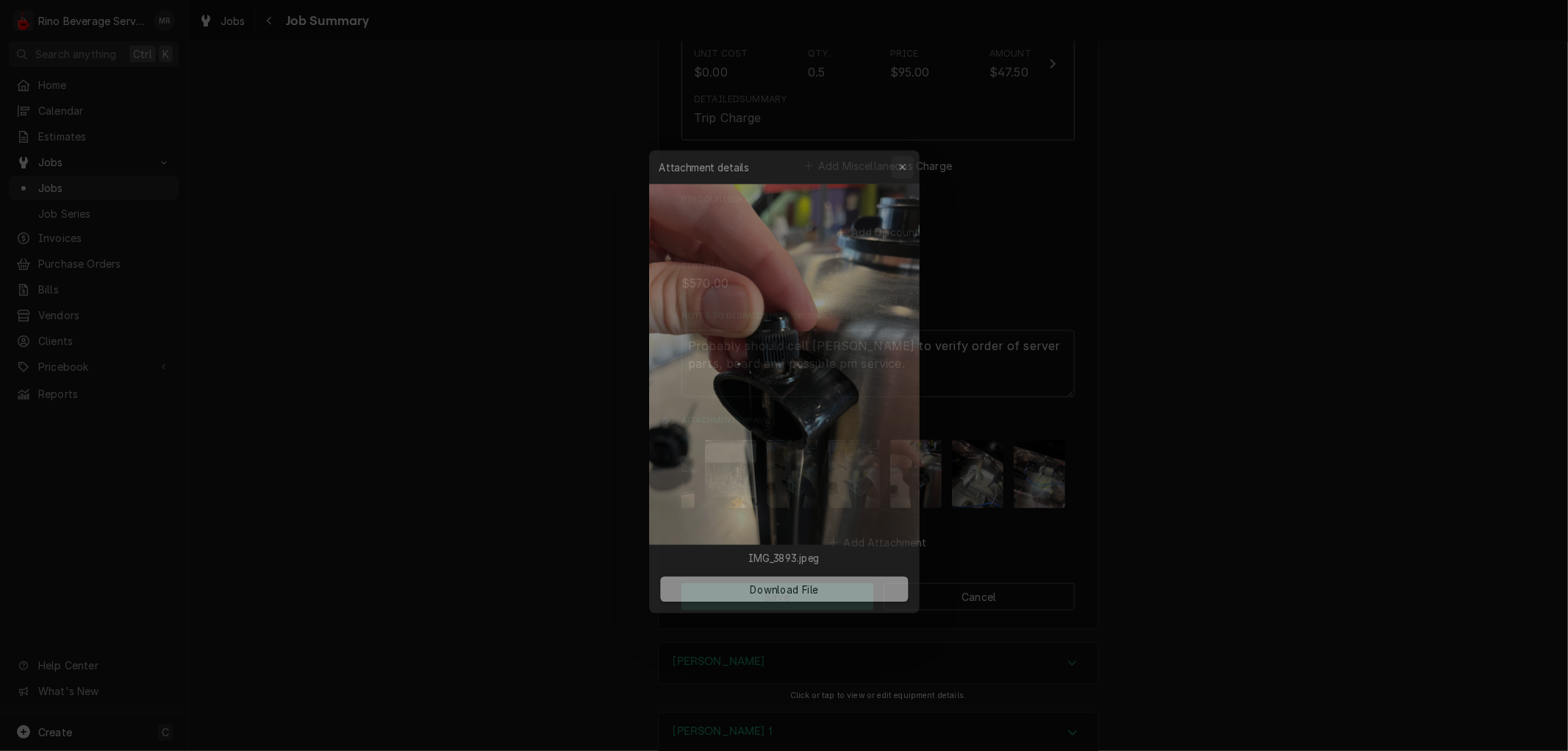
click at [909, 150] on icon "button" at bounding box center [907, 151] width 8 height 10
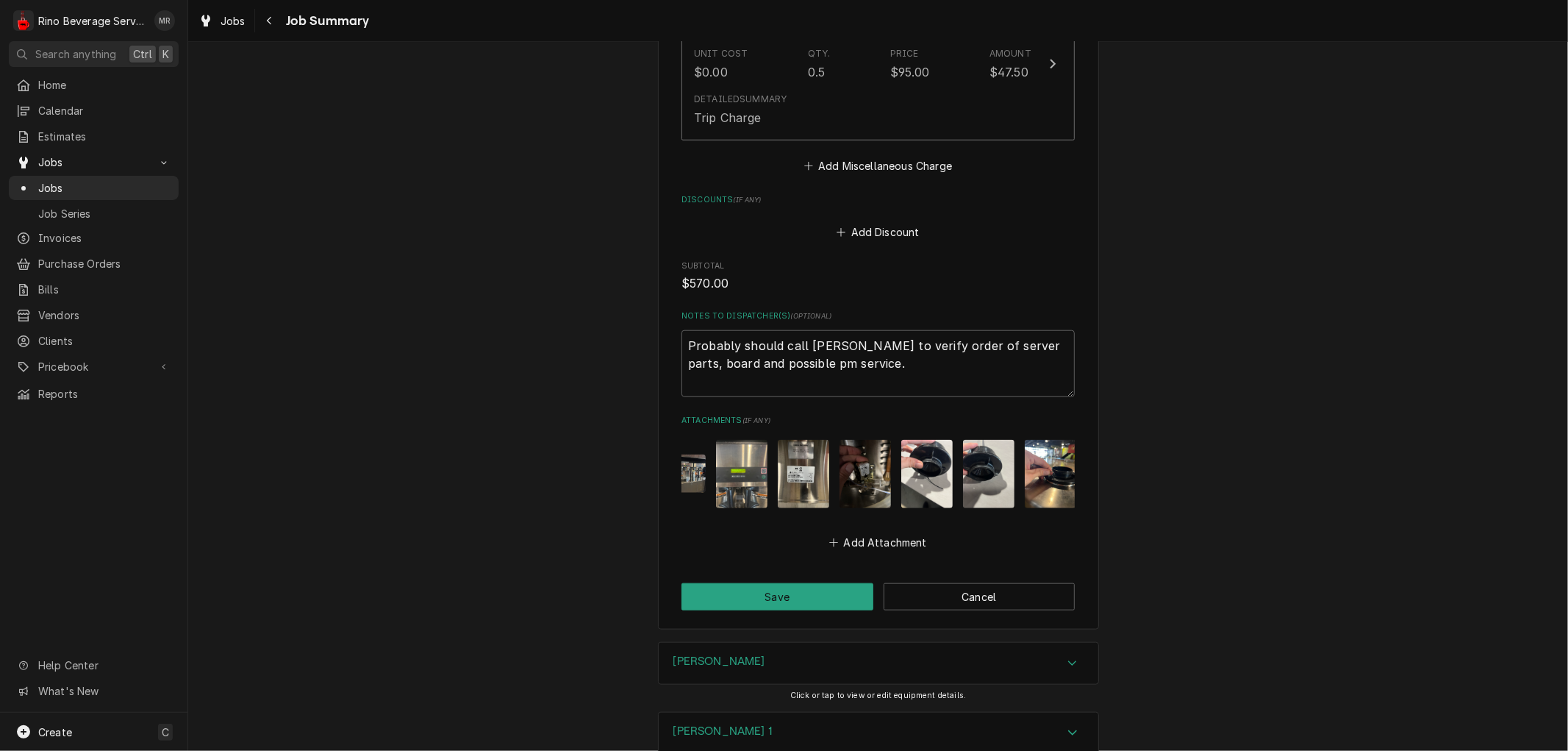
scroll to position [0, 0]
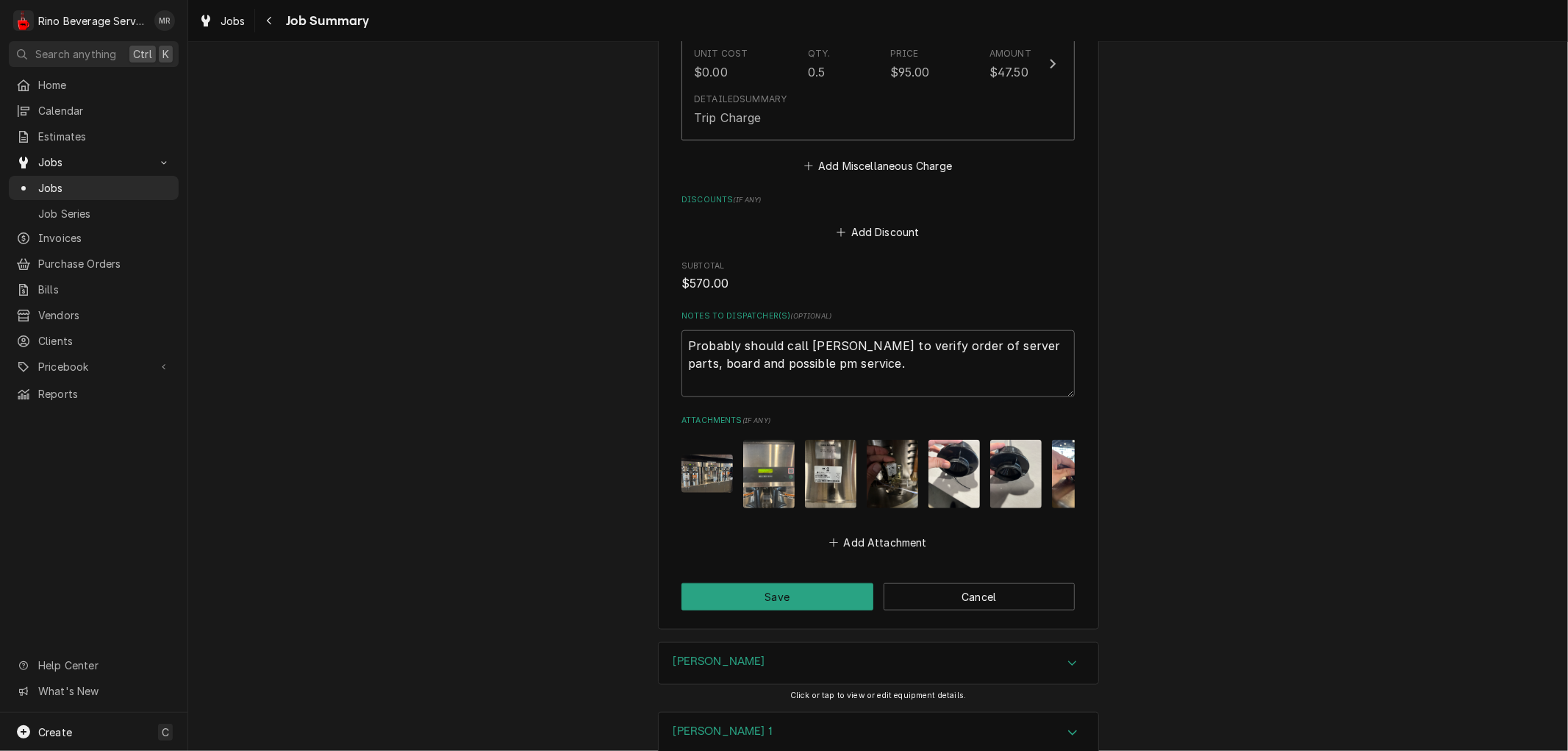
click at [824, 451] on img "Attachments" at bounding box center [830, 474] width 51 height 68
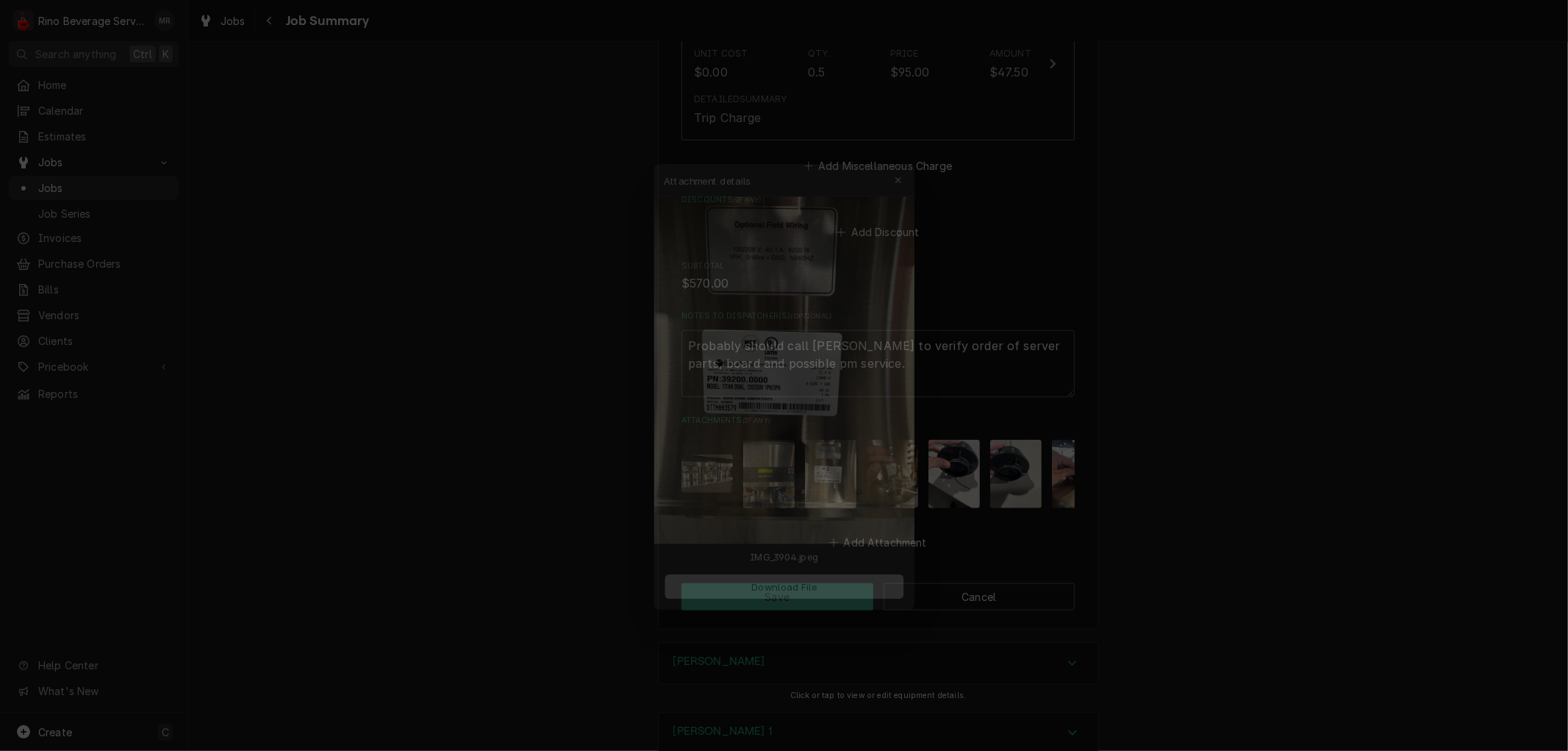
click at [808, 584] on span "Download File" at bounding box center [784, 592] width 77 height 15
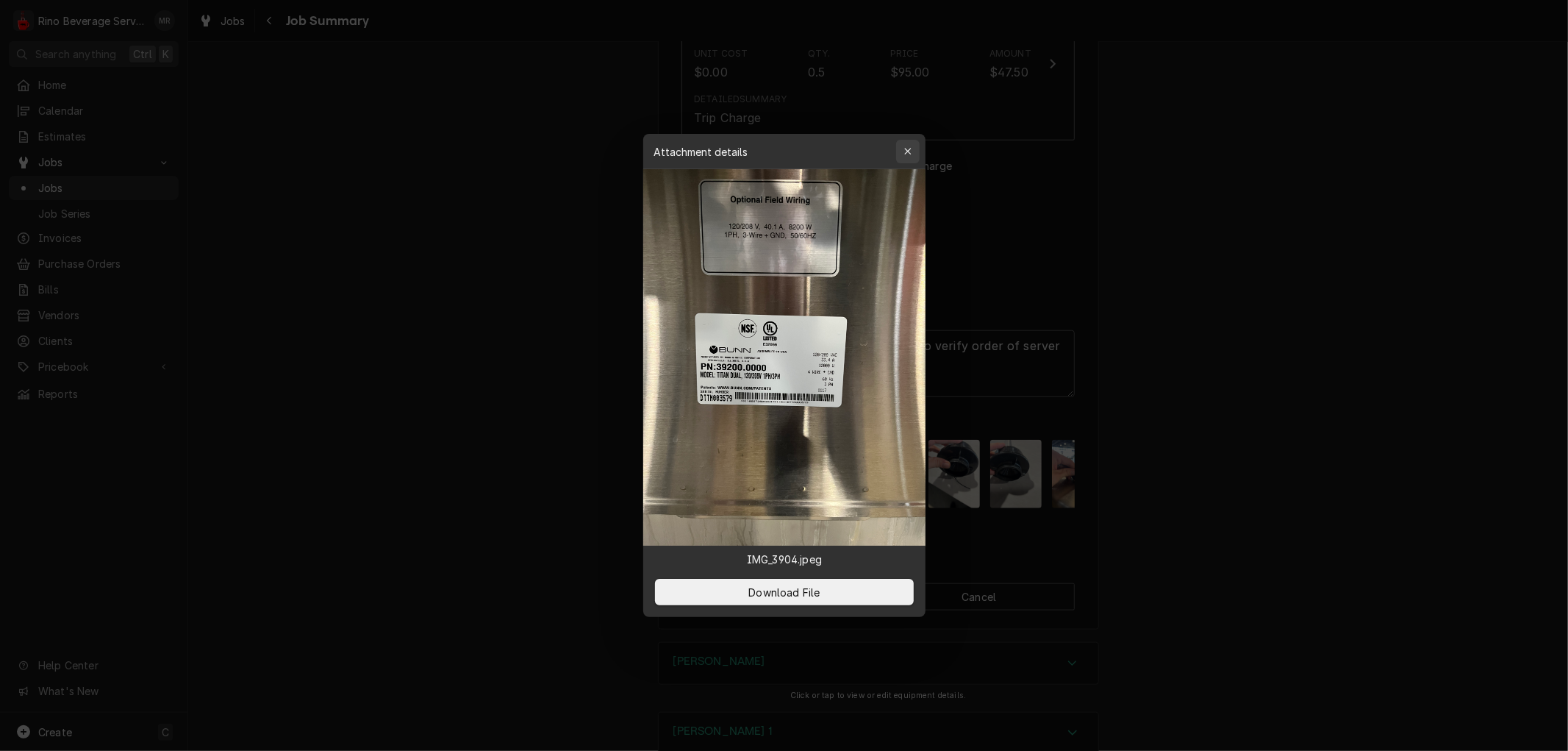
click at [905, 157] on icon "button" at bounding box center [907, 151] width 8 height 10
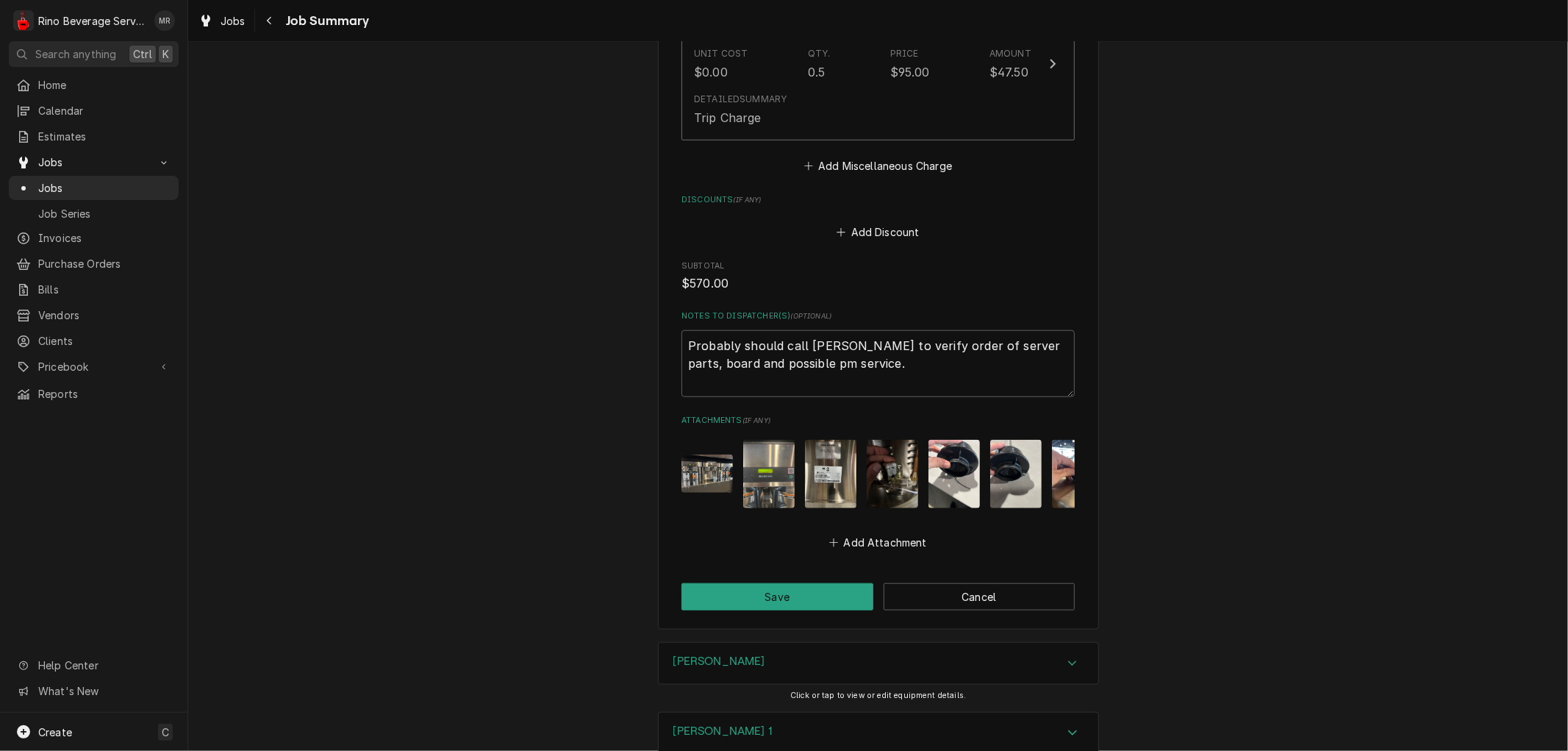
click at [822, 459] on img "Attachments" at bounding box center [830, 474] width 51 height 68
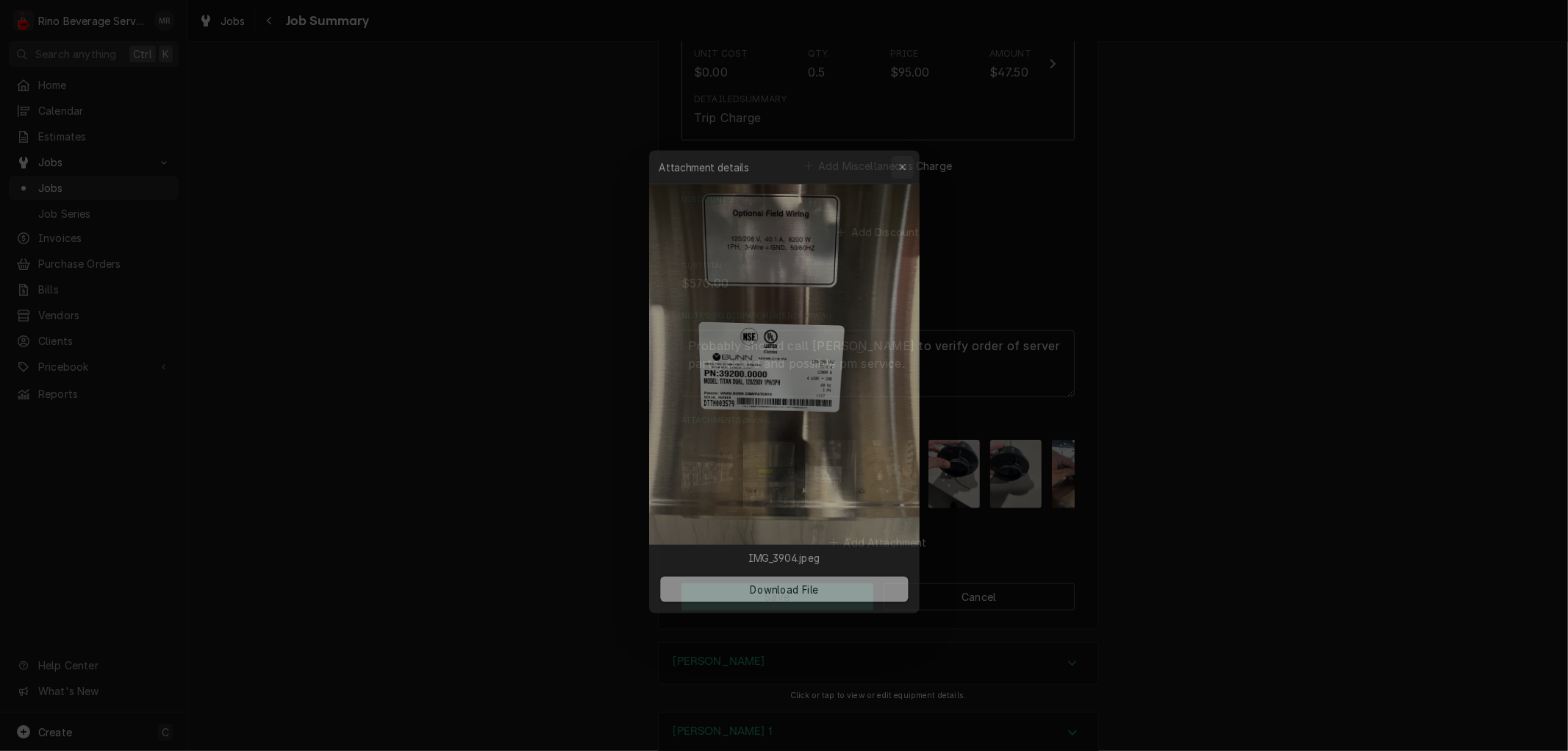
click at [908, 157] on icon "button" at bounding box center [907, 151] width 8 height 10
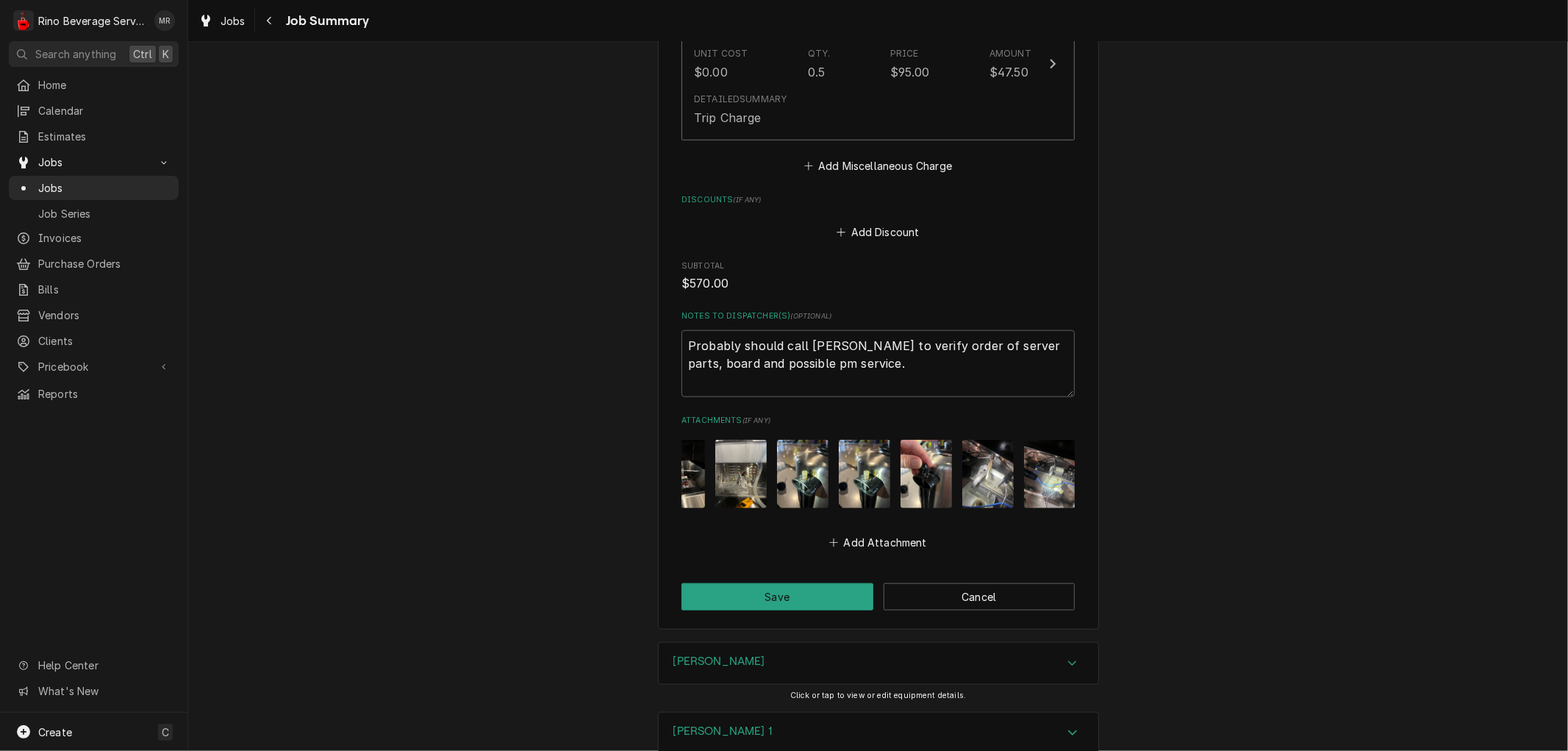
scroll to position [0, 594]
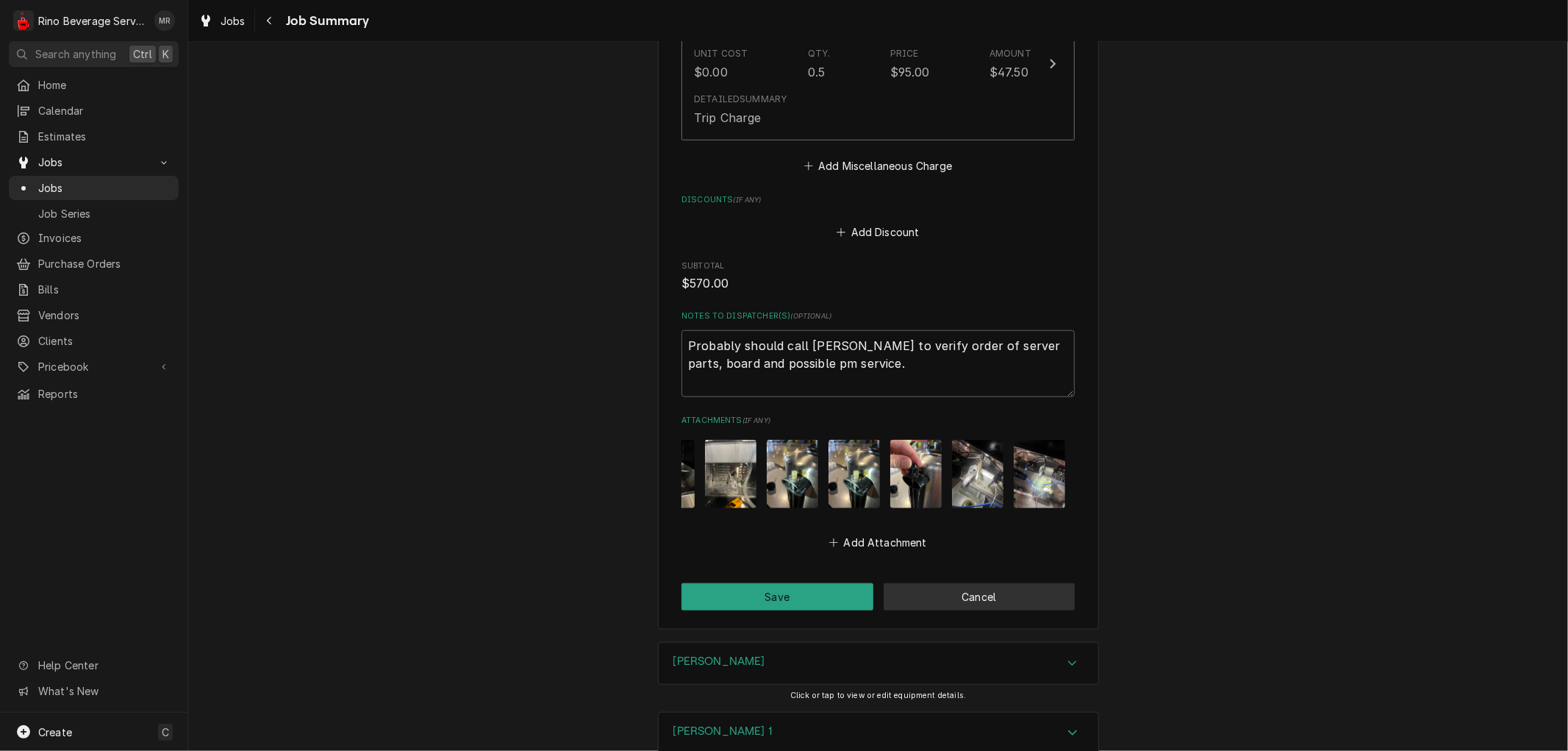
click at [1023, 584] on button "Cancel" at bounding box center [979, 597] width 192 height 27
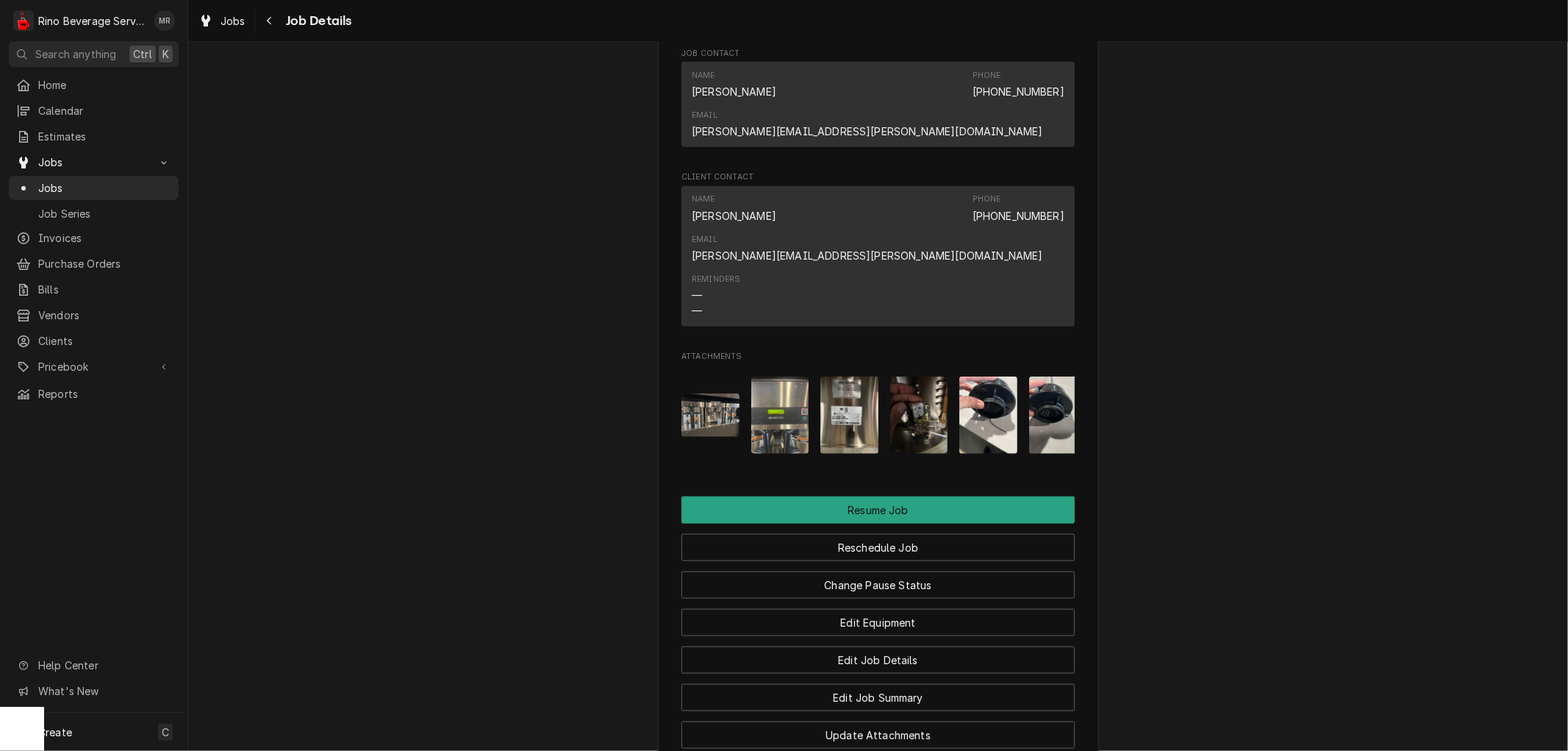
scroll to position [1226, 0]
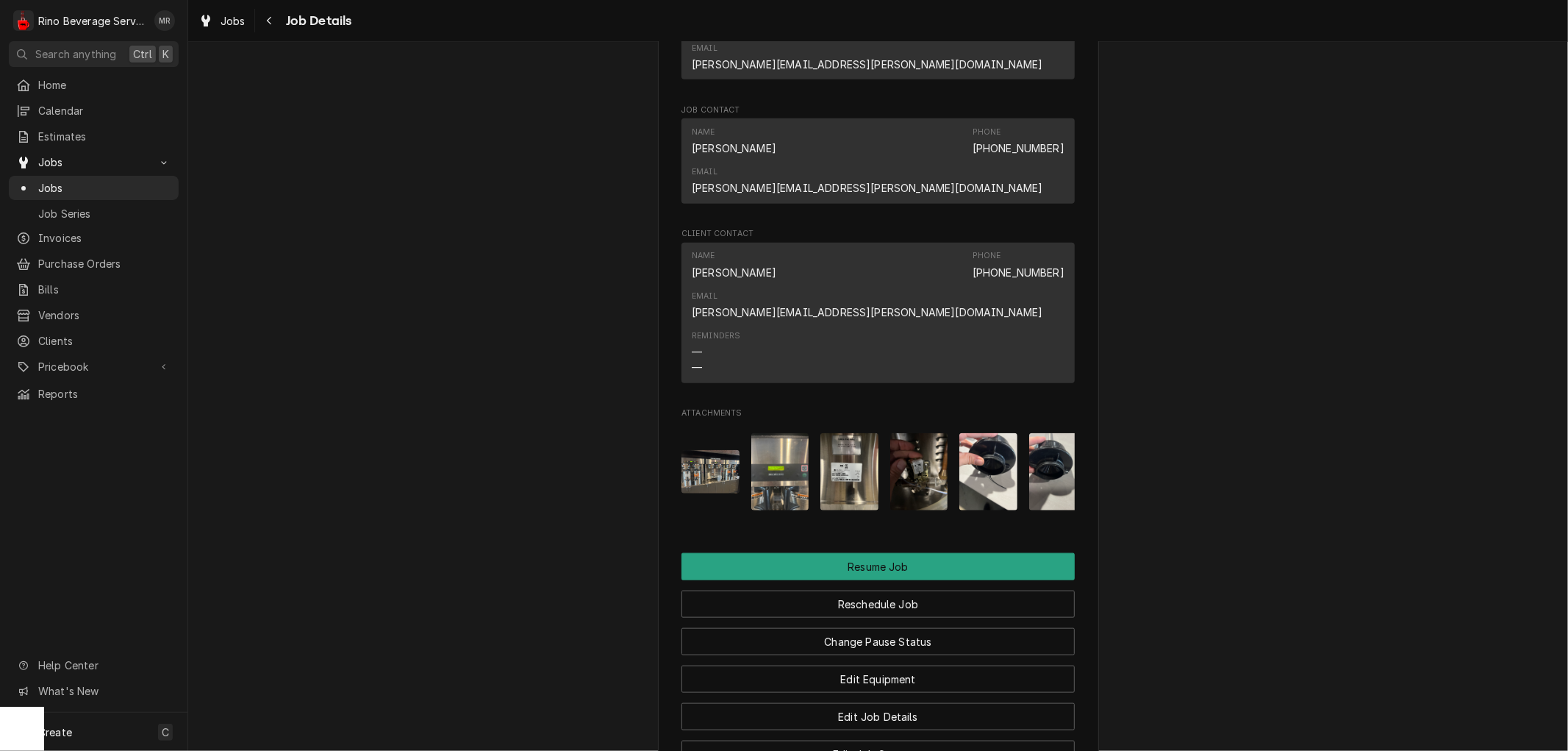
click at [836, 433] on img "Attachments" at bounding box center [850, 472] width 59 height 77
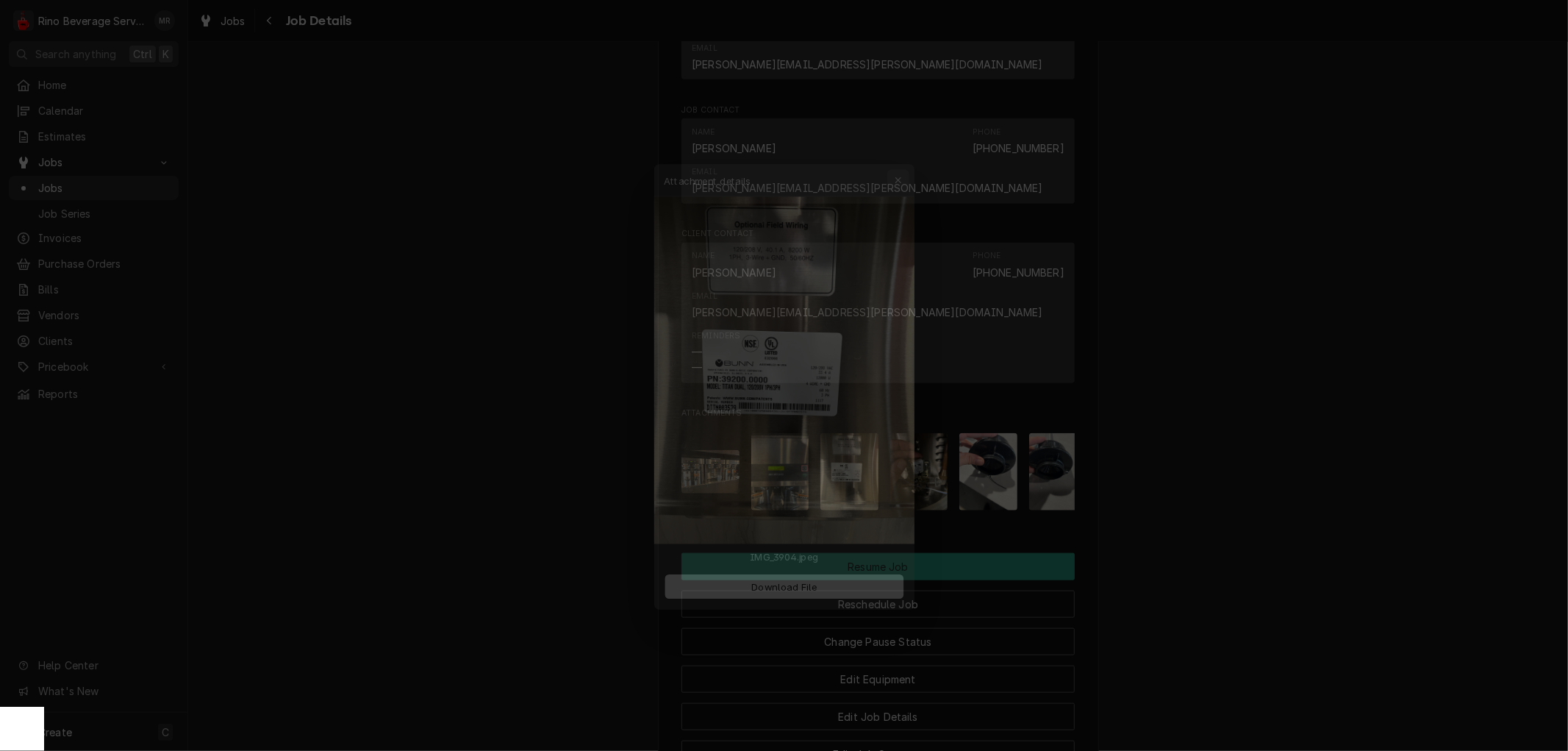
click at [909, 155] on icon "button" at bounding box center [907, 151] width 8 height 10
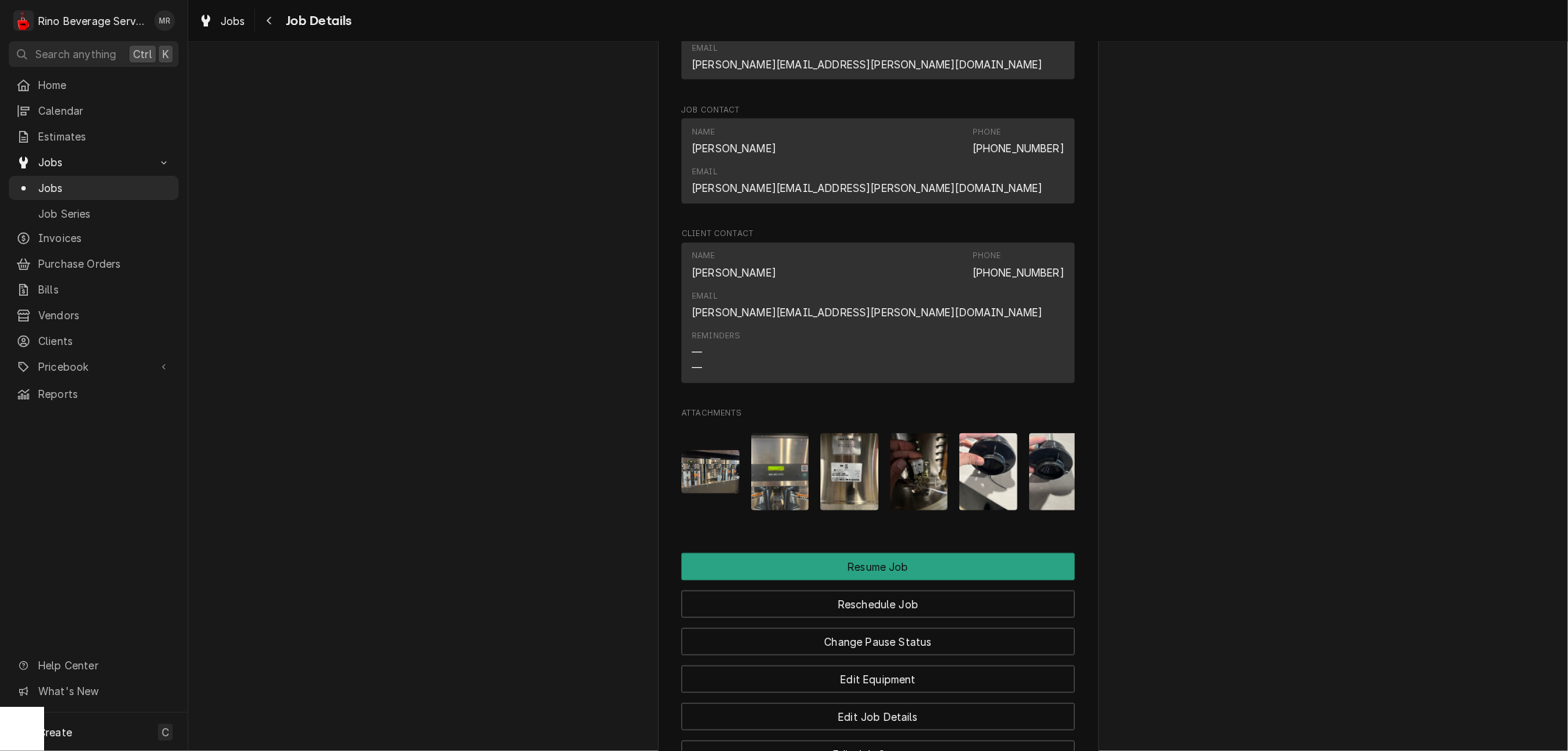
click at [863, 433] on img "Attachments" at bounding box center [850, 472] width 59 height 77
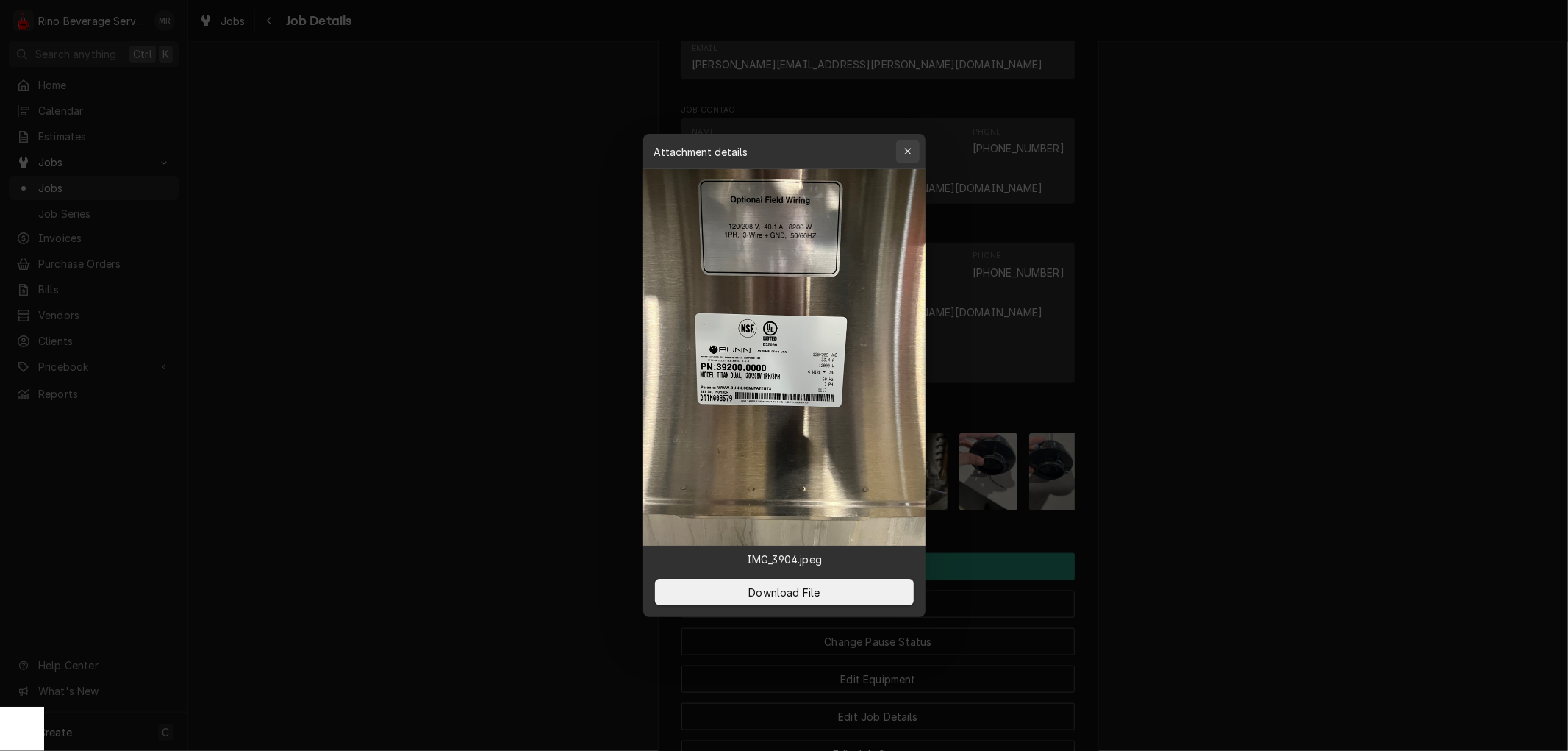
click at [906, 156] on icon "button" at bounding box center [907, 151] width 8 height 10
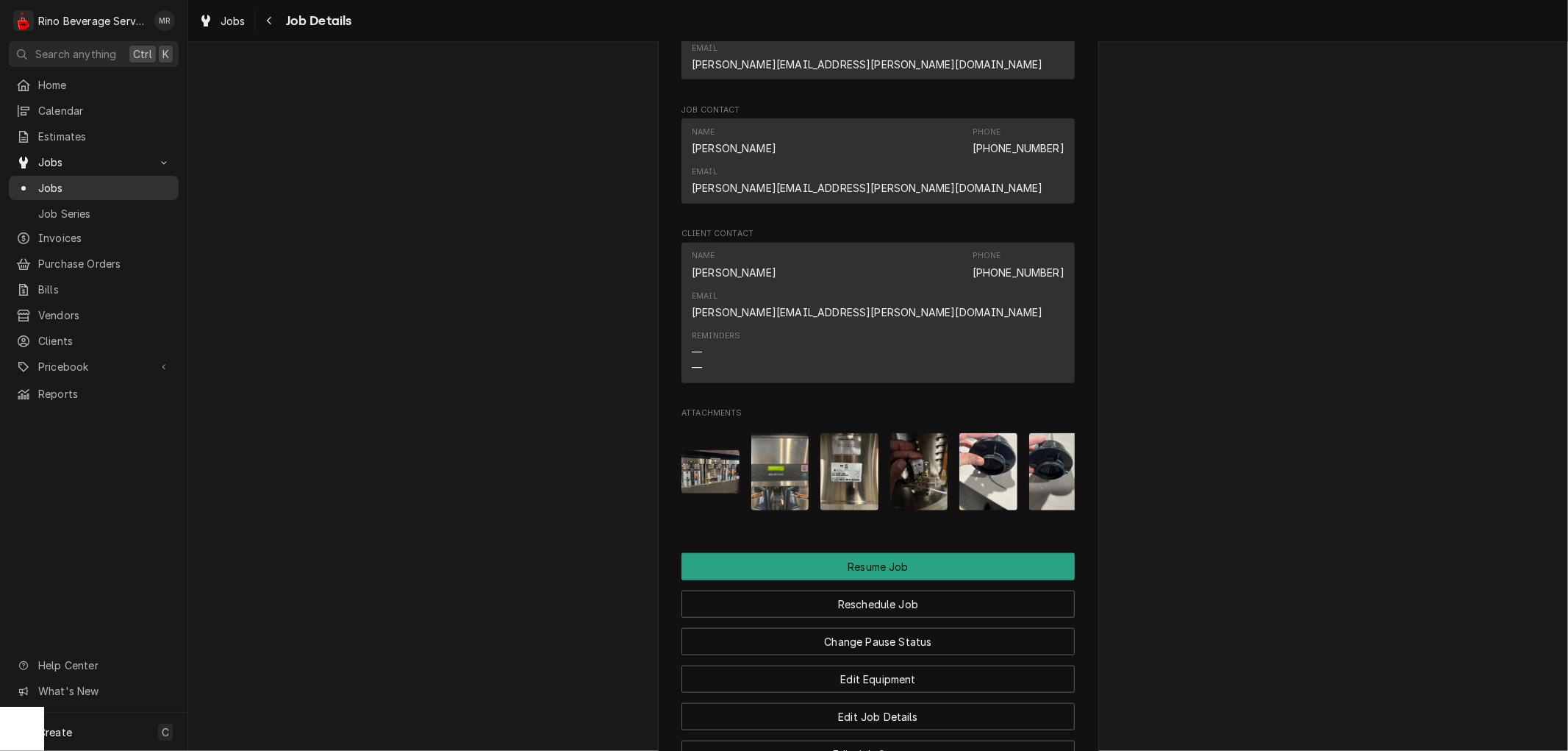
click at [91, 180] on span "Jobs" at bounding box center [104, 187] width 133 height 15
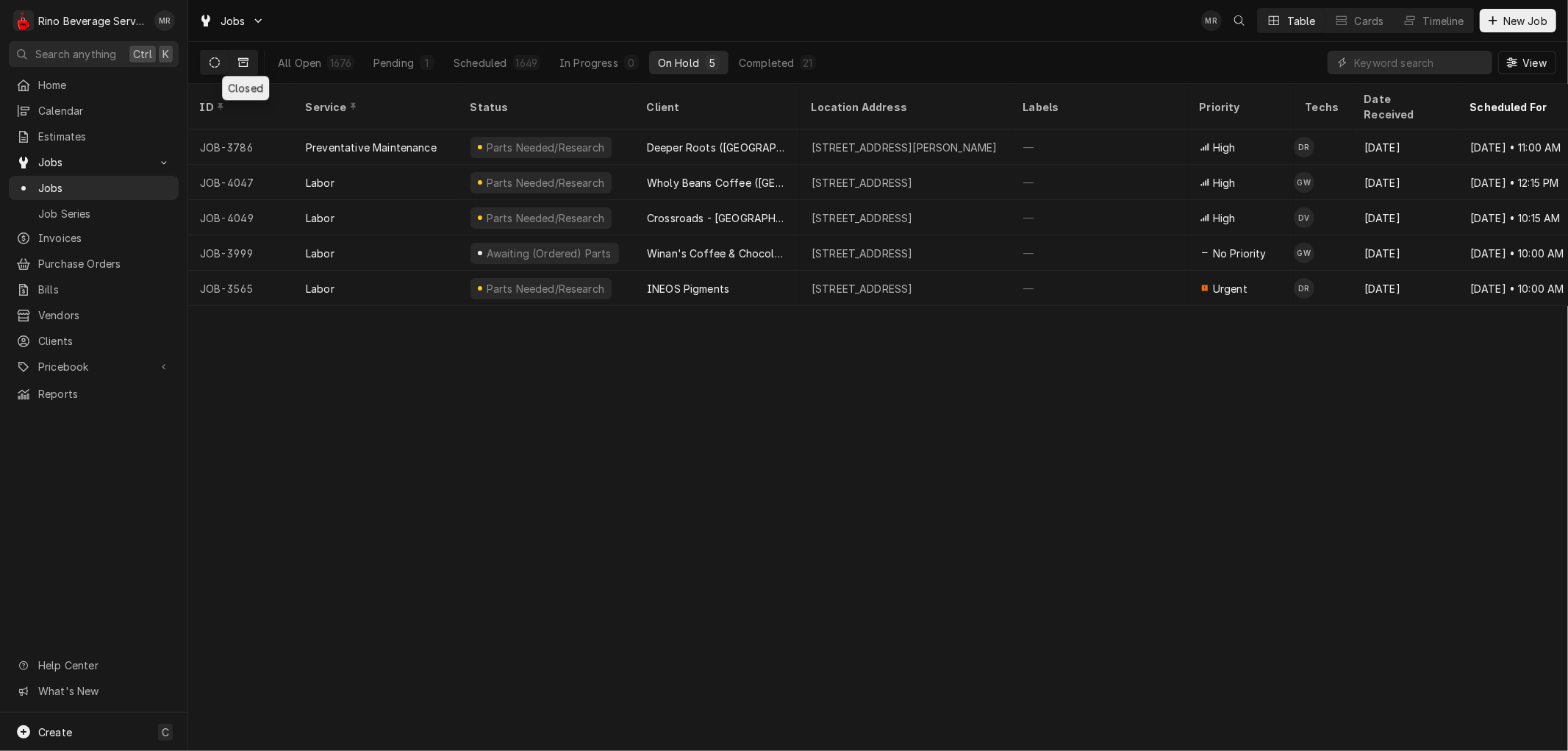
click at [247, 62] on icon "Dynamic Content Wrapper" at bounding box center [243, 62] width 10 height 10
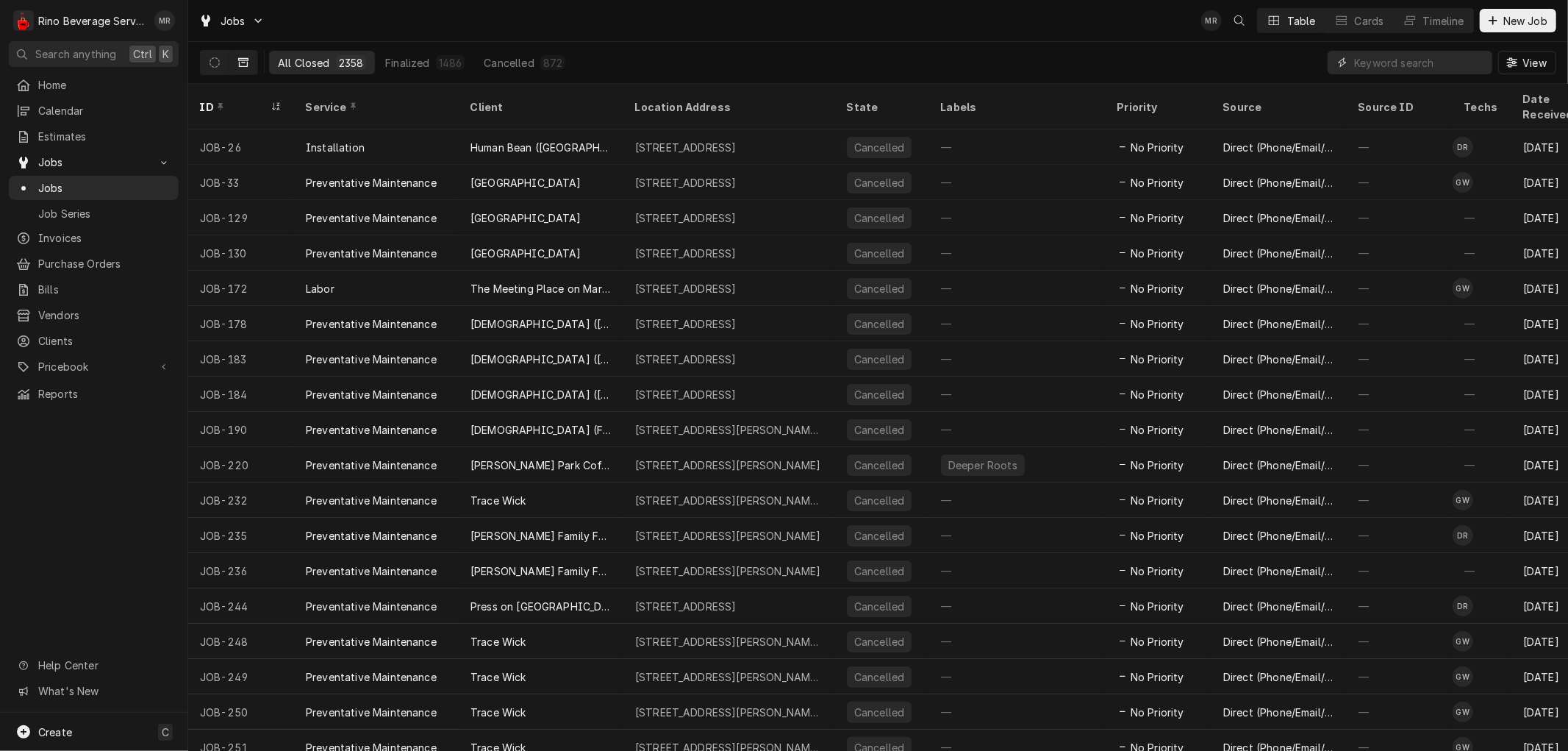
click at [1364, 68] on input "Dynamic Content Wrapper" at bounding box center [1419, 62] width 131 height 23
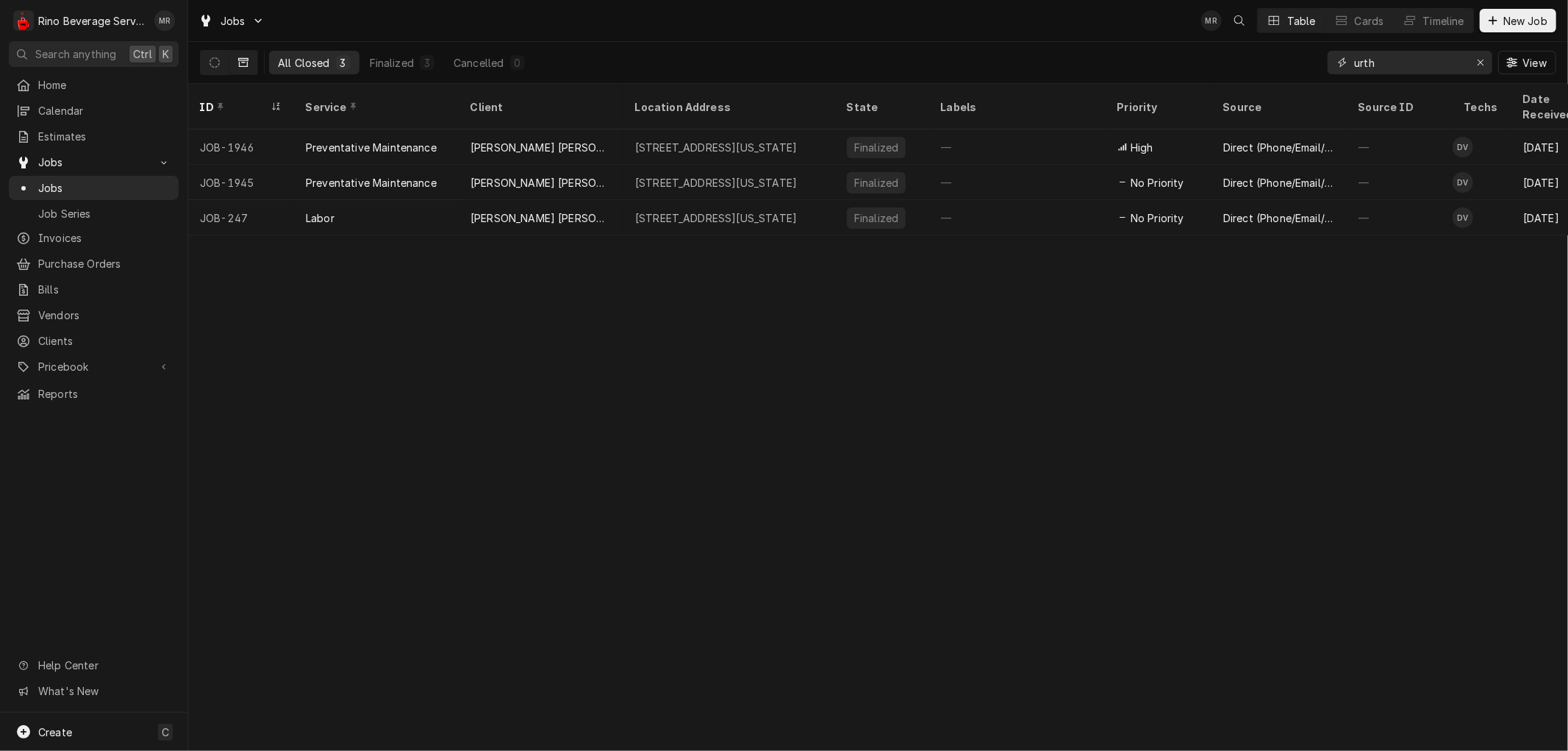
type input "urth"
click at [1350, 59] on div "urth" at bounding box center [1410, 62] width 165 height 23
click at [1473, 62] on div "Erase input" at bounding box center [1481, 62] width 14 height 14
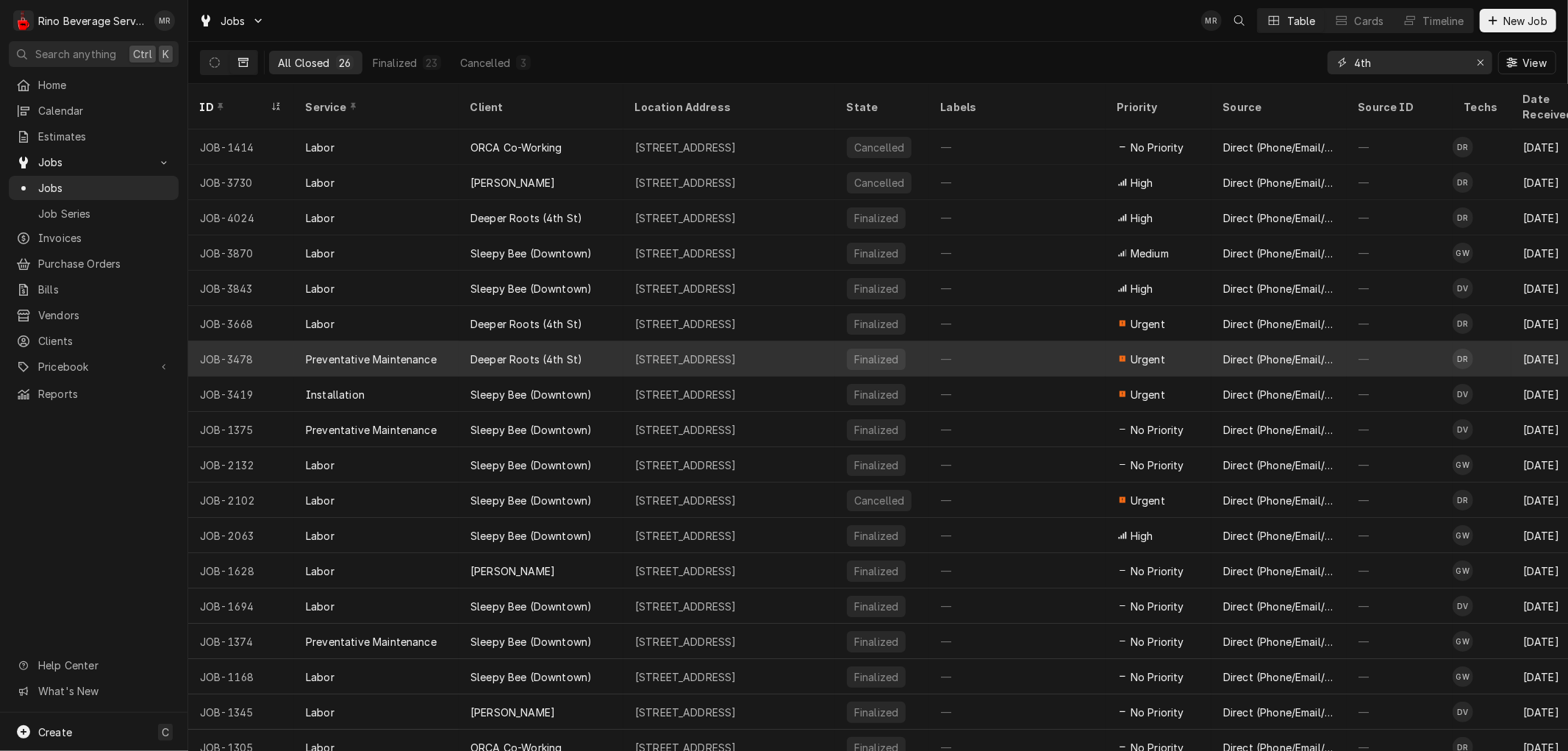
type input "4th"
click at [458, 348] on div "Preventative Maintenance" at bounding box center [376, 358] width 165 height 35
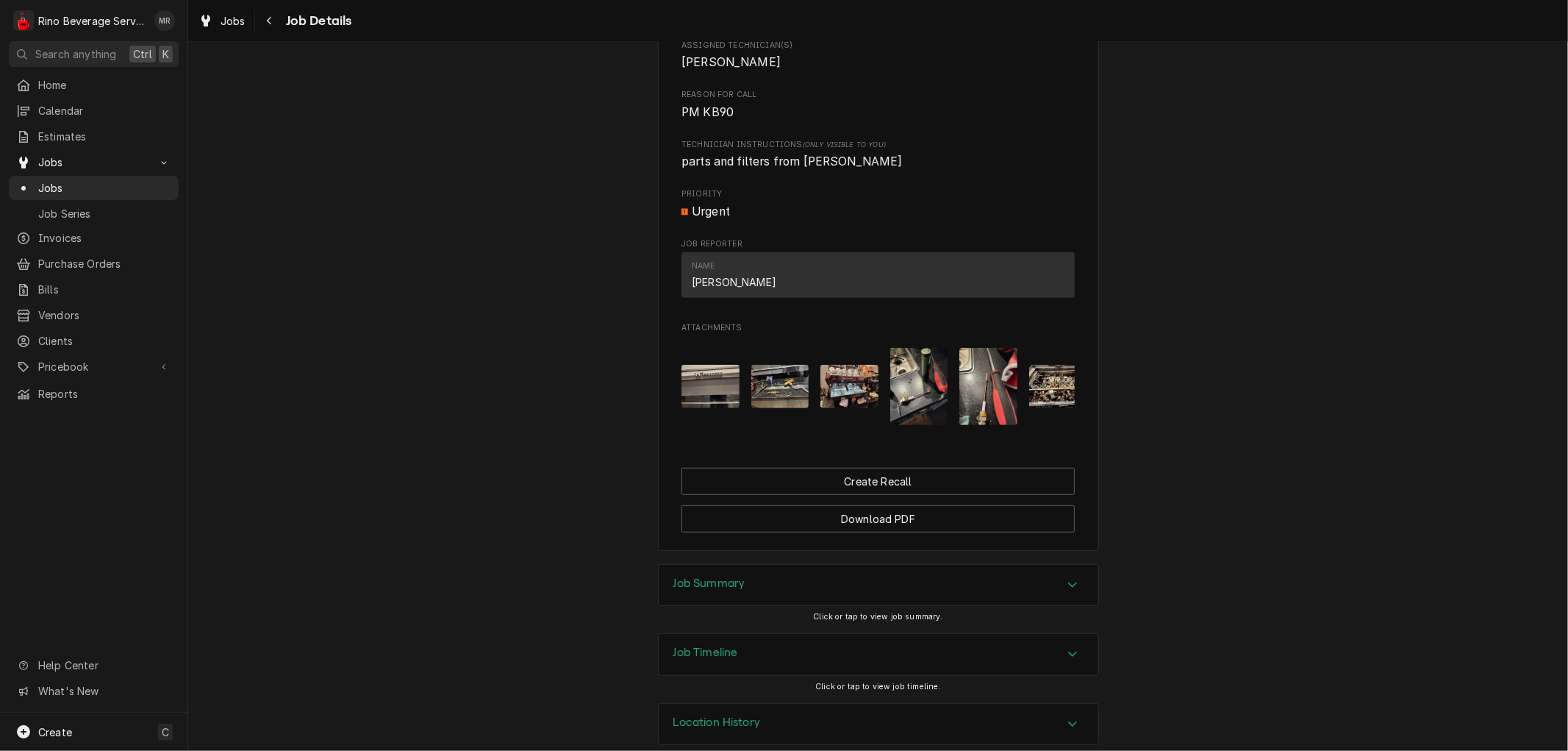
scroll to position [707, 0]
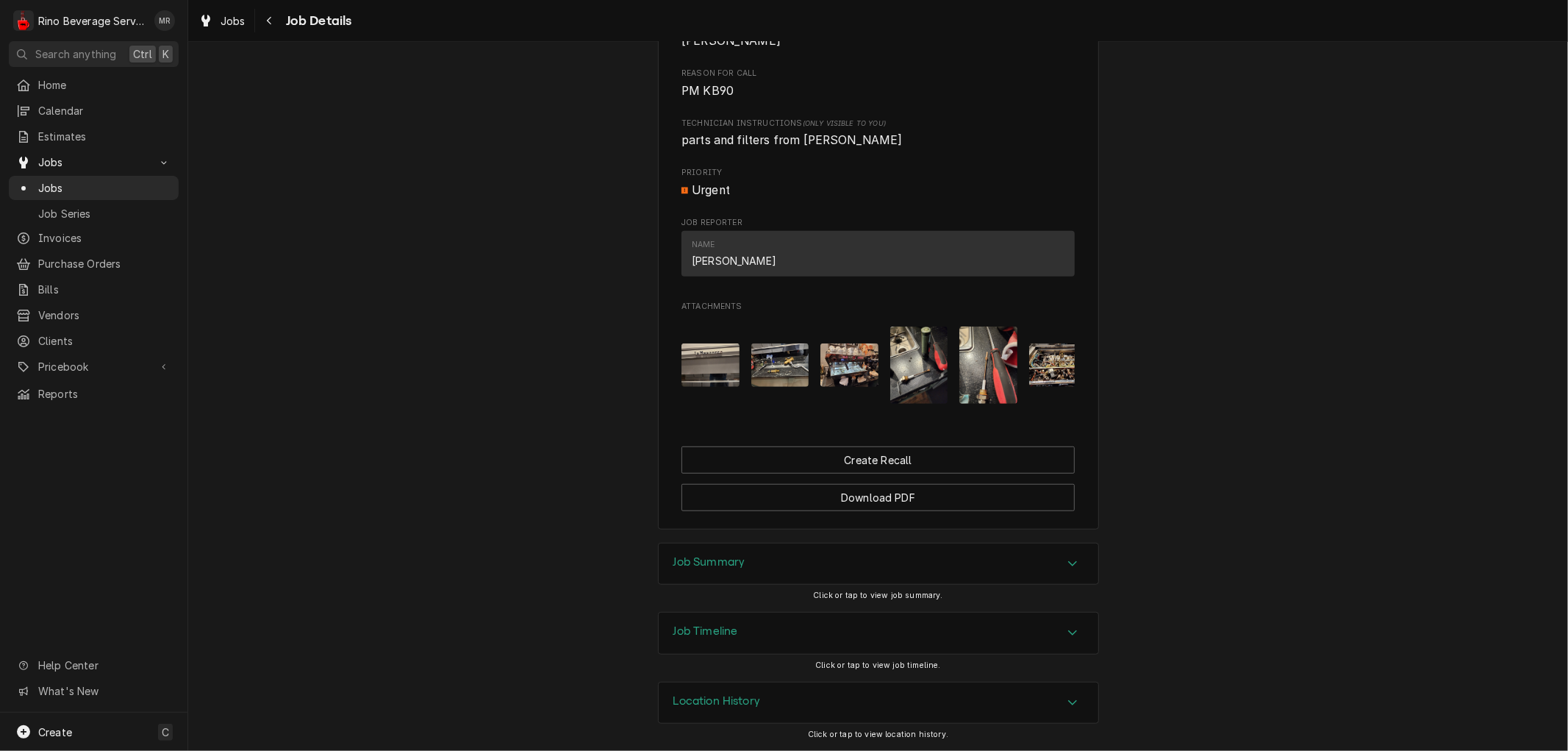
click at [764, 564] on div "Job Summary" at bounding box center [879, 565] width 439 height 41
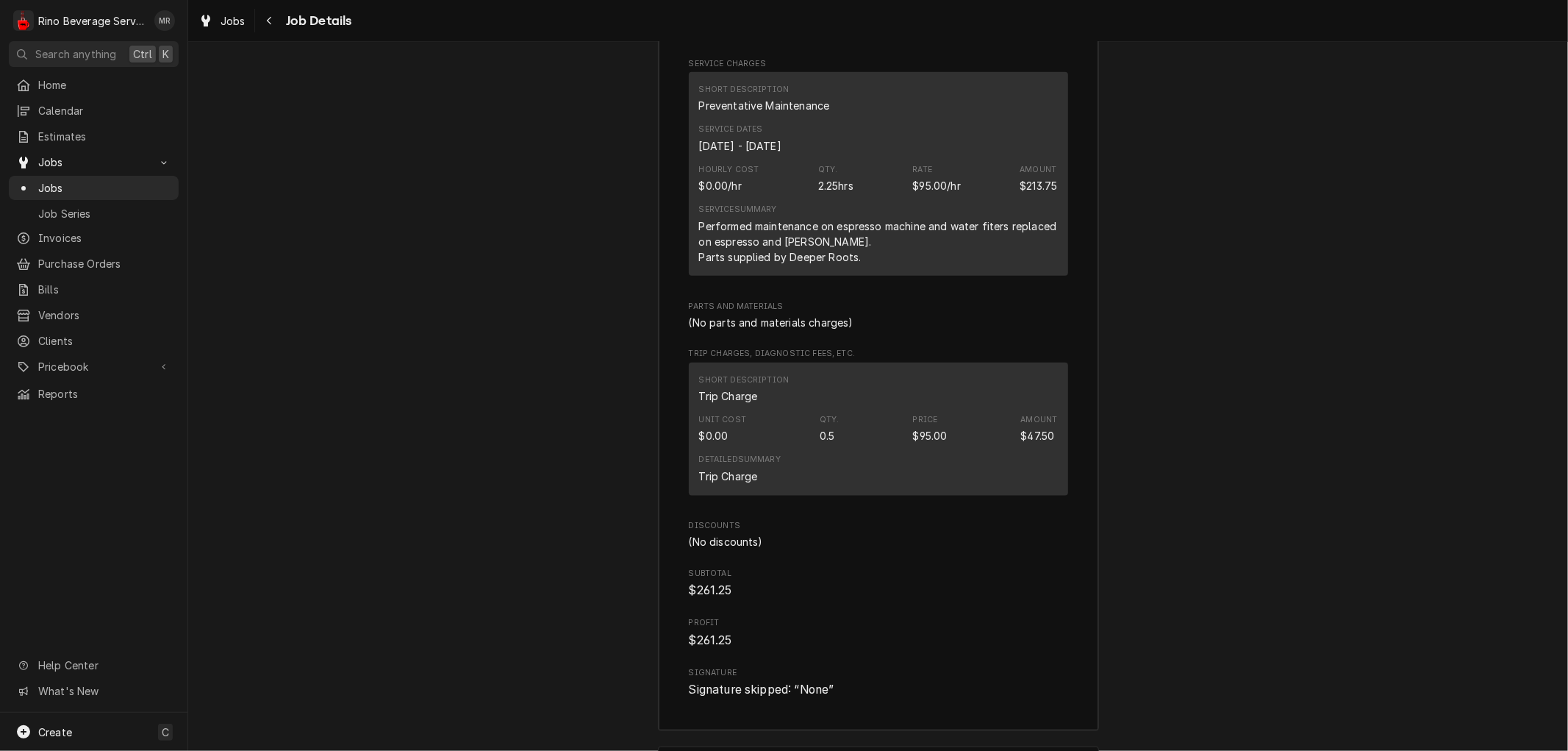
scroll to position [1582, 0]
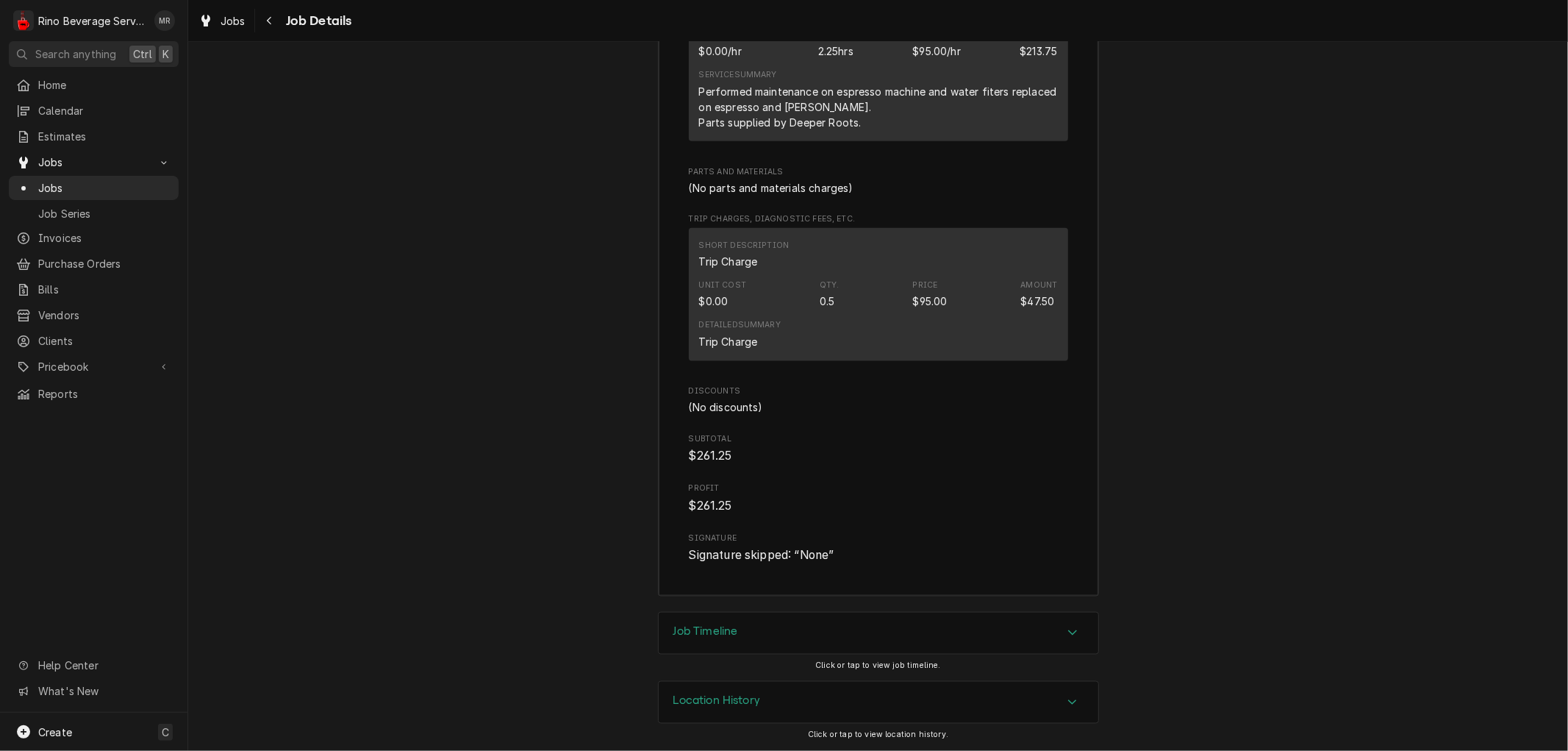
click at [784, 706] on div "Location History" at bounding box center [879, 702] width 439 height 41
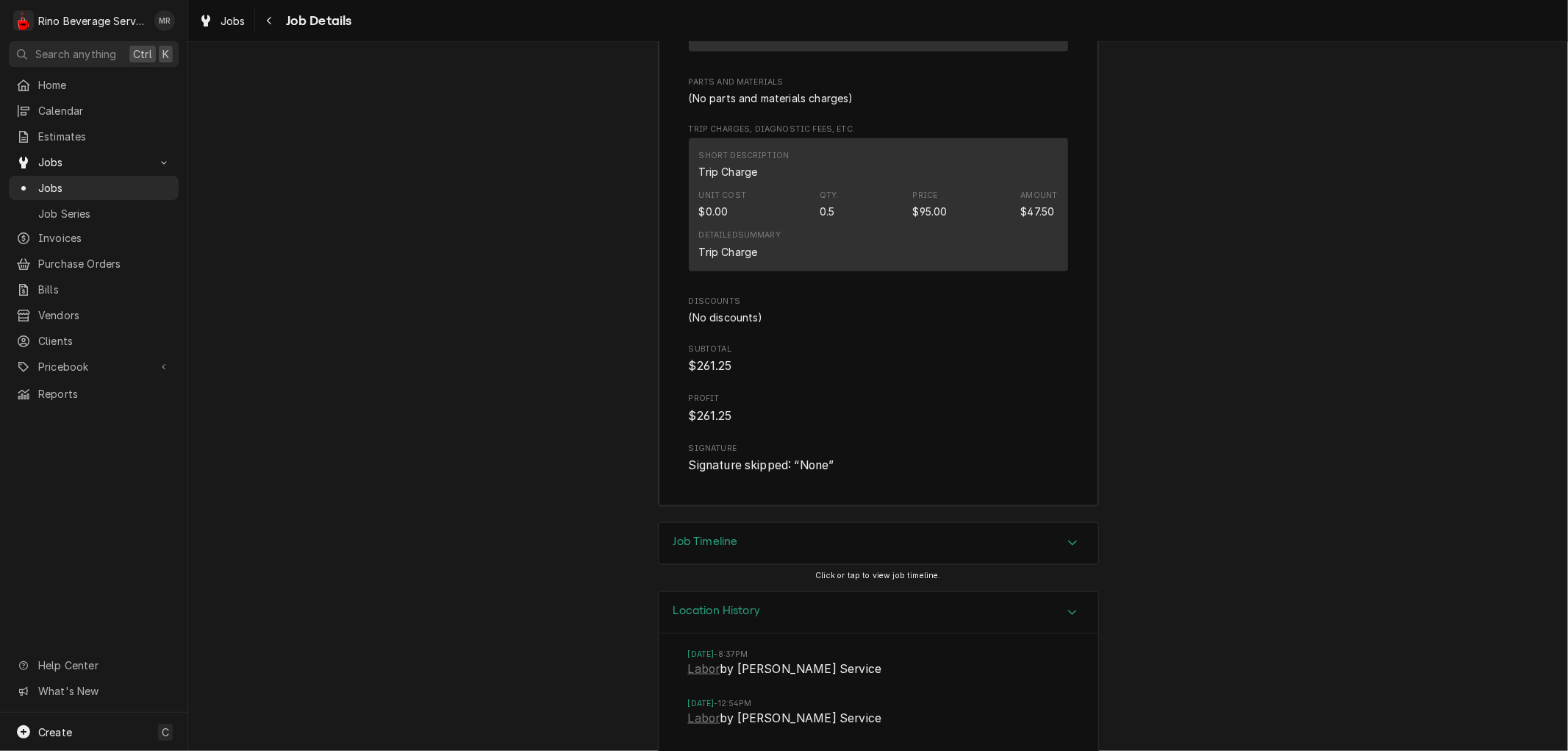
scroll to position [1718, 0]
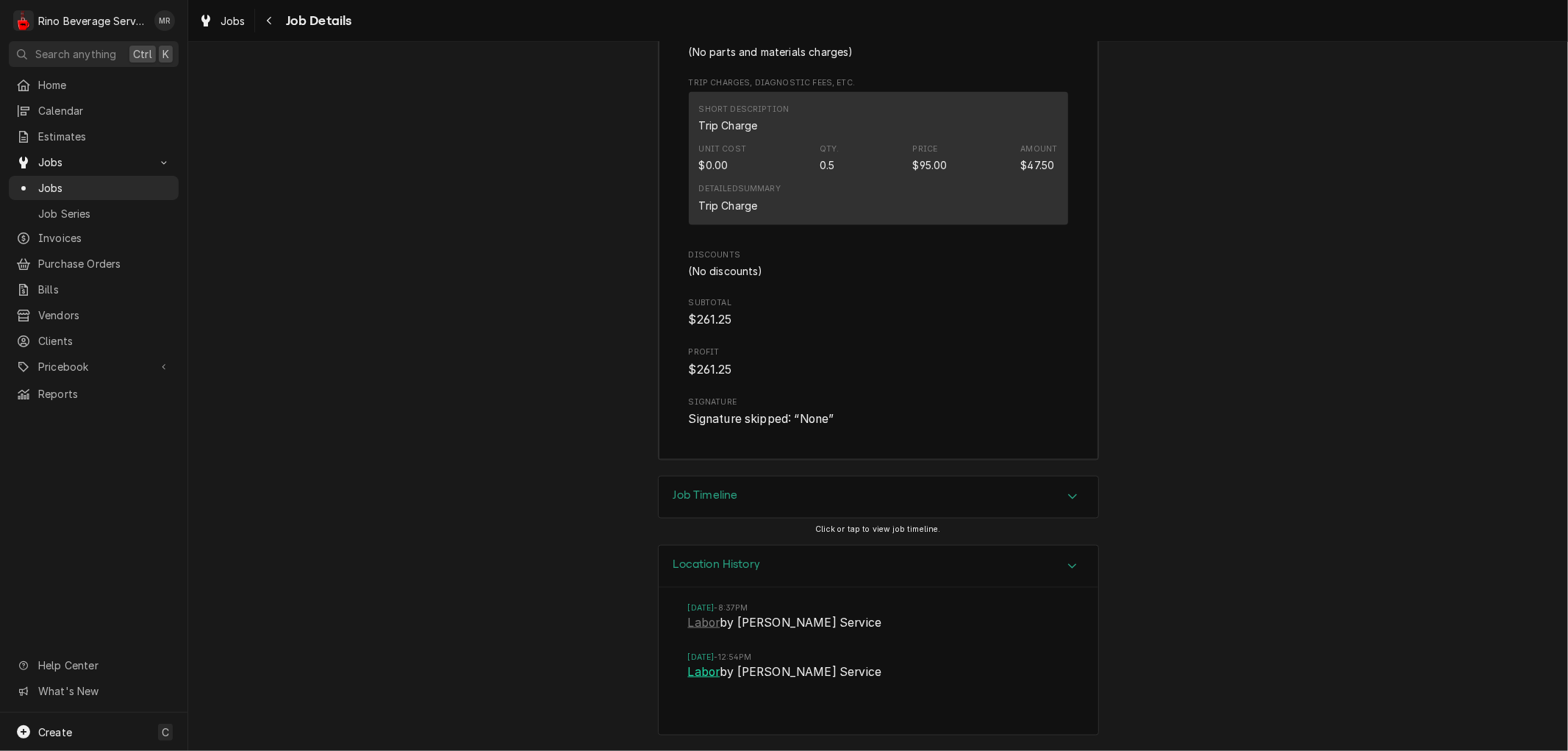
click at [698, 673] on link "Labor" at bounding box center [705, 673] width 32 height 18
click at [84, 333] on span "Clients" at bounding box center [104, 340] width 133 height 15
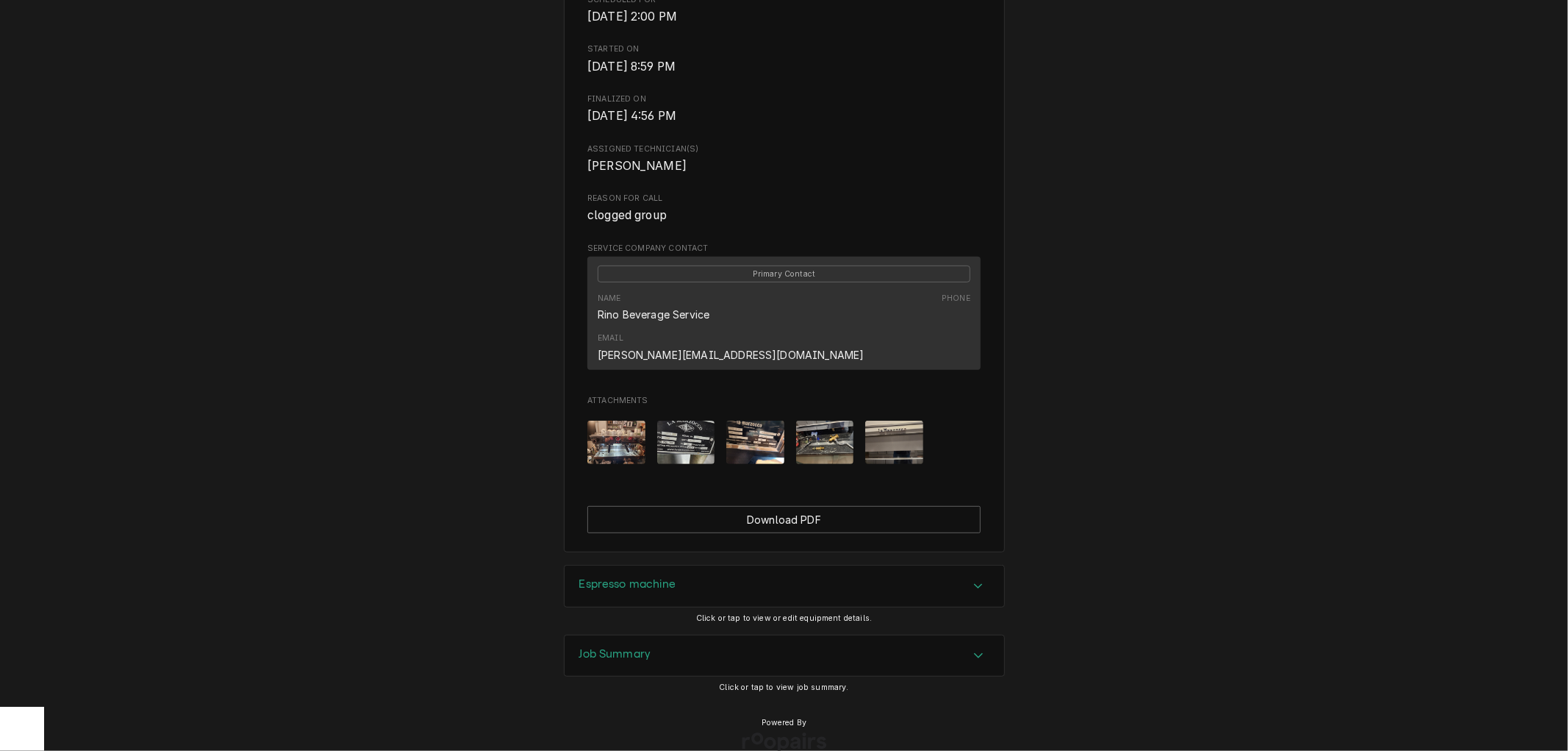
scroll to position [442, 0]
click at [610, 644] on h3 "Job Summary" at bounding box center [616, 651] width 72 height 14
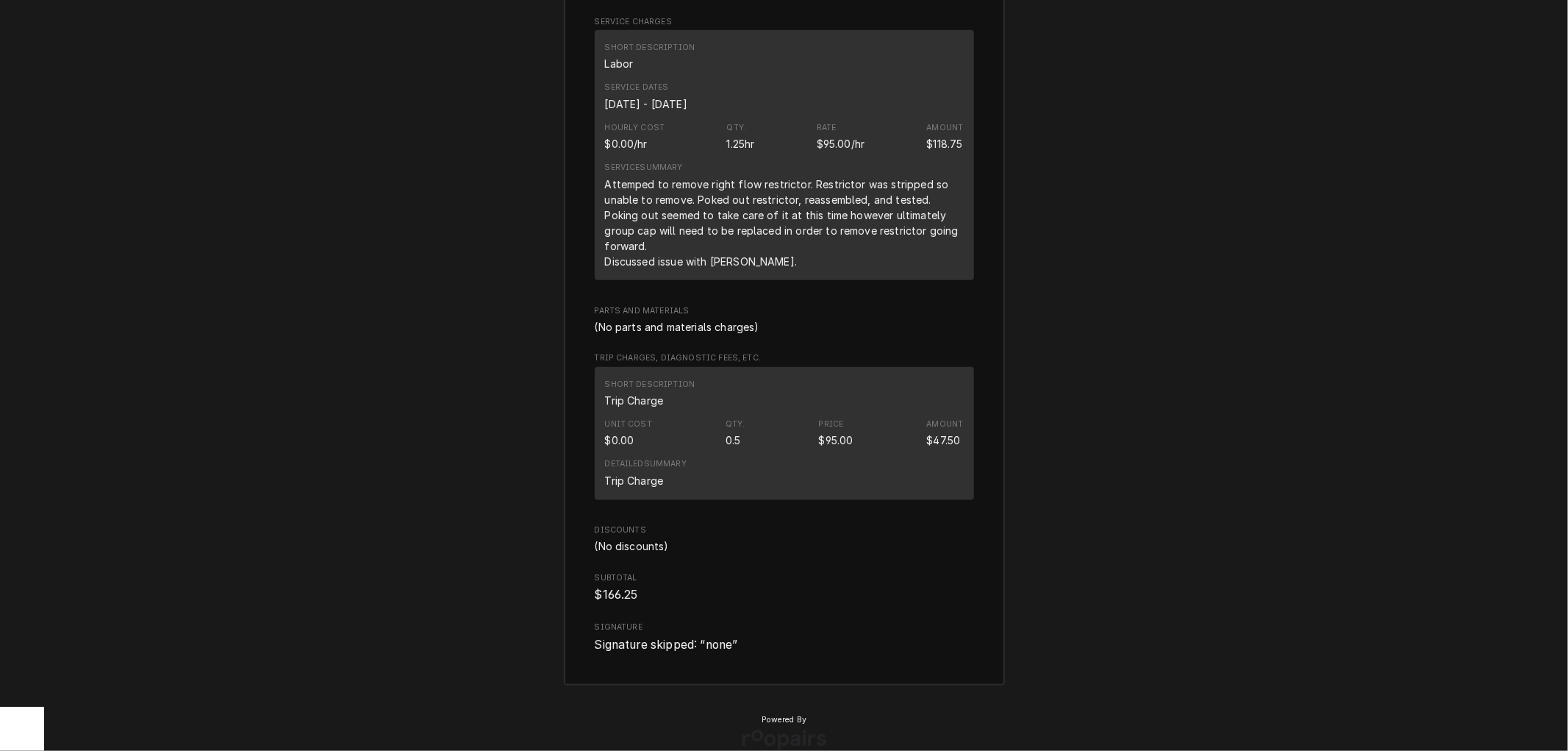
scroll to position [1232, 0]
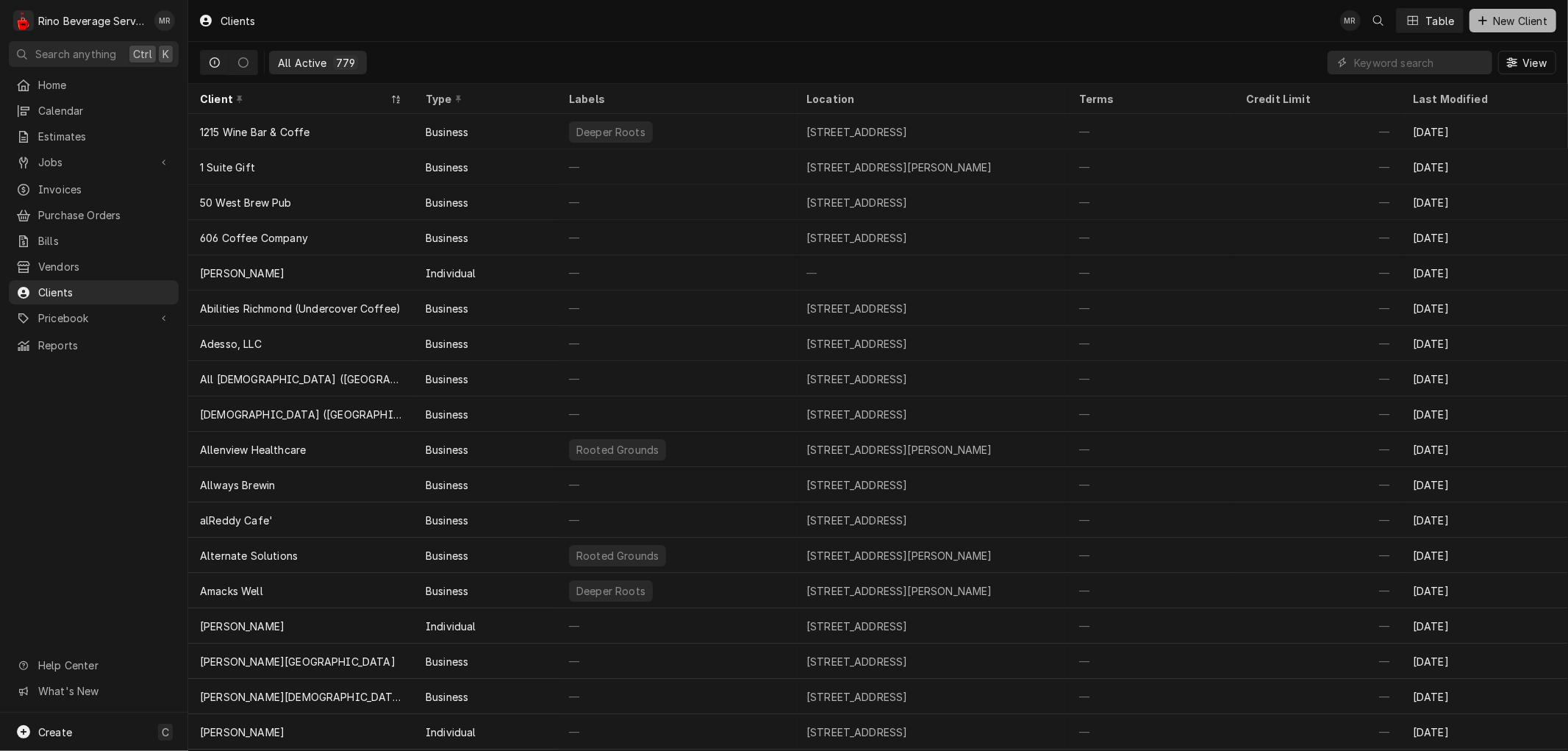
click at [1524, 20] on span "New Client" at bounding box center [1520, 21] width 60 height 15
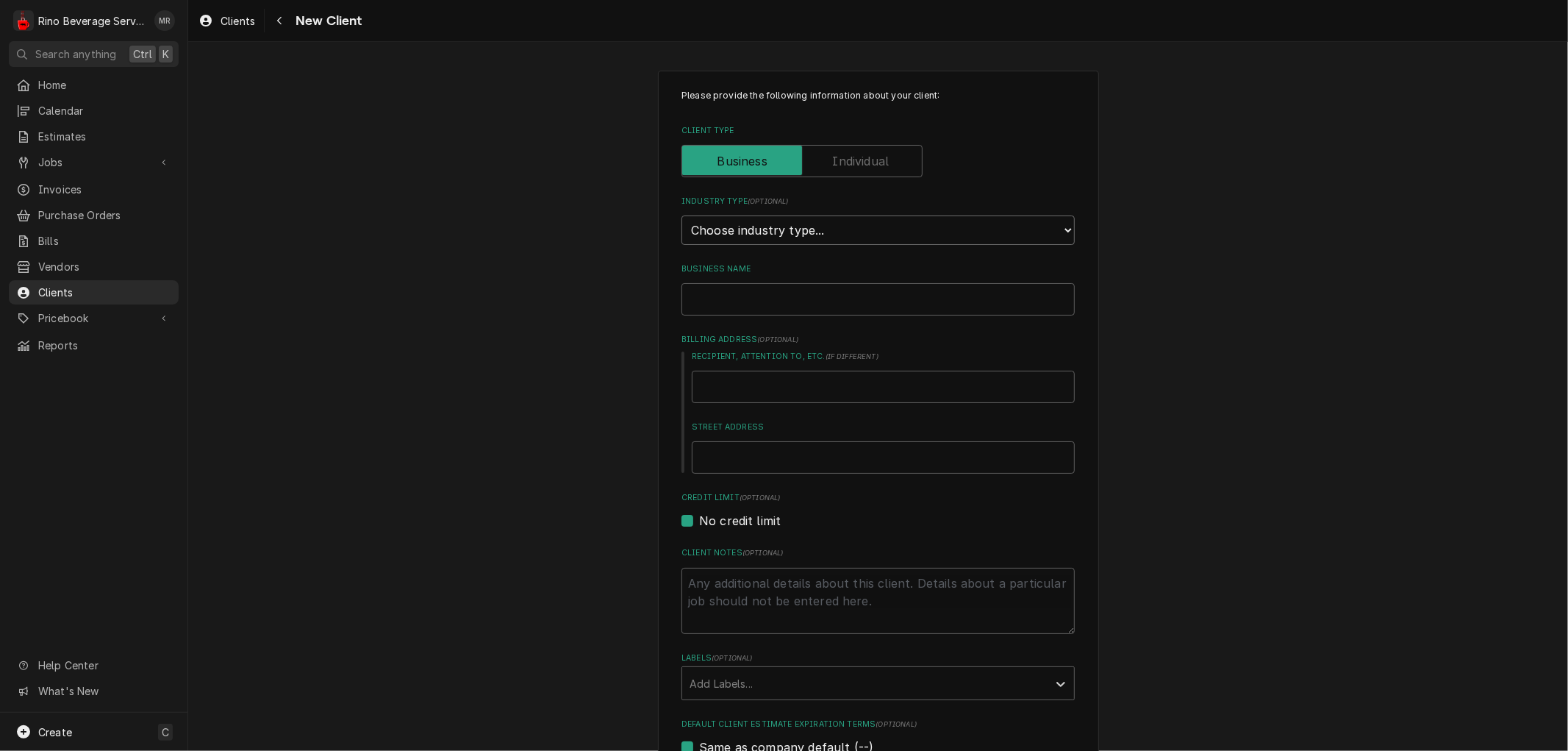
click at [865, 223] on select "Choose industry type... Residential Commercial Industrial Government" at bounding box center [878, 230] width 393 height 30
select select "2"
click at [681, 215] on select "Choose industry type... Residential Commercial Industrial Government" at bounding box center [878, 230] width 393 height 30
click at [777, 300] on input "Business Name" at bounding box center [878, 299] width 393 height 32
type textarea "x"
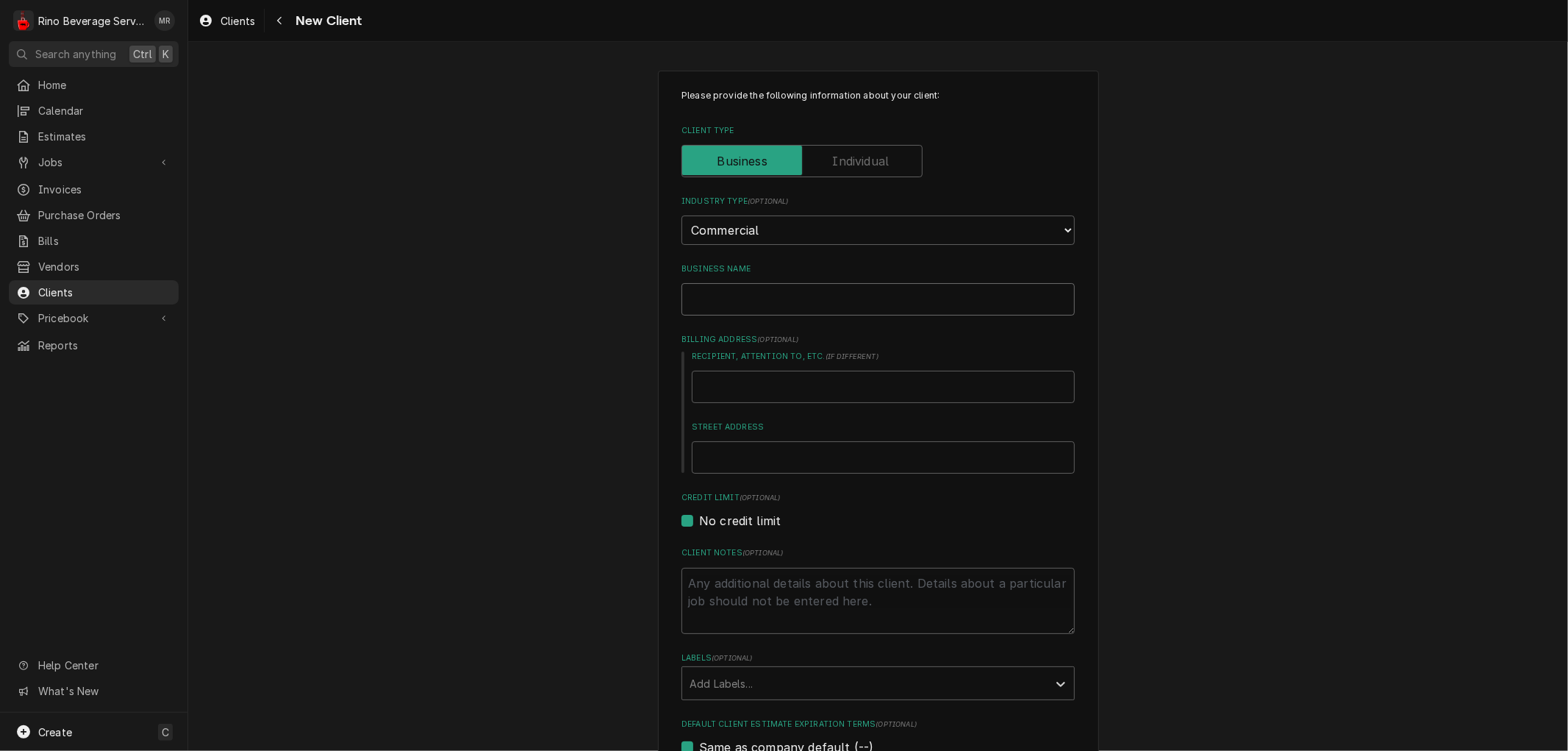
type input "Q"
type textarea "x"
type input "Qu"
type textarea "x"
type input "Que"
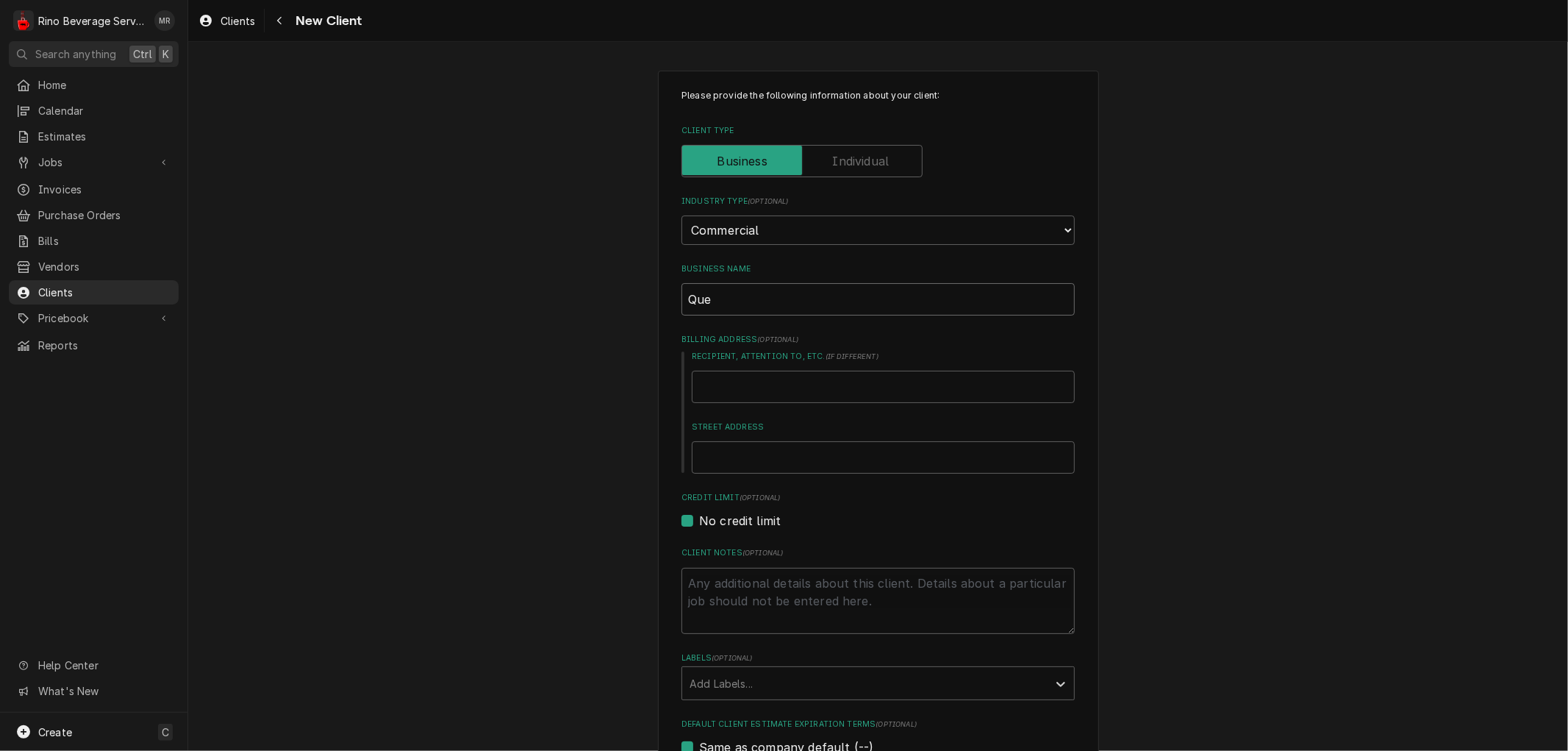
type textarea "x"
type input "Quee"
type textarea "x"
type input "Queen"
type textarea "x"
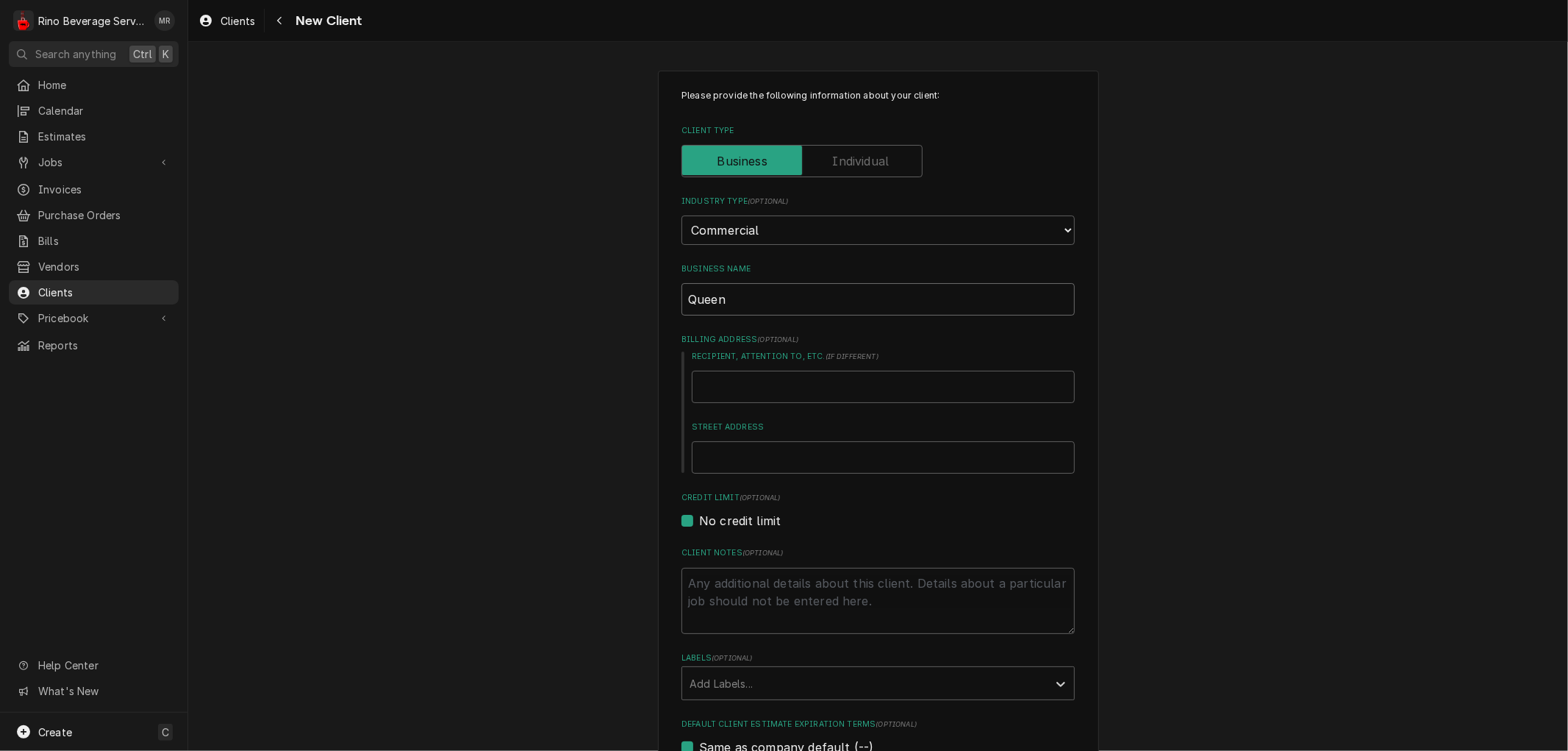
type input "Queen"
type textarea "x"
type input "Queen C"
type textarea "x"
type input "Queen Ci"
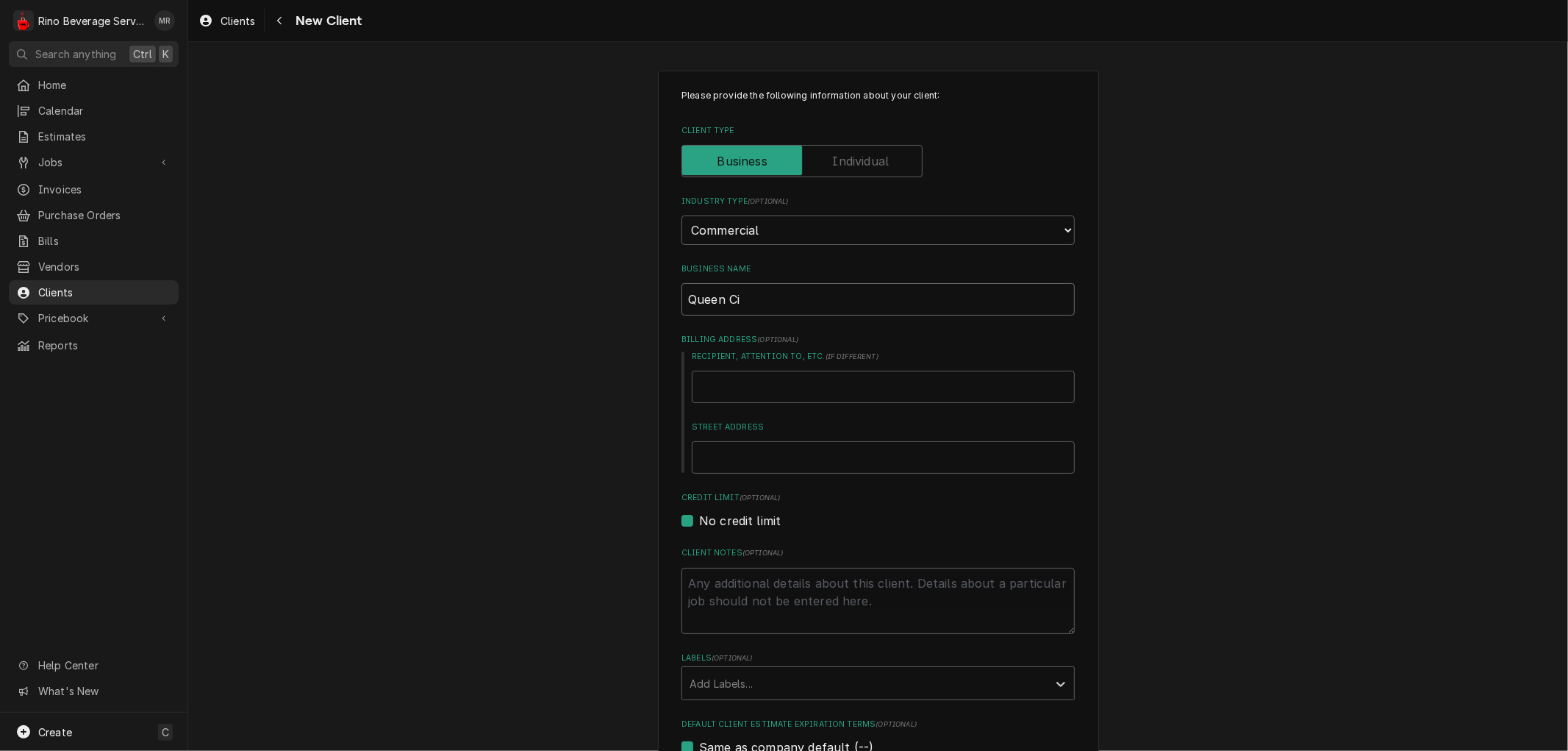
type textarea "x"
type input "Queen Cit"
type textarea "x"
type input "[GEOGRAPHIC_DATA]"
type textarea "x"
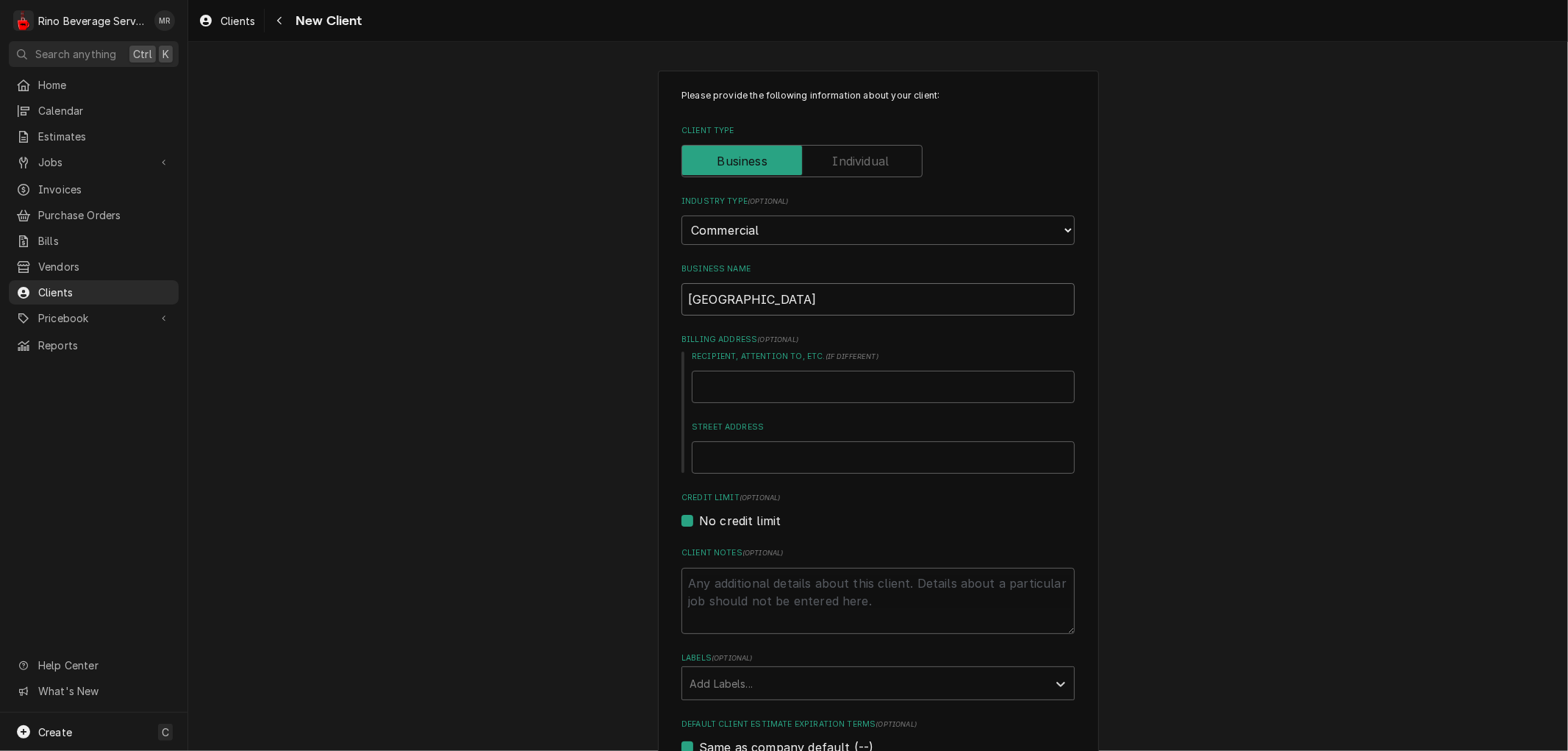
type input "[GEOGRAPHIC_DATA]"
type textarea "x"
type input "Queen City R"
type textarea "x"
type input "Queen City Re"
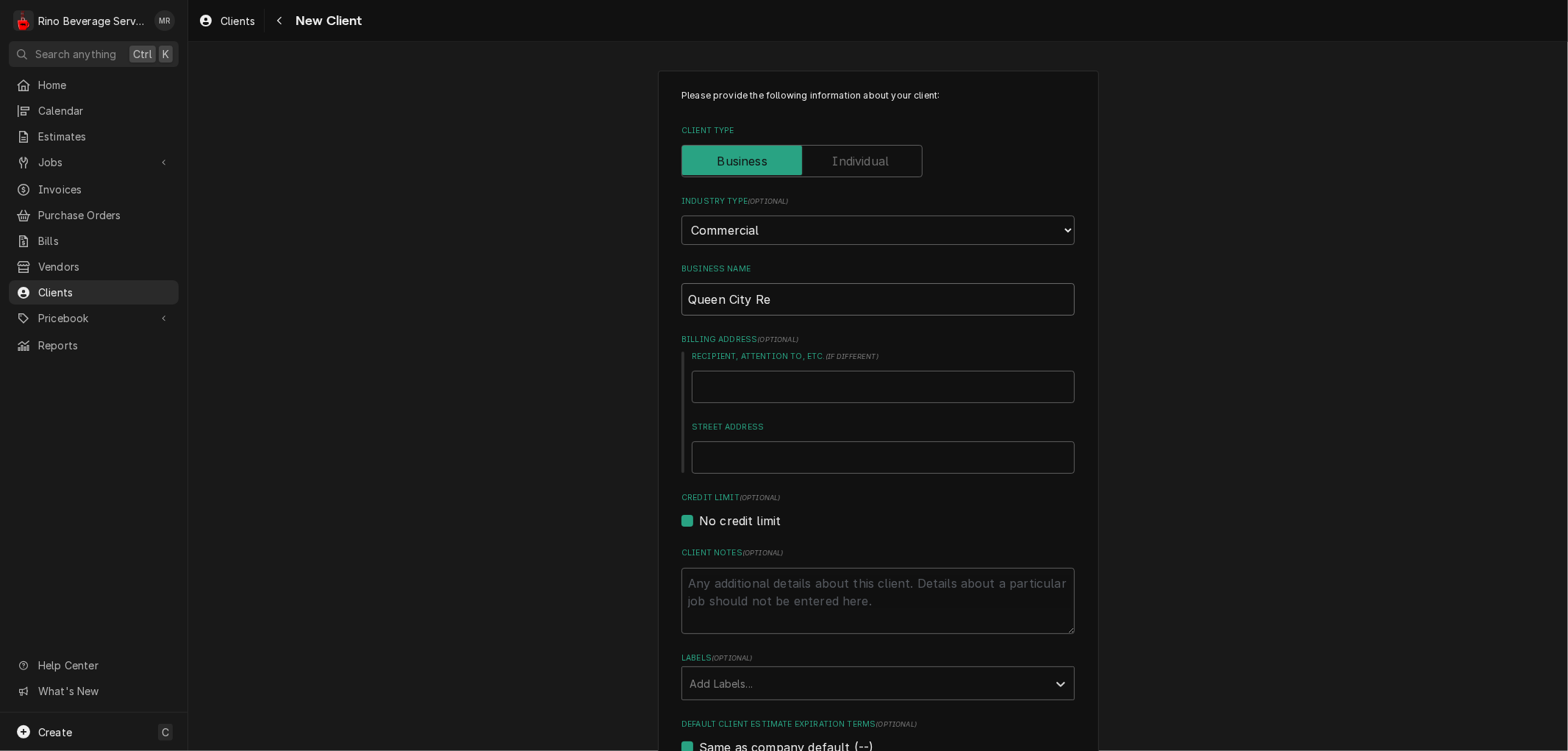
type textarea "x"
type input "Queen City Res"
type textarea "x"
type input "Queen City Rest"
type textarea "x"
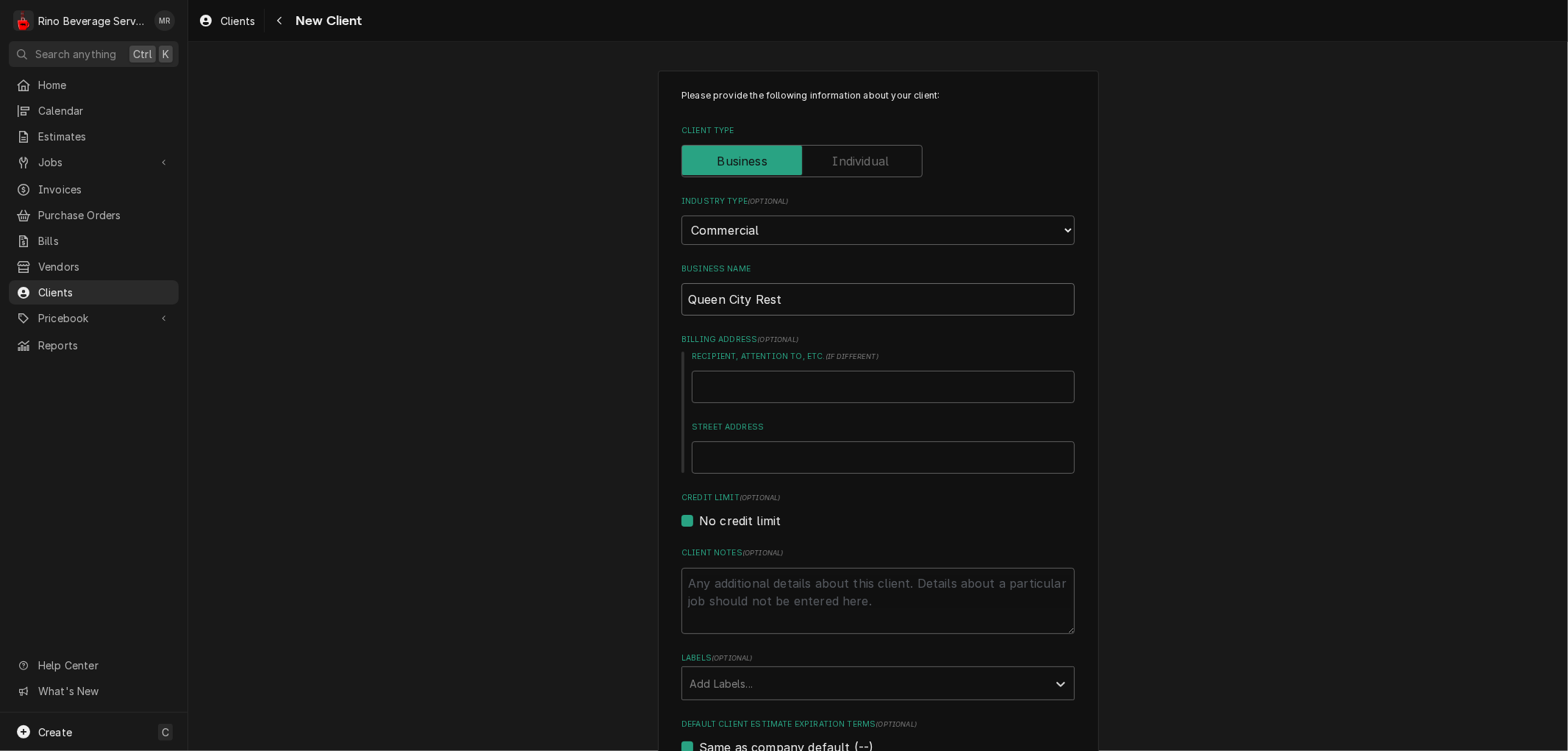
type input "Queen City Resta"
type textarea "x"
type input "Queen City Restau"
type textarea "x"
type input "Queen City Restaur"
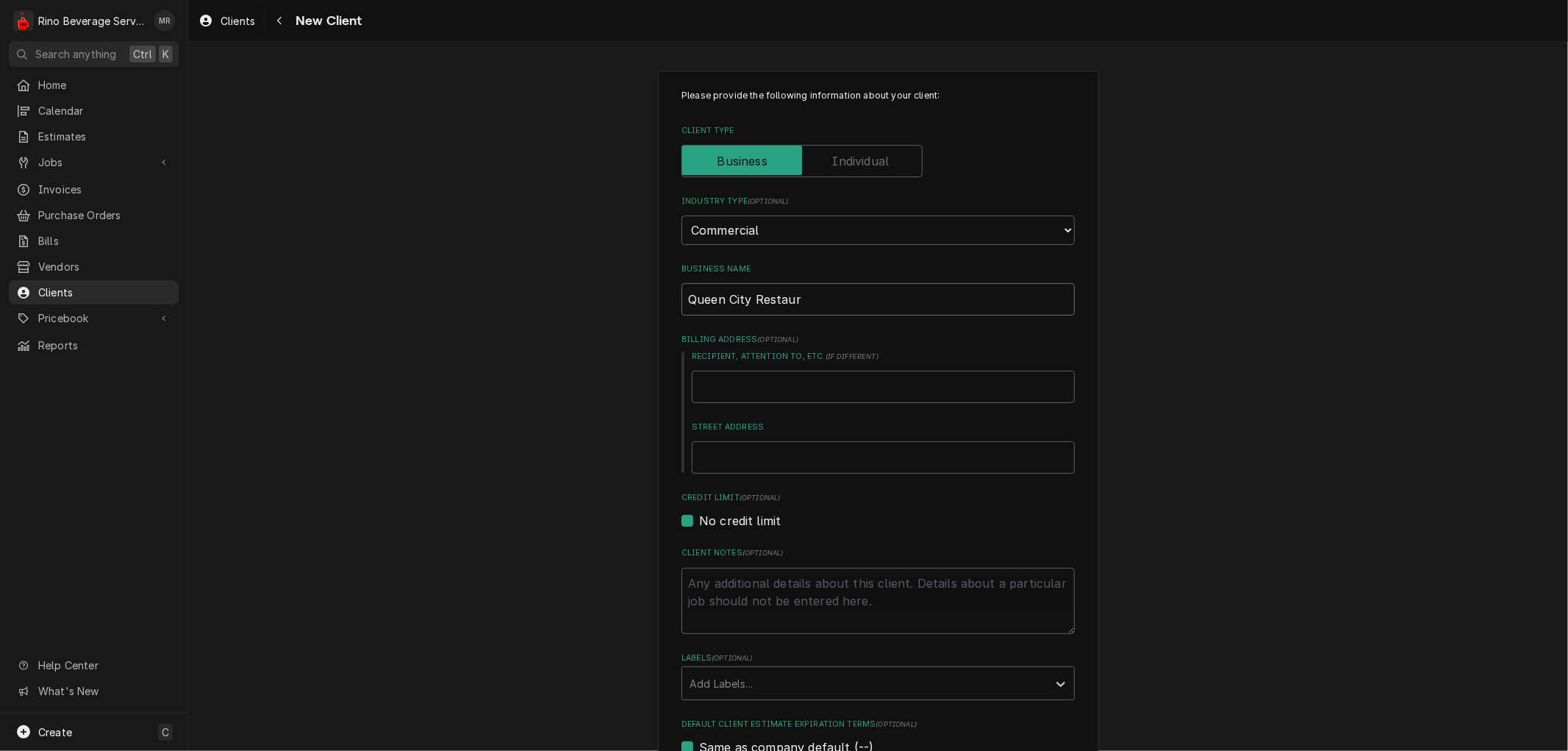
type textarea "x"
type input "Queen City Restaura"
type textarea "x"
type input "Queen City Restauran"
type textarea "x"
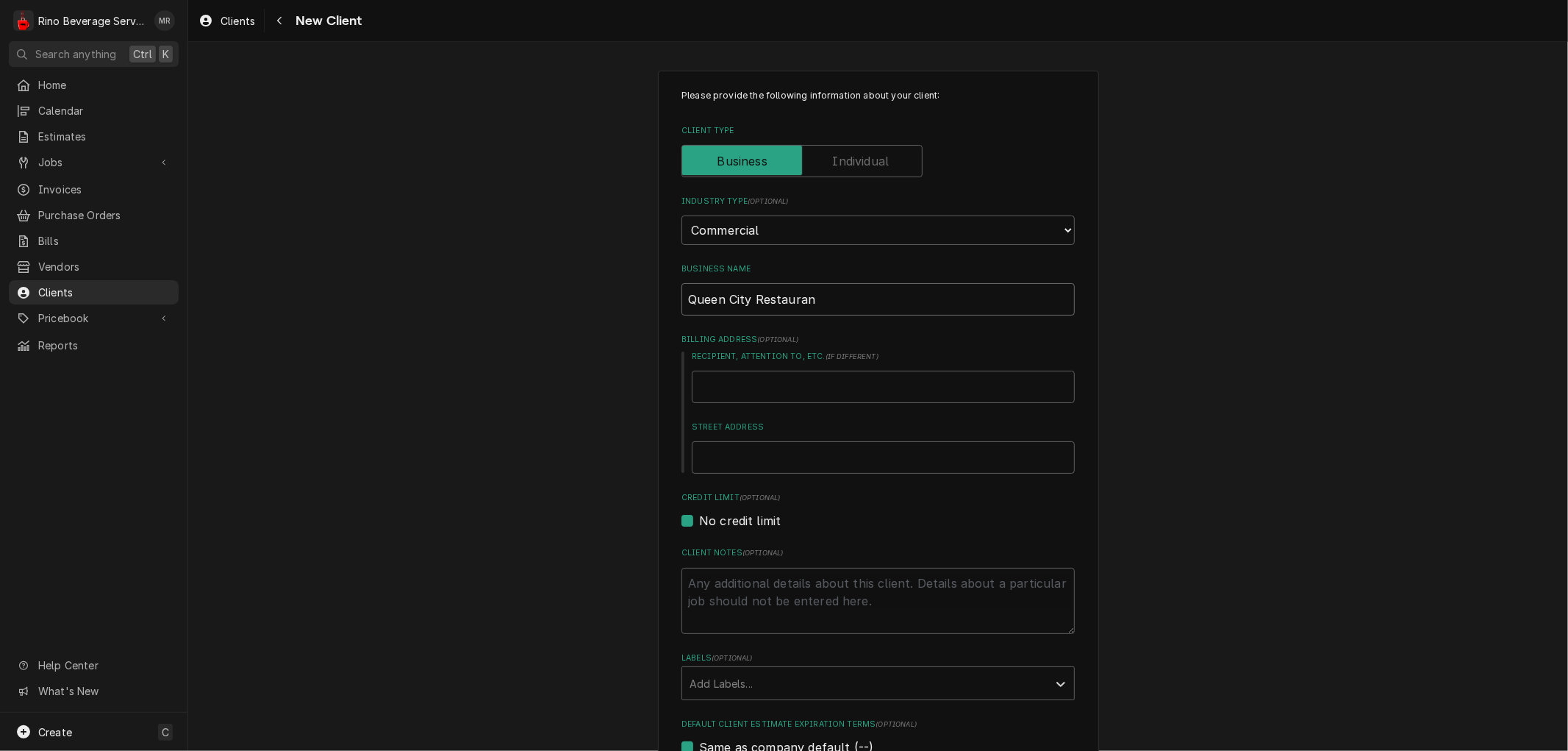
type input "Queen City Restaurant"
type textarea "x"
type input "Queen City Restaurant"
type textarea "x"
type input "Queen City Restaurant S"
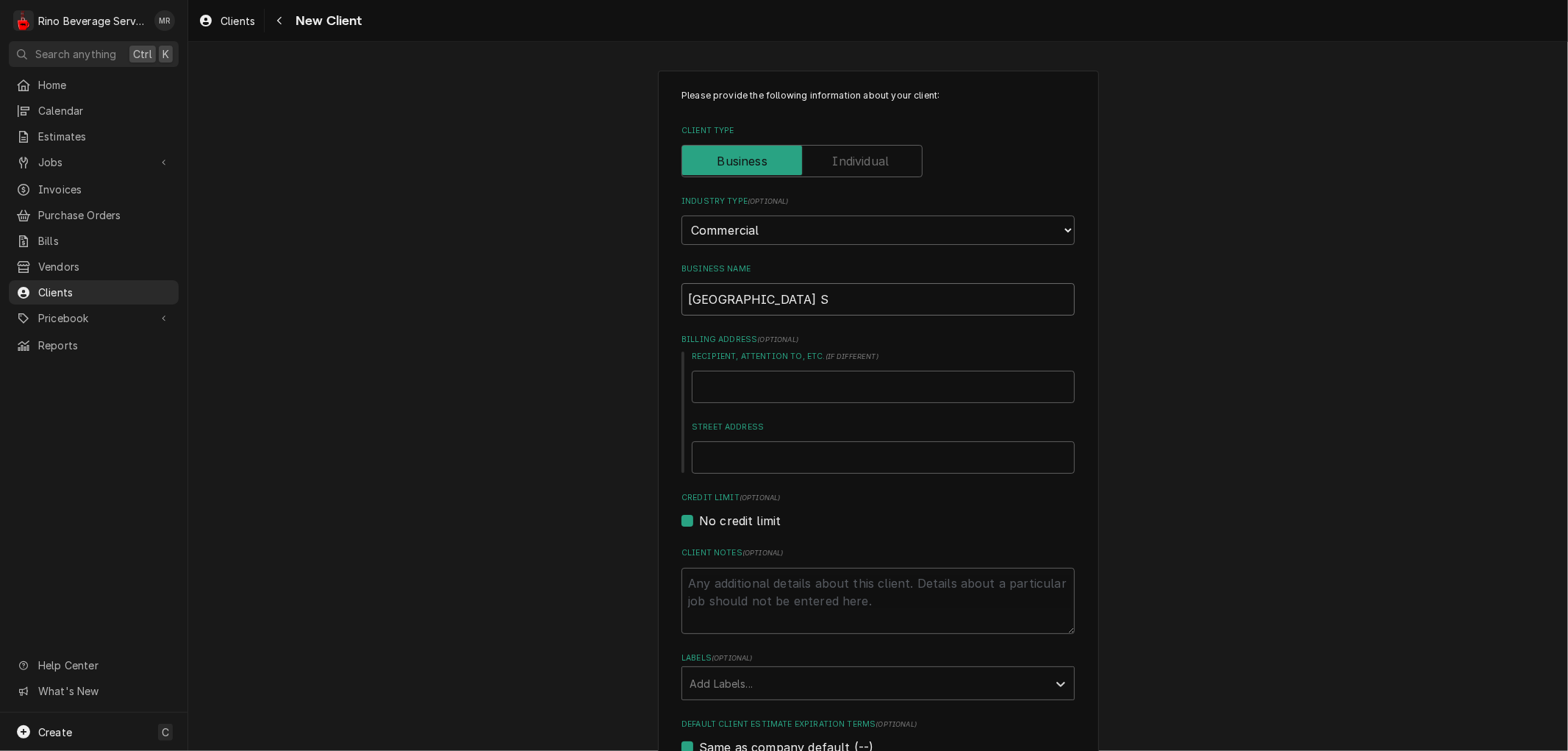
type textarea "x"
type input "Queen City Restaurant Su"
type textarea "x"
type input "Queen City Restaurant Sup"
type textarea "x"
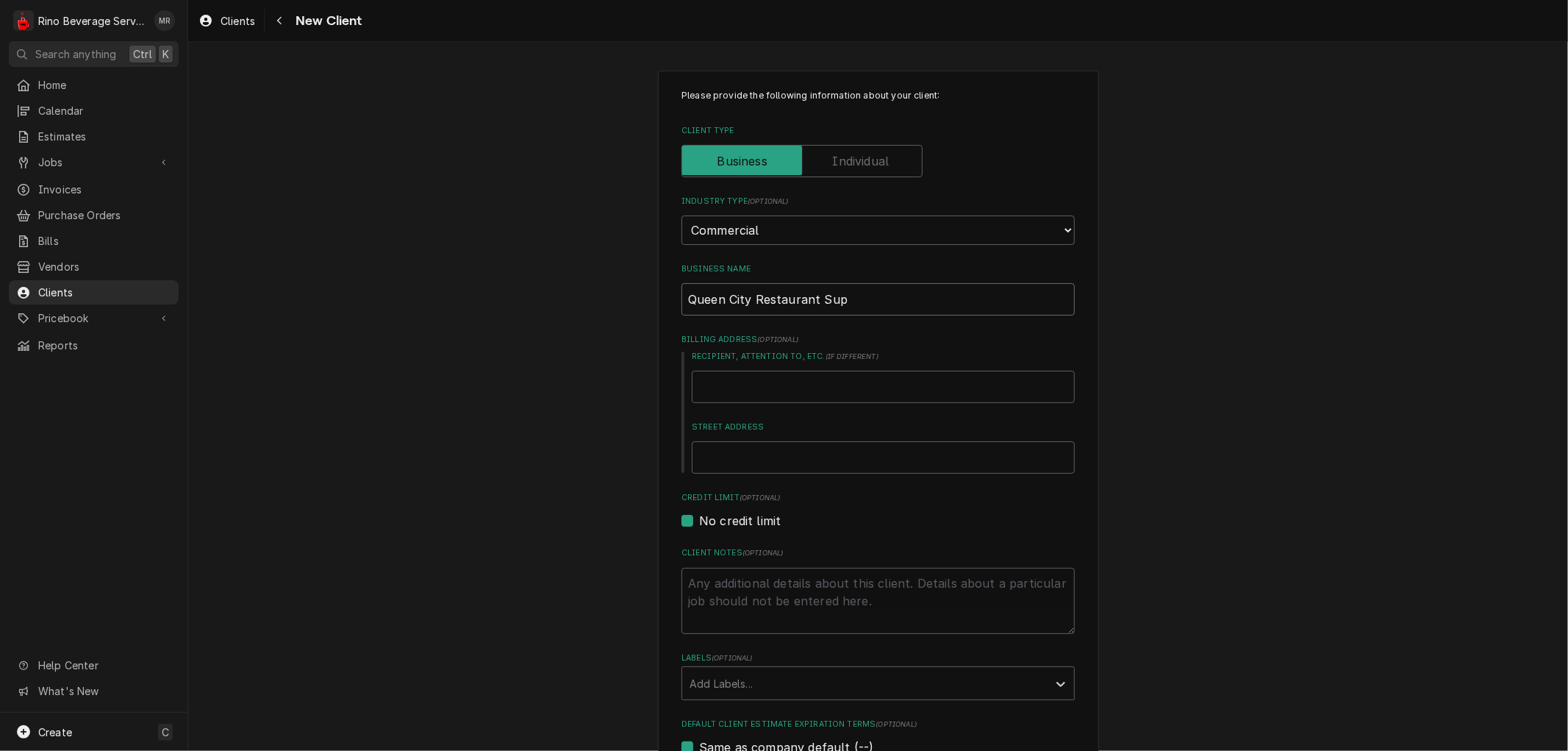
type input "Queen City Restaurant Supp"
type textarea "x"
type input "Queen City Restaurant Suppl"
type textarea "x"
type input "Queen City Restaurant Supply"
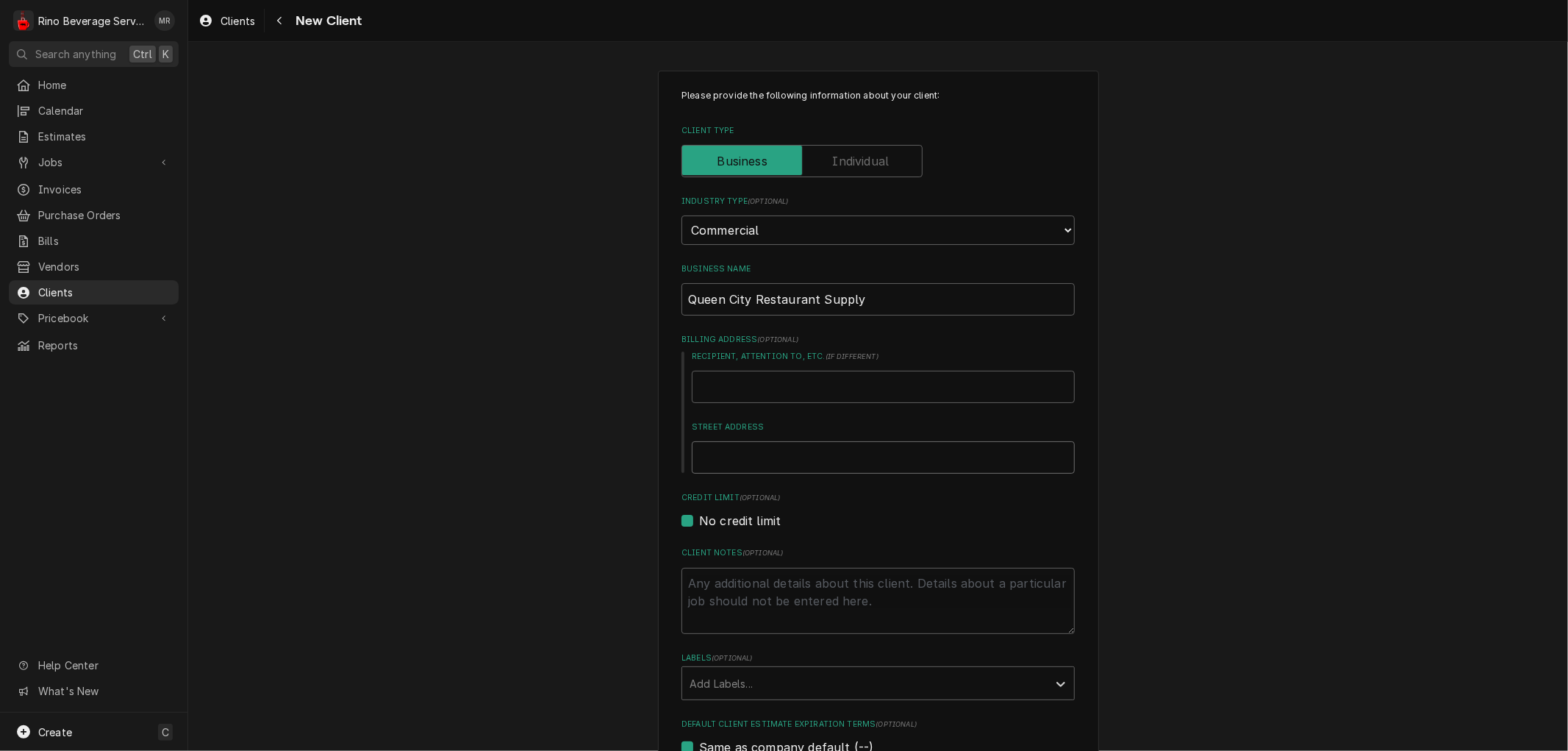
click at [792, 456] on input "Street Address" at bounding box center [884, 457] width 383 height 32
type textarea "x"
type input "3"
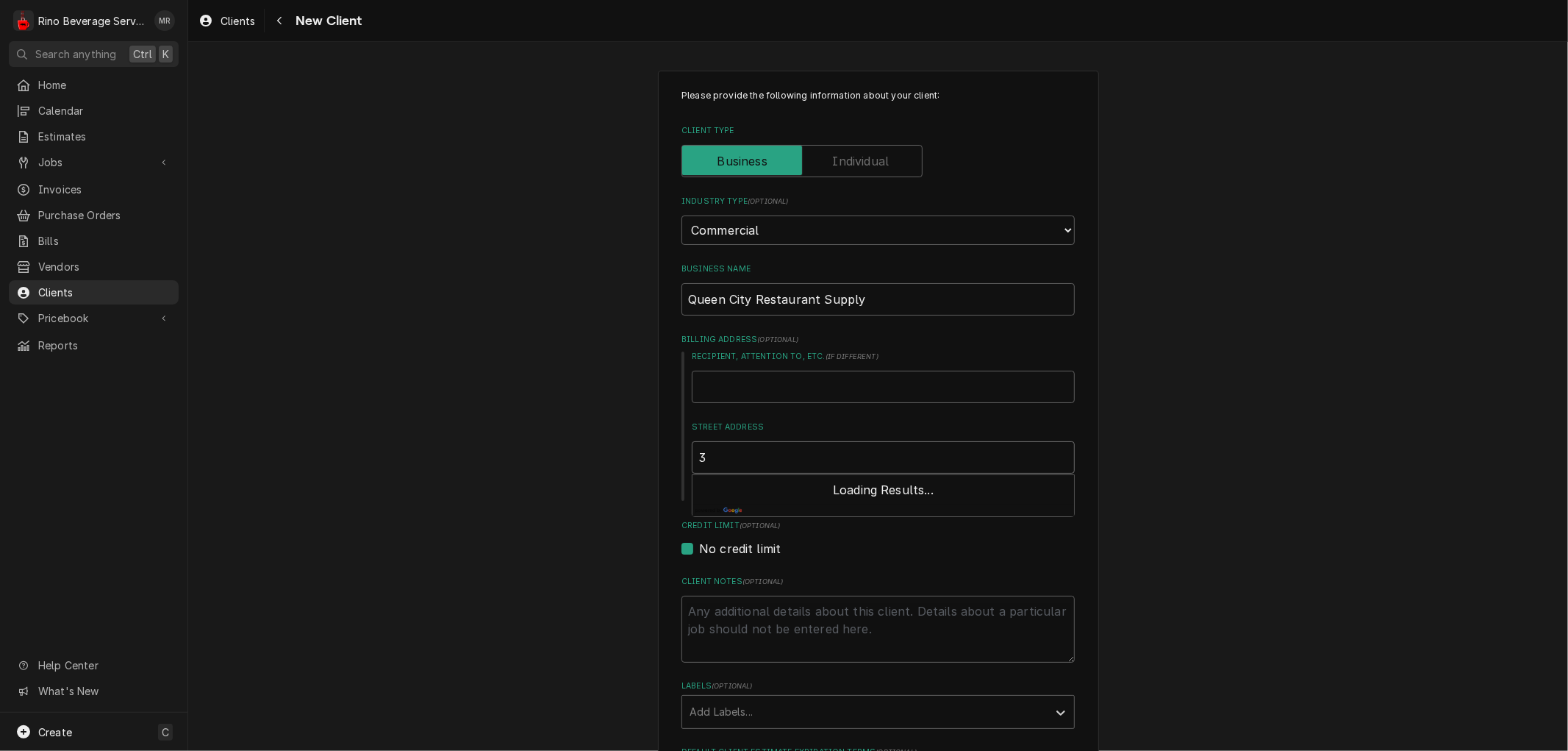
type textarea "x"
type input "35"
type textarea "x"
type input "358"
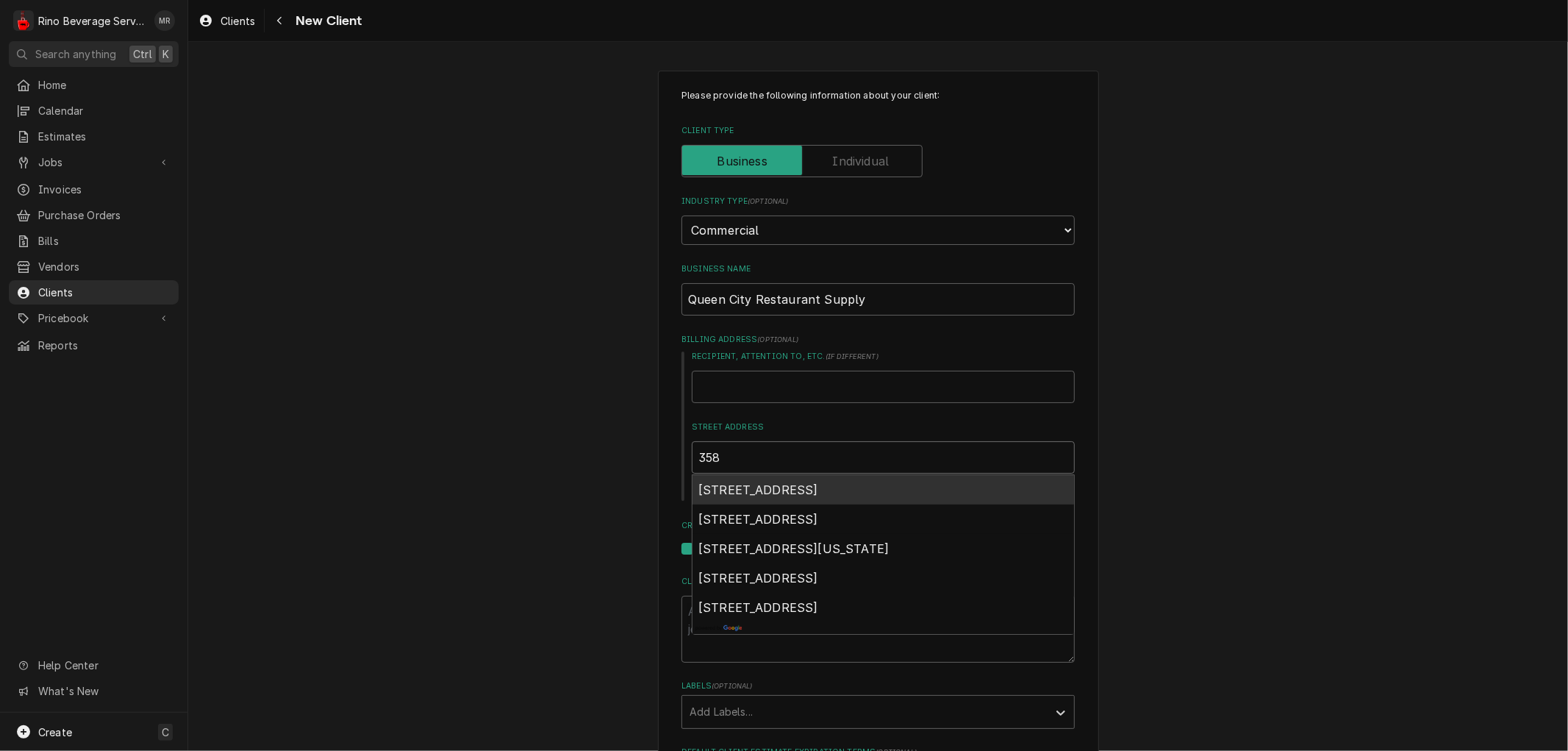
type textarea "x"
type input "3582"
type textarea "x"
type input "3582"
type textarea "x"
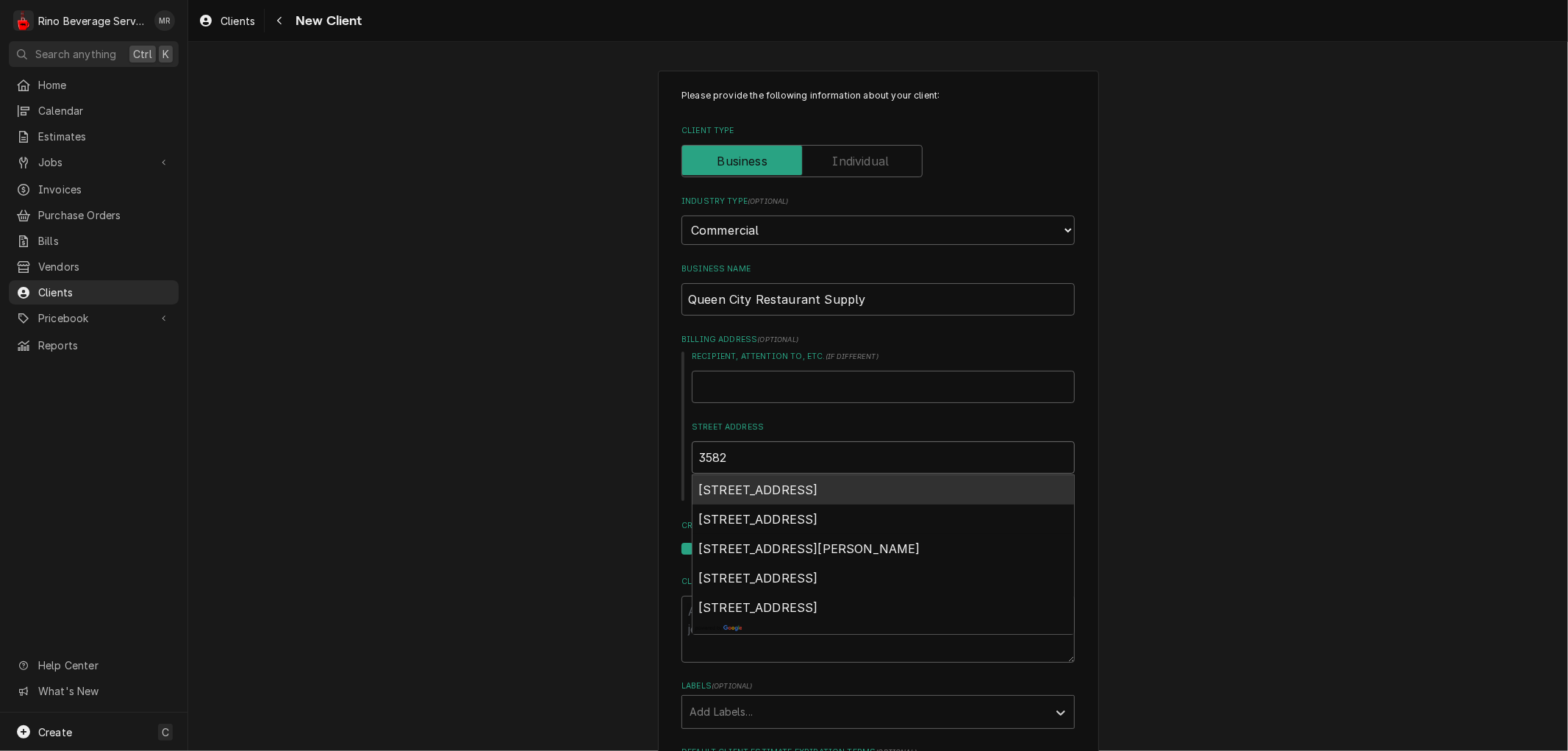
type input "3582 q"
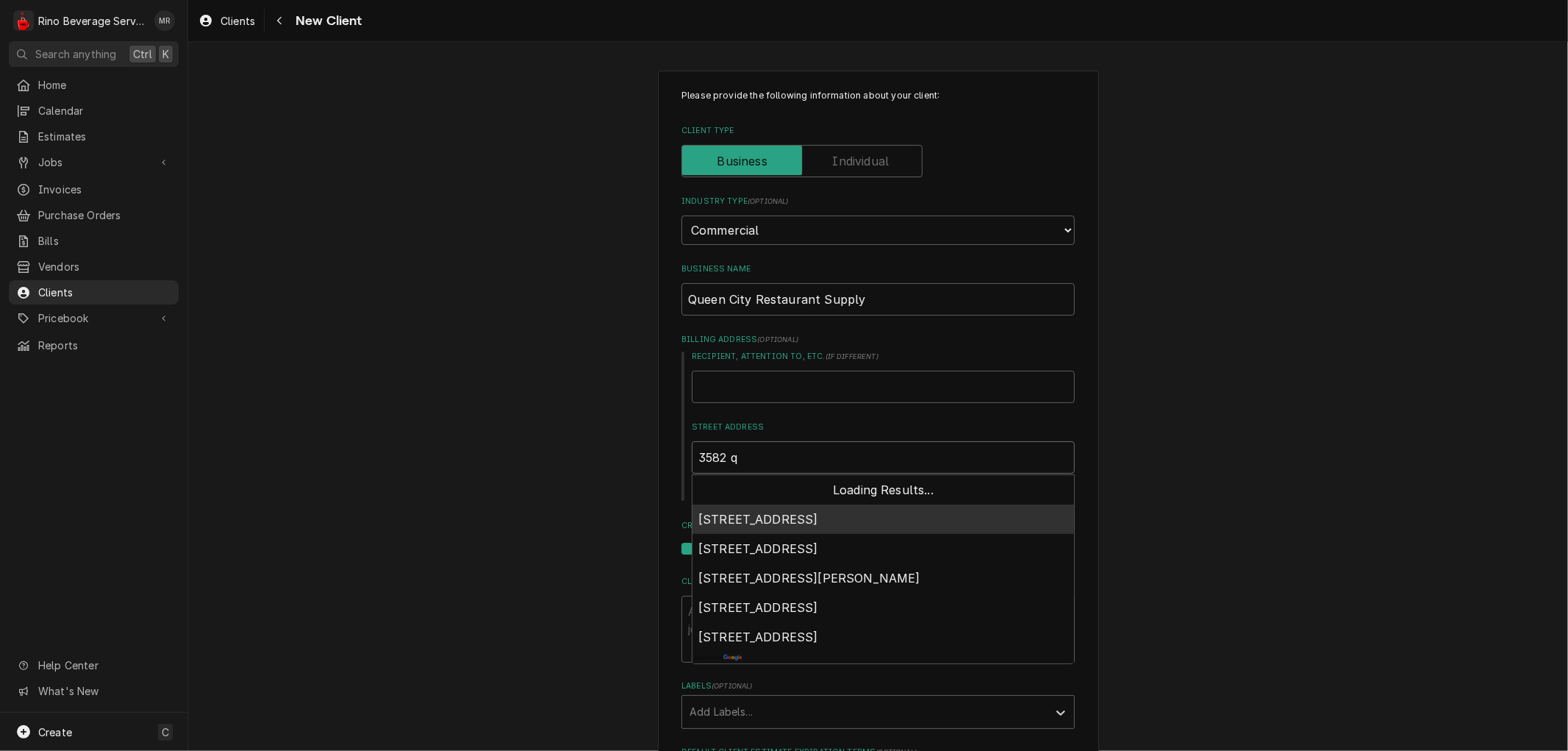
type textarea "x"
type input "3582 qu"
type textarea "x"
type input "3582 que"
type textarea "x"
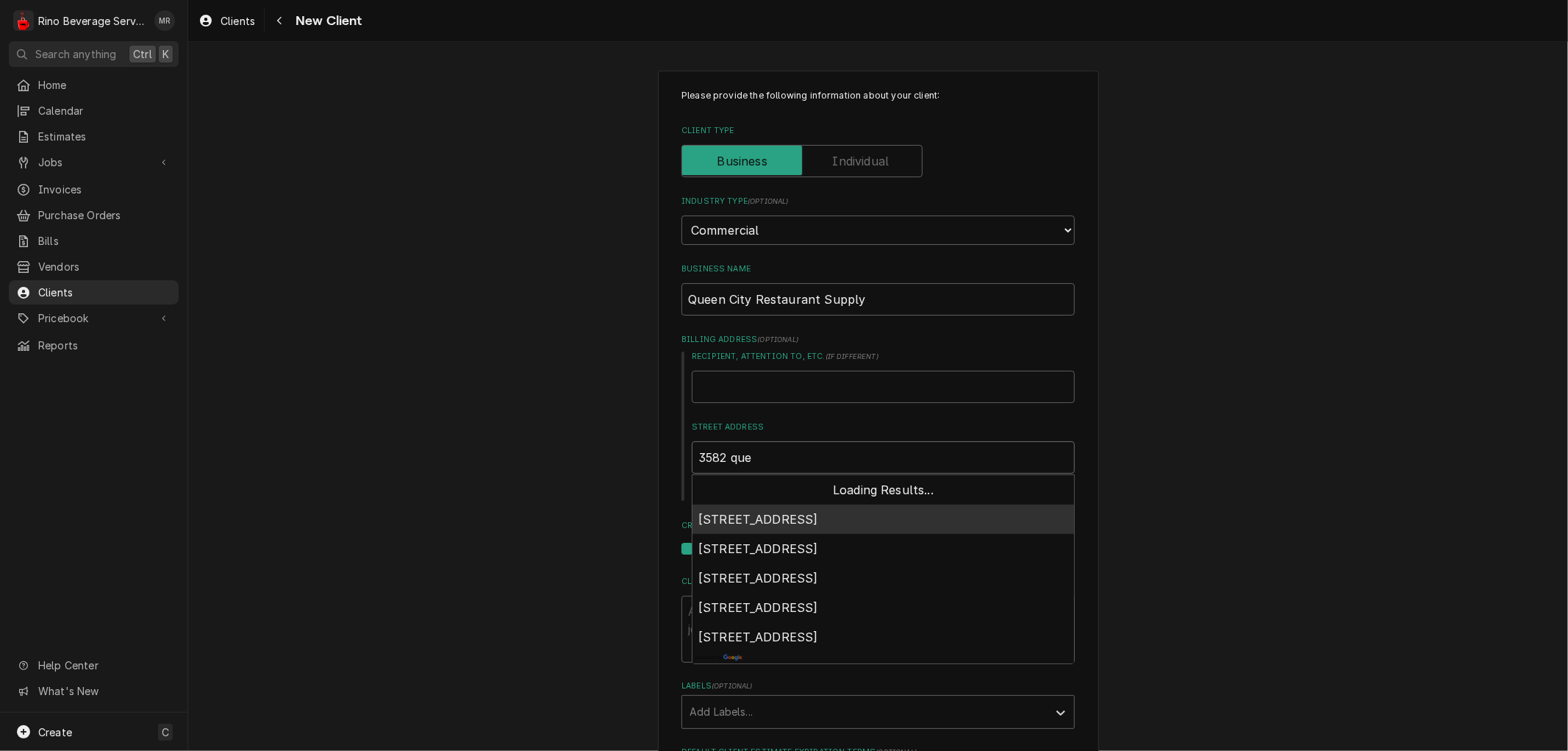
type input "3582 quee"
type textarea "x"
type input "3582 queen"
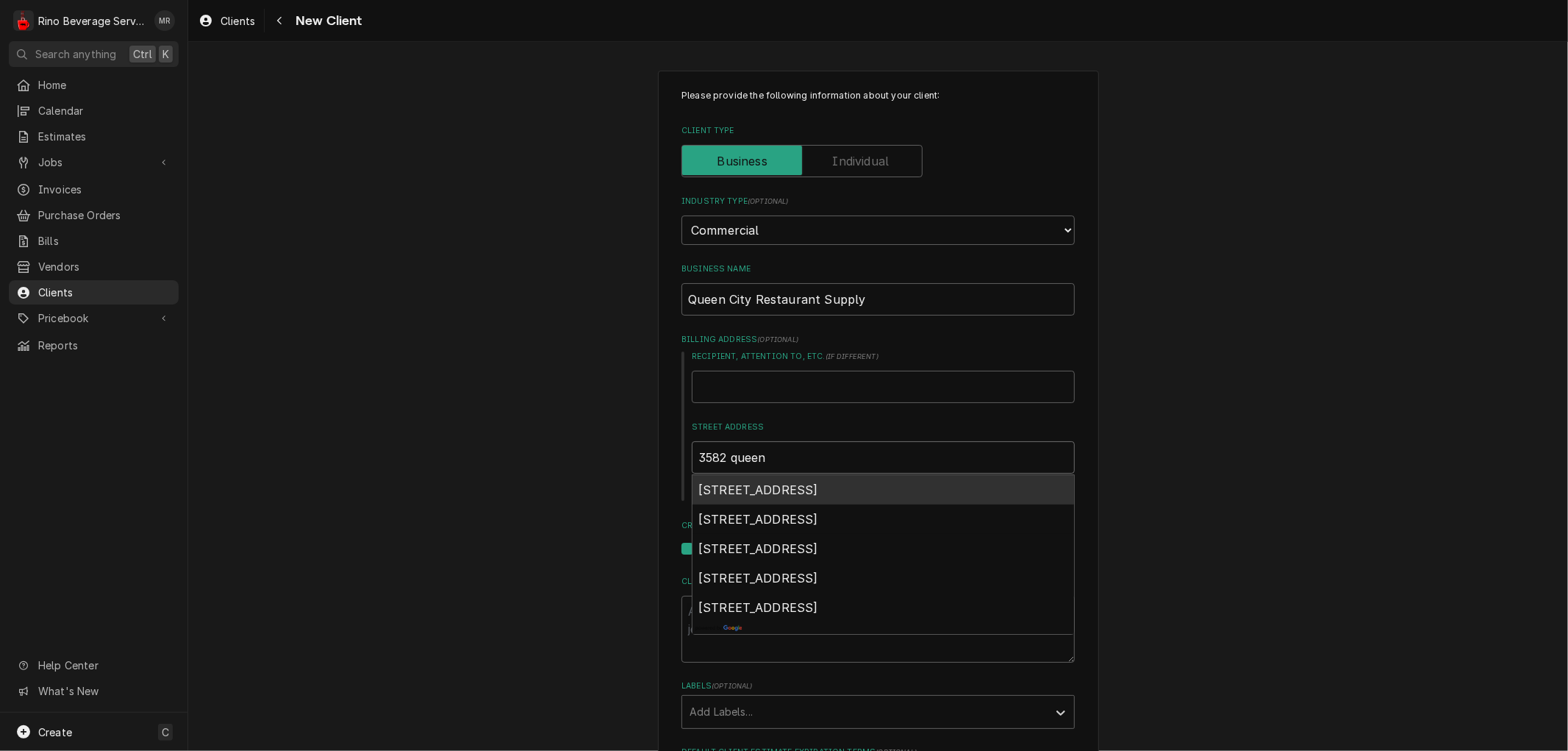
type textarea "x"
type input "3582 quee"
type textarea "x"
type input "3582 que"
type textarea "x"
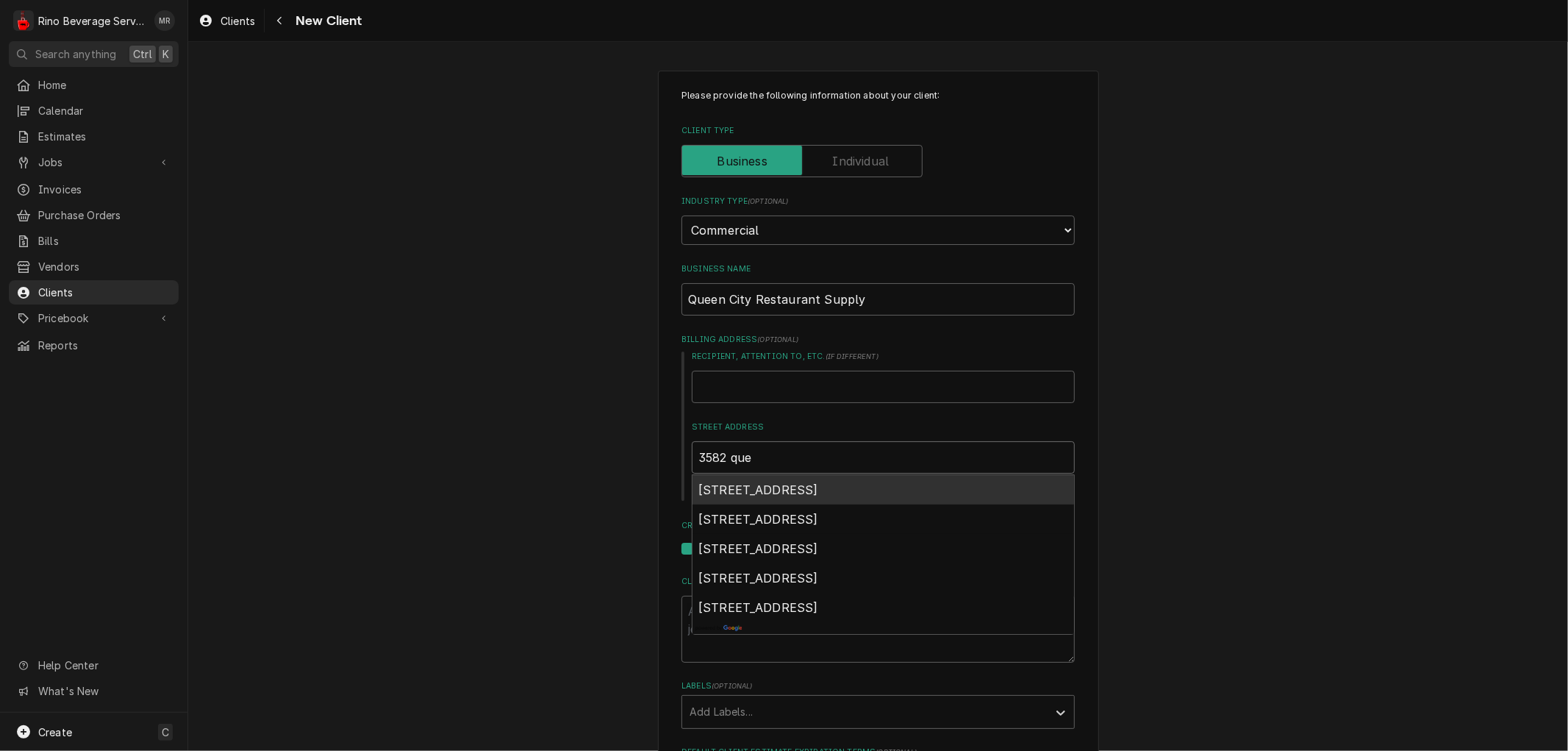
type input "3582 qu"
type textarea "x"
type input "3582 q"
type textarea "x"
type input "3582"
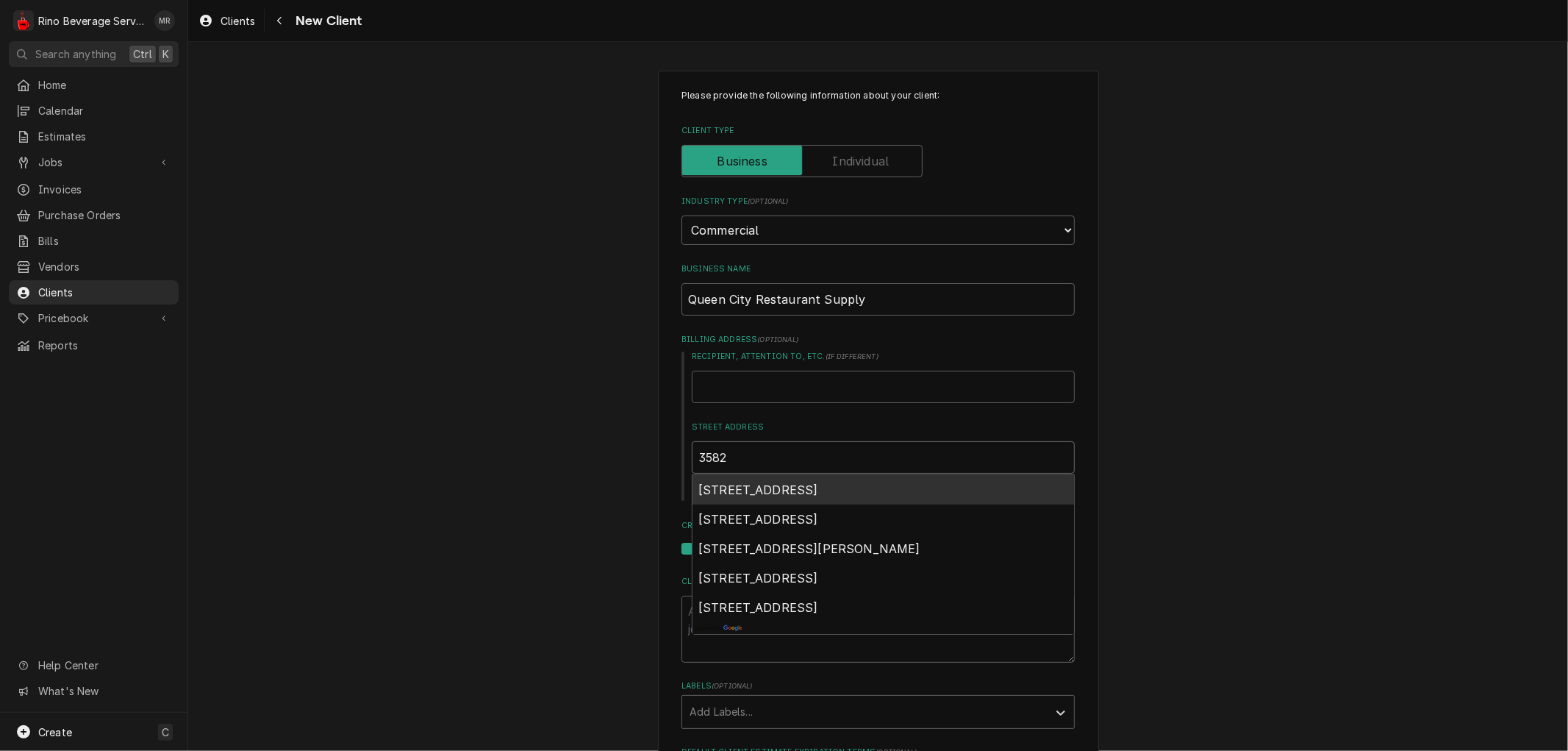
type textarea "x"
type input "3582 s"
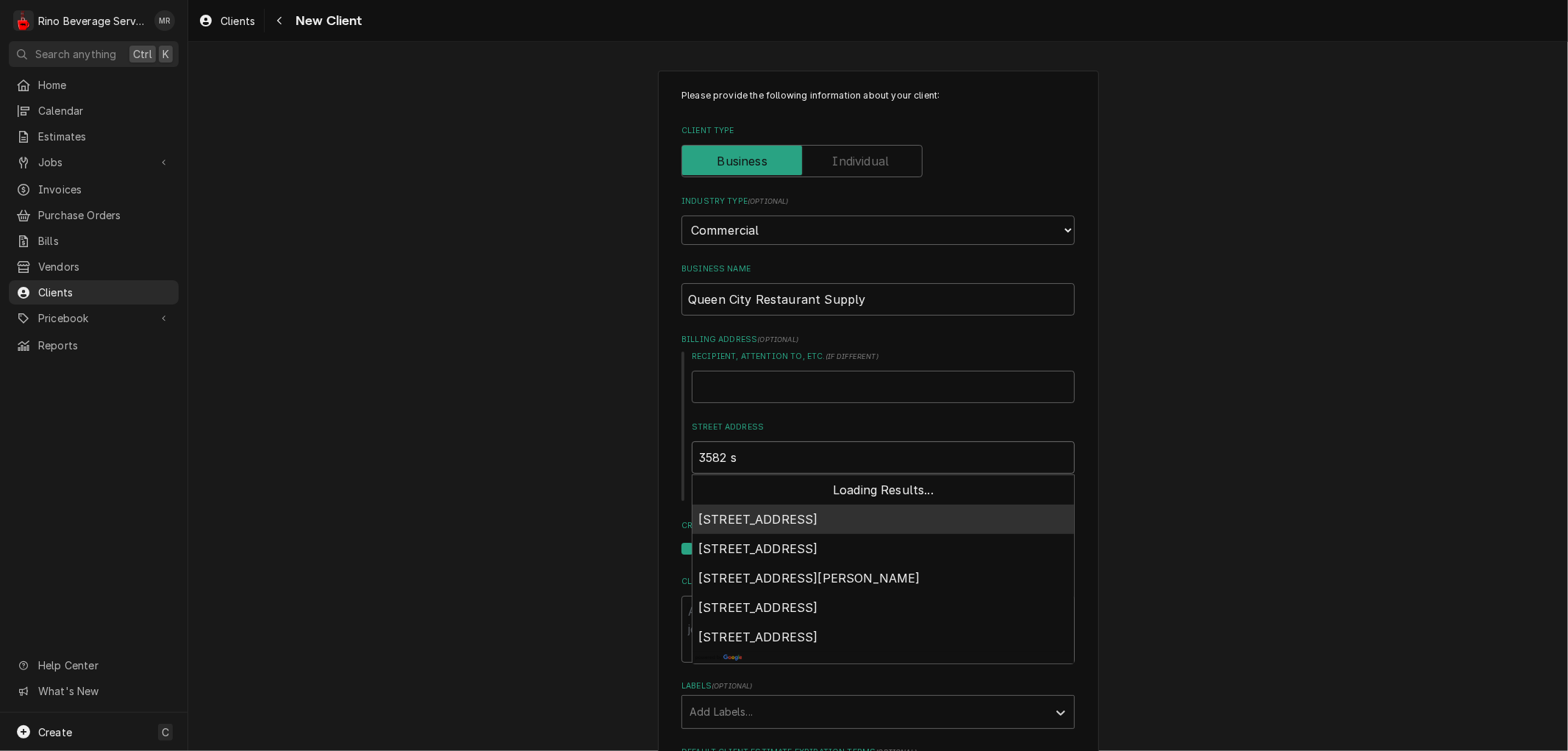
type textarea "x"
type input "3582 sp"
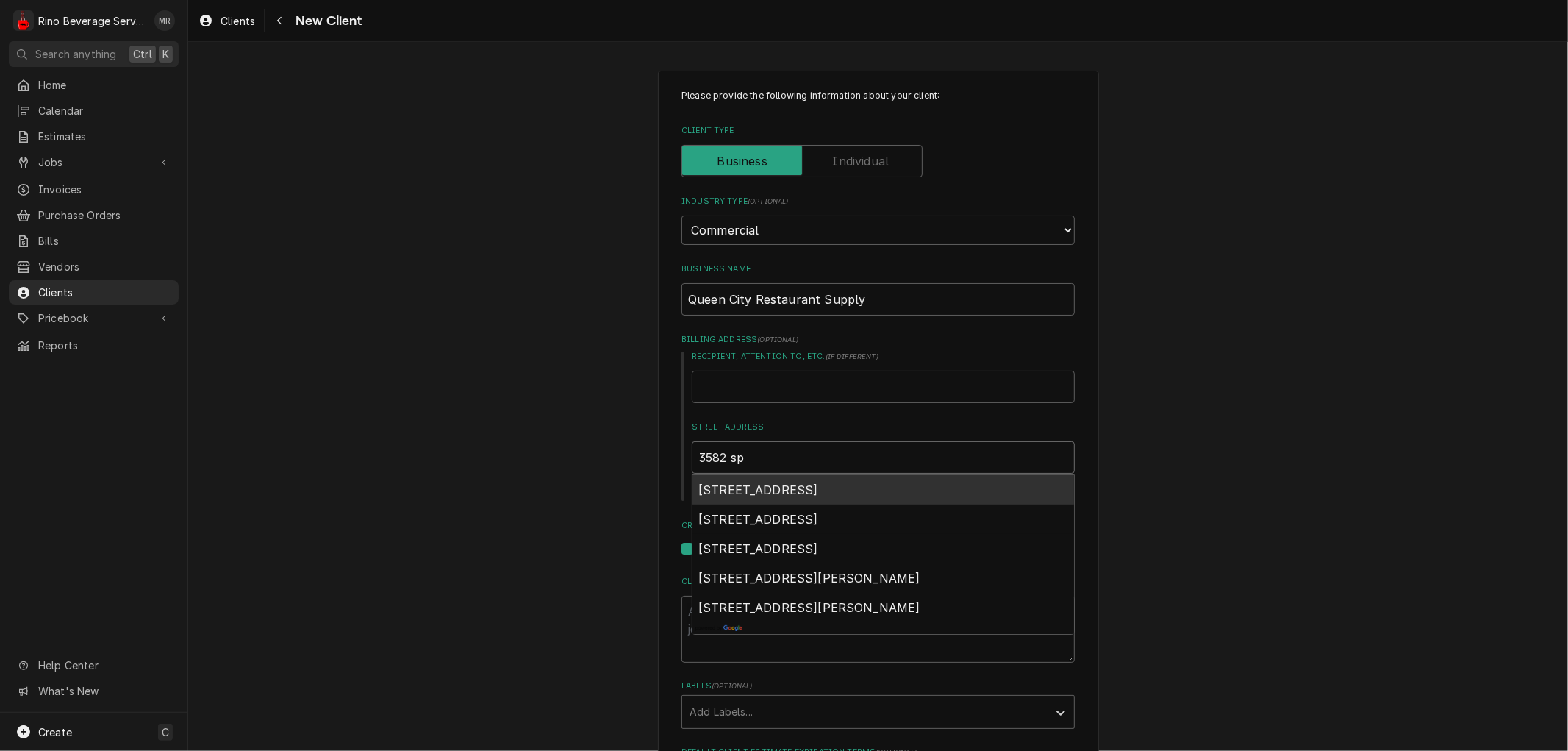
type textarea "x"
type input "3582 spr"
type textarea "x"
type input "3582 spri"
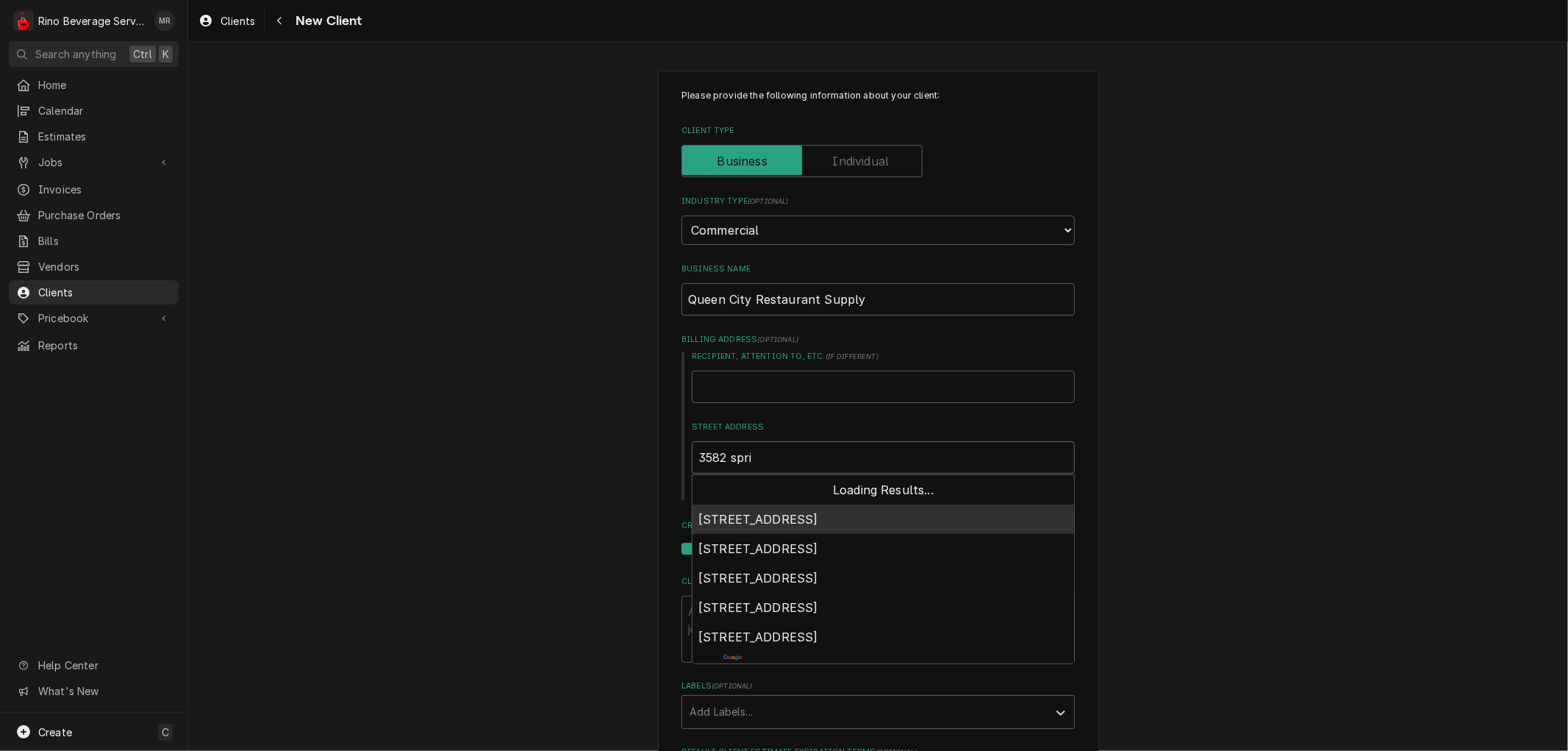
type textarea "x"
type input "3582 sprin"
type textarea "x"
type input "3582 spring"
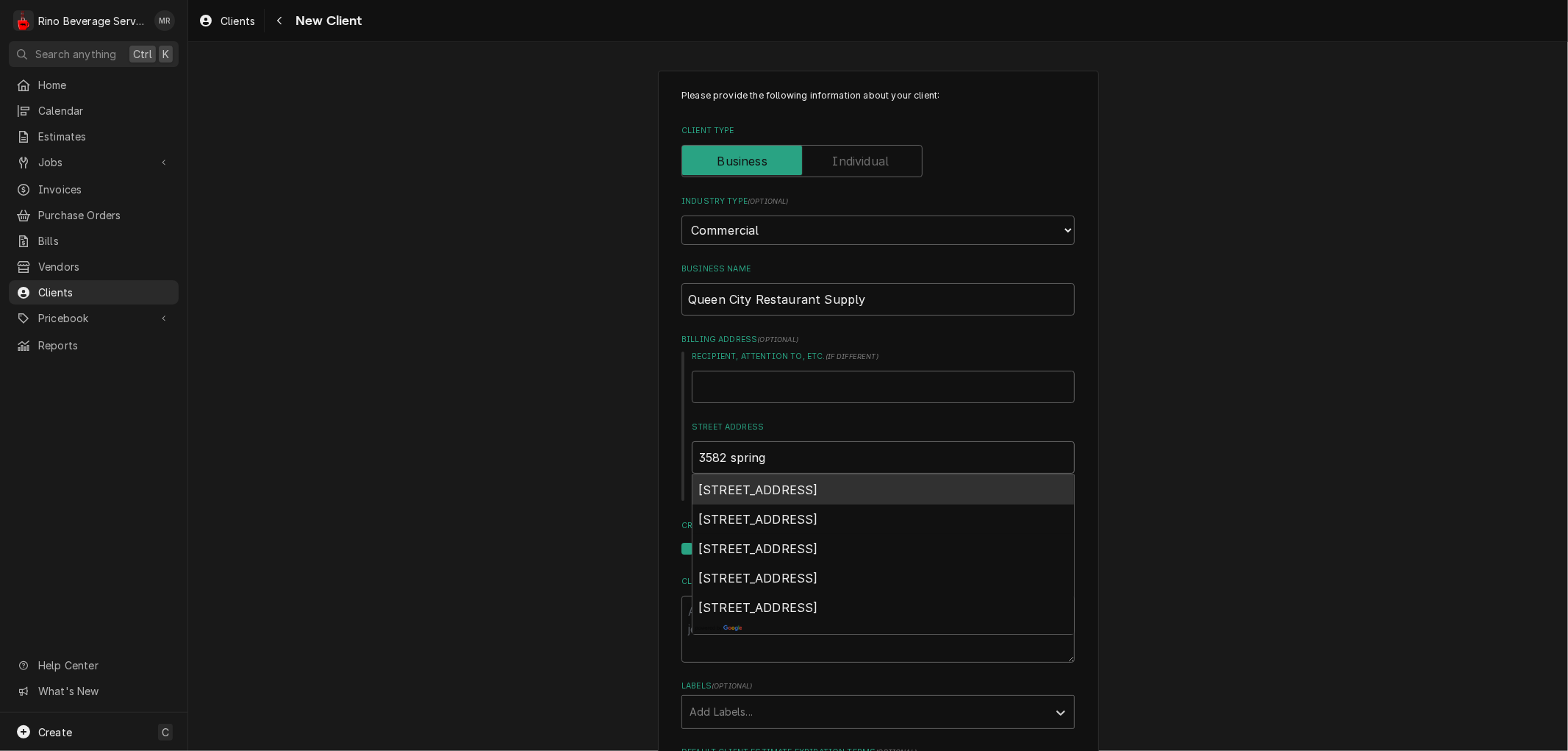
click at [801, 483] on span "3582 Spring Grove Avenue, Cincinnati, OH, USA" at bounding box center [758, 490] width 120 height 14
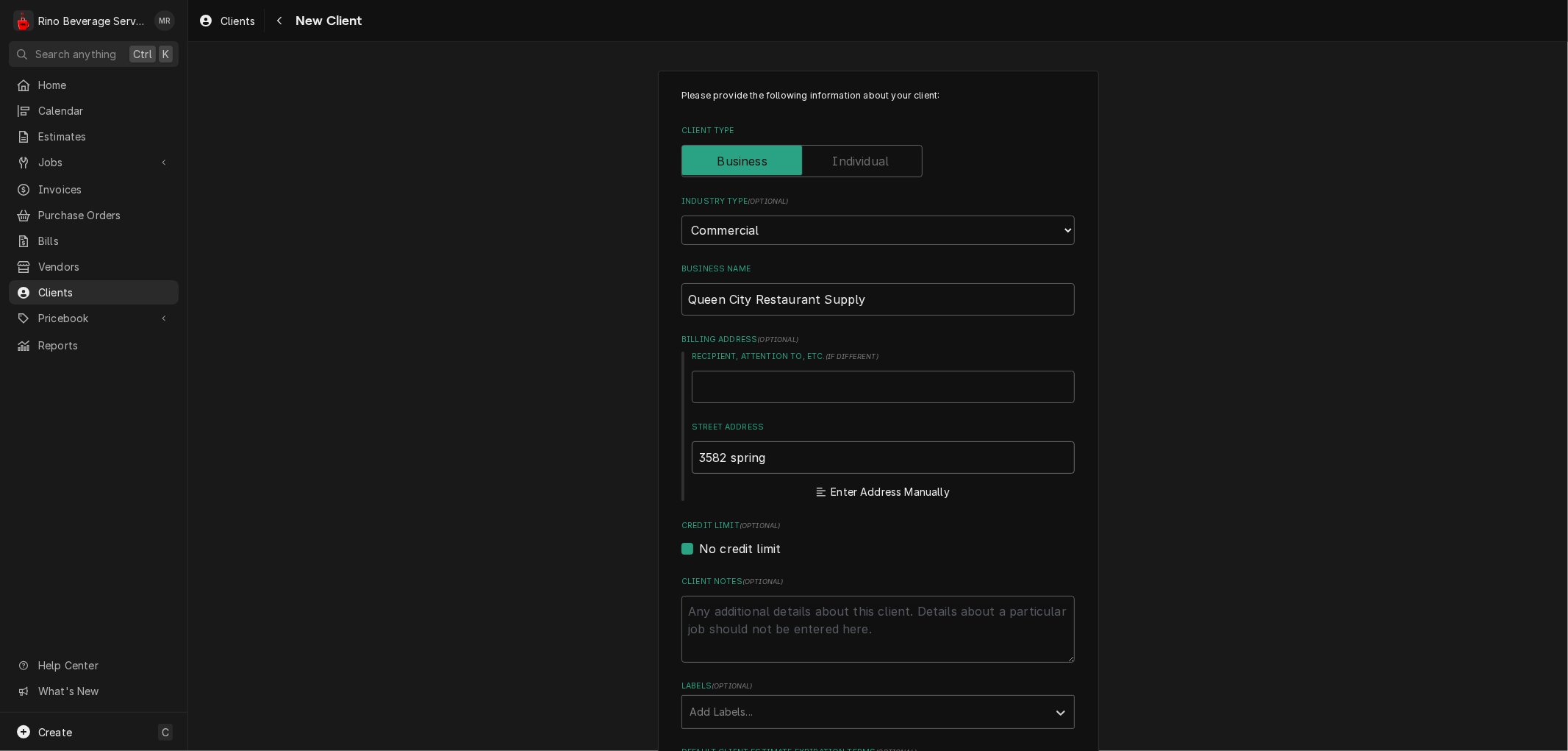
type textarea "x"
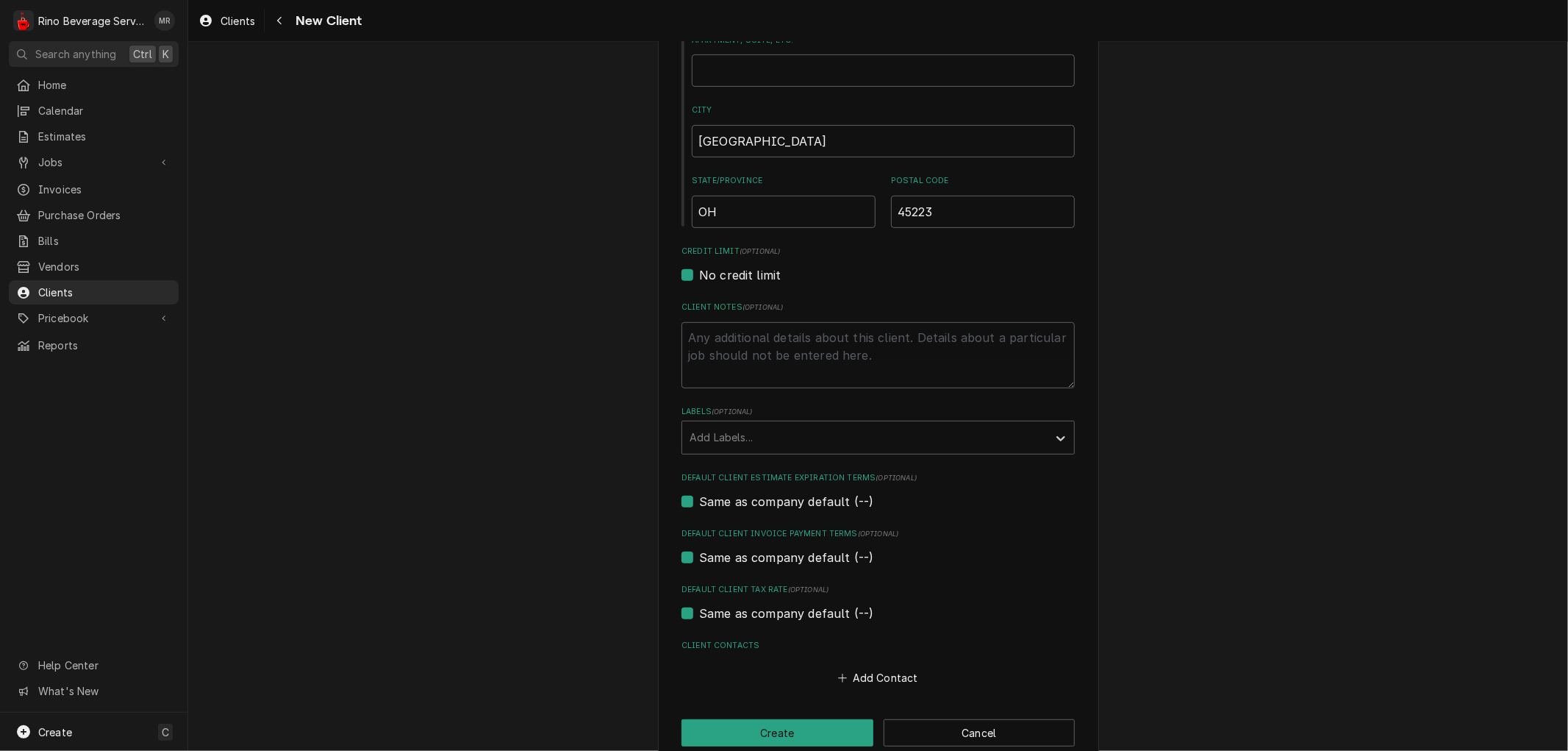
scroll to position [482, 0]
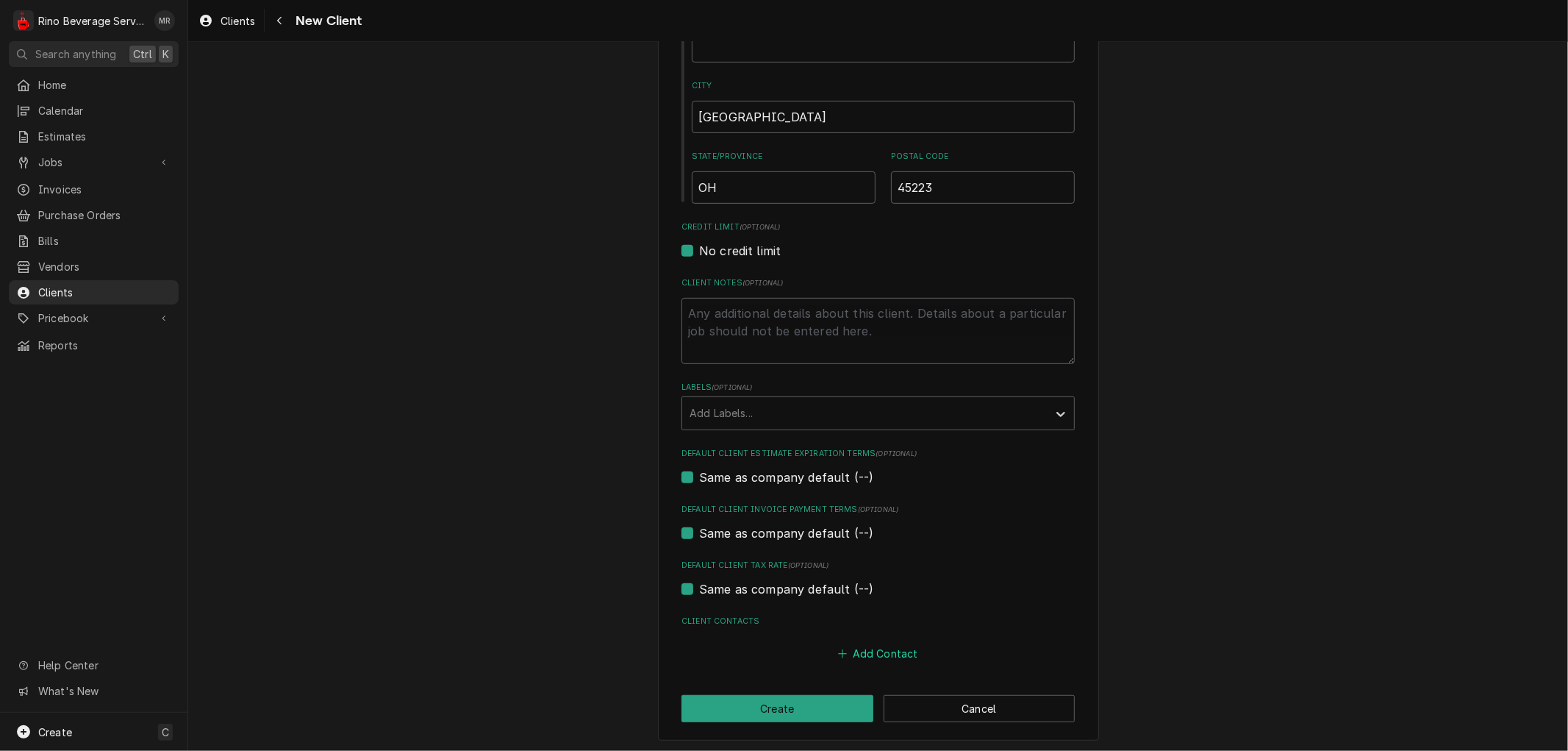
type input "3582 Spring Grove Ave"
click at [868, 651] on button "Add Contact" at bounding box center [879, 654] width 85 height 21
type textarea "x"
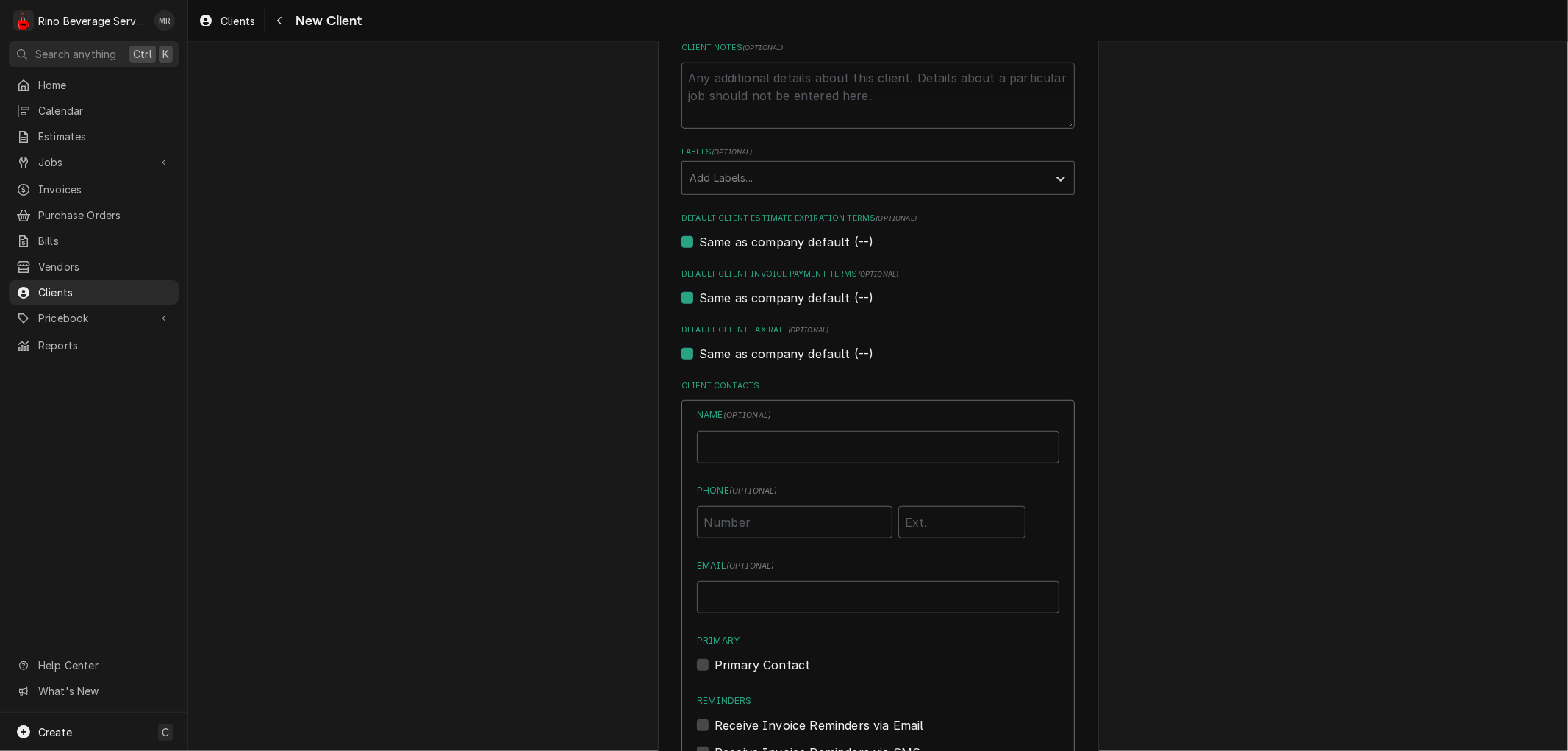
scroll to position [727, 0]
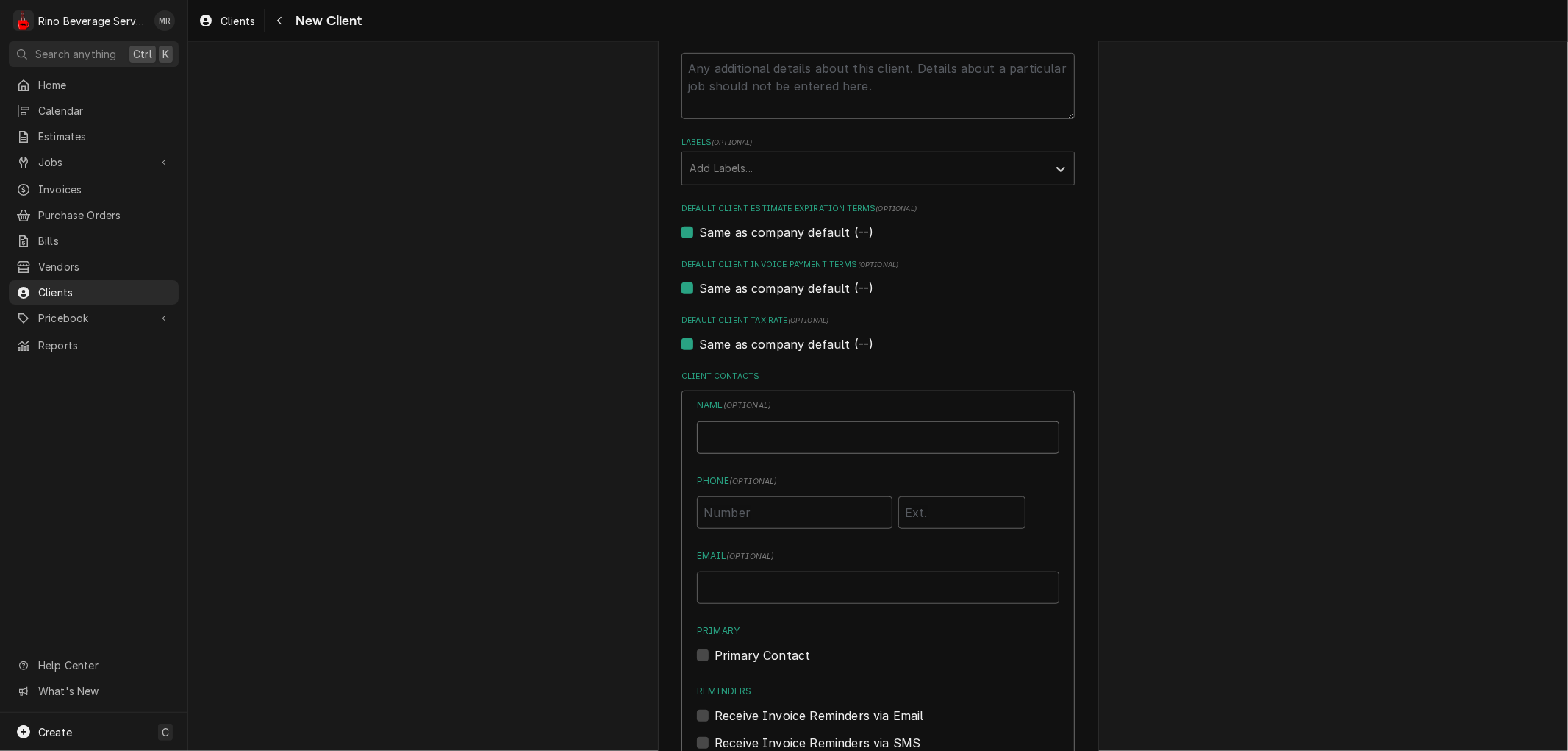
click at [753, 438] on input "Business Name" at bounding box center [878, 438] width 363 height 32
type input "[PERSON_NAME]"
type input "[PHONE_NUMBER]"
click at [777, 581] on input "Email ( optional )" at bounding box center [878, 588] width 363 height 32
type input "[PERSON_NAME][EMAIL_ADDRESS][PERSON_NAME][DOMAIN_NAME]"
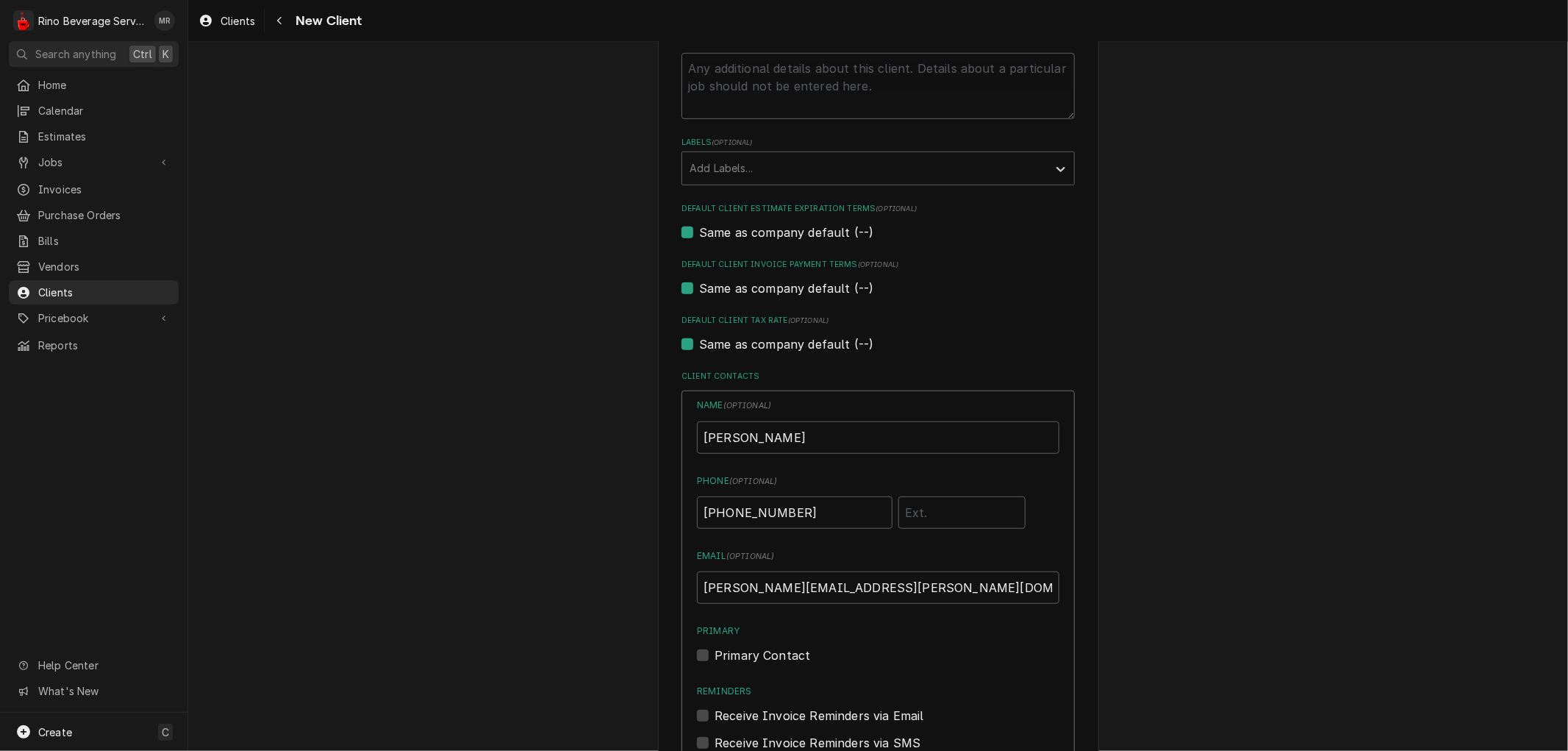
click at [715, 652] on label "Primary Contact" at bounding box center [762, 656] width 95 height 18
click at [715, 652] on input "Primary" at bounding box center [896, 663] width 363 height 32
checkbox input "true"
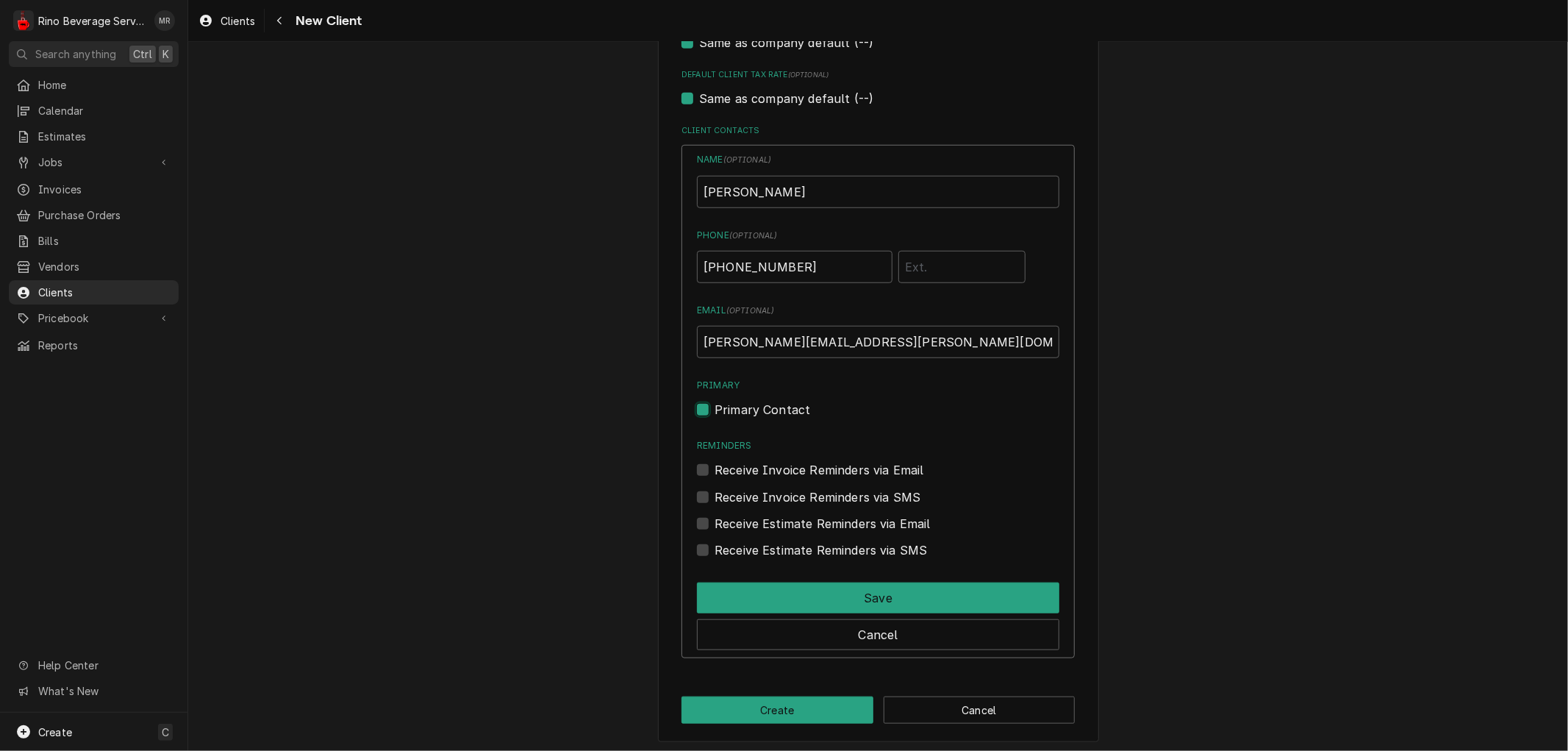
scroll to position [974, 0]
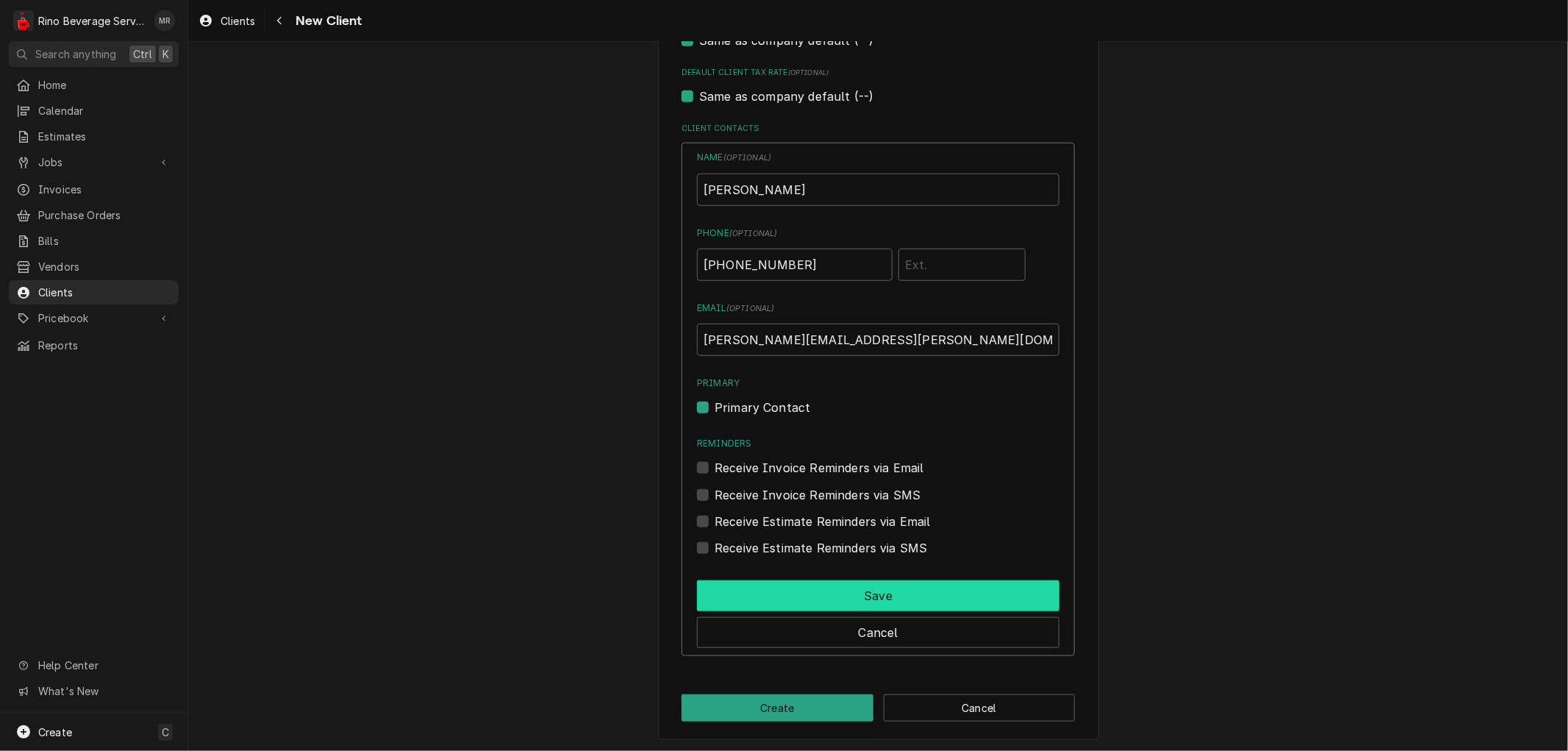
click at [839, 594] on button "Save" at bounding box center [878, 595] width 363 height 31
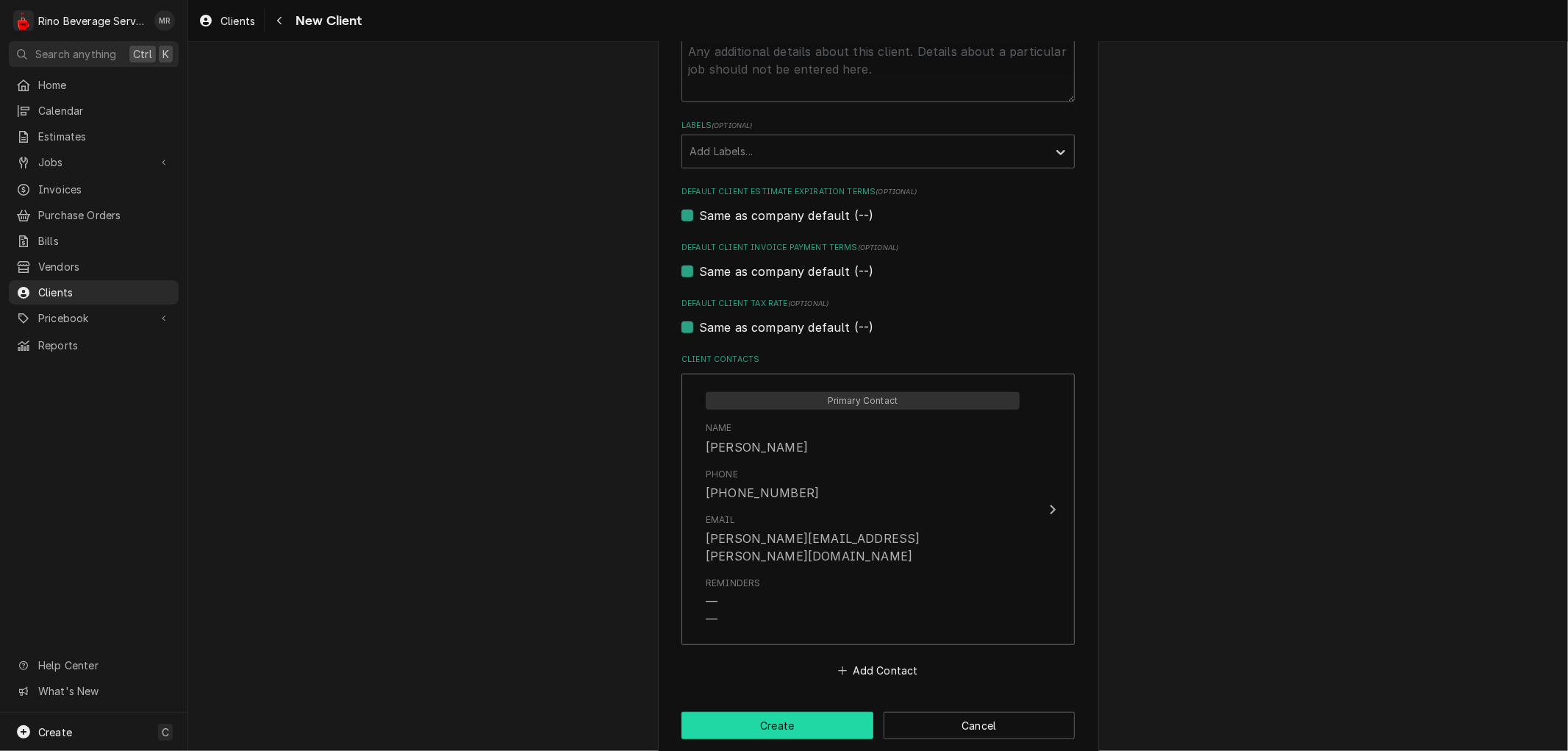
click at [775, 712] on button "Create" at bounding box center [777, 726] width 192 height 27
type textarea "x"
